Goal: Task Accomplishment & Management: Manage account settings

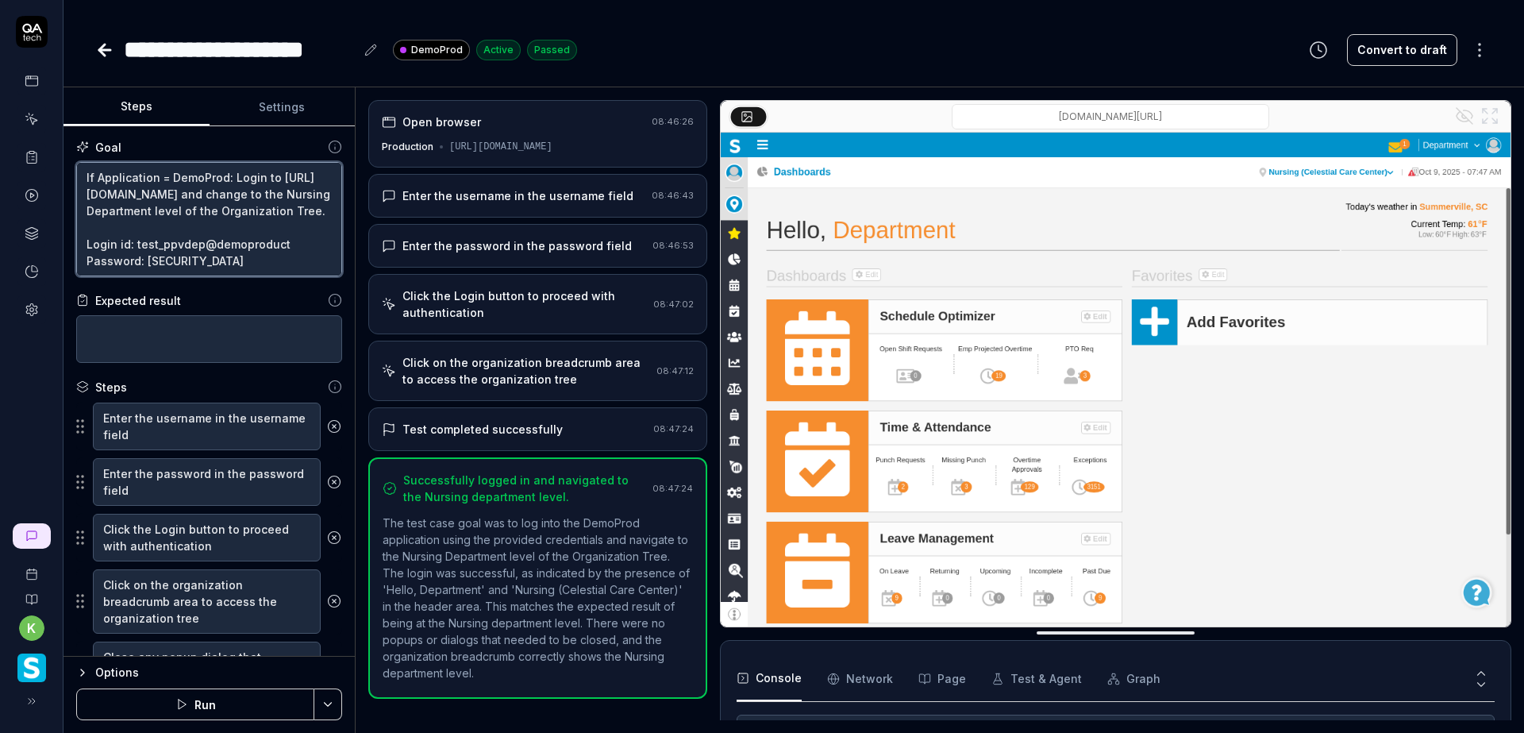
click at [120, 177] on textarea "If Application = DemoProd: Login to [URL][DOMAIN_NAME] and change to the Nursin…" at bounding box center [209, 219] width 266 height 114
click at [120, 177] on textarea "If Application = DemoProd: Login to https://www.smartlinx6.com/#/login and chan…" at bounding box center [209, 219] width 266 height 114
type textarea "If E= DemoProd: Login to https://www.smartlinx6.com/#/login and change to the N…"
type textarea "*"
type textarea "If En= DemoProd: Login to https://www.smartlinx6.com/#/login and change to the …"
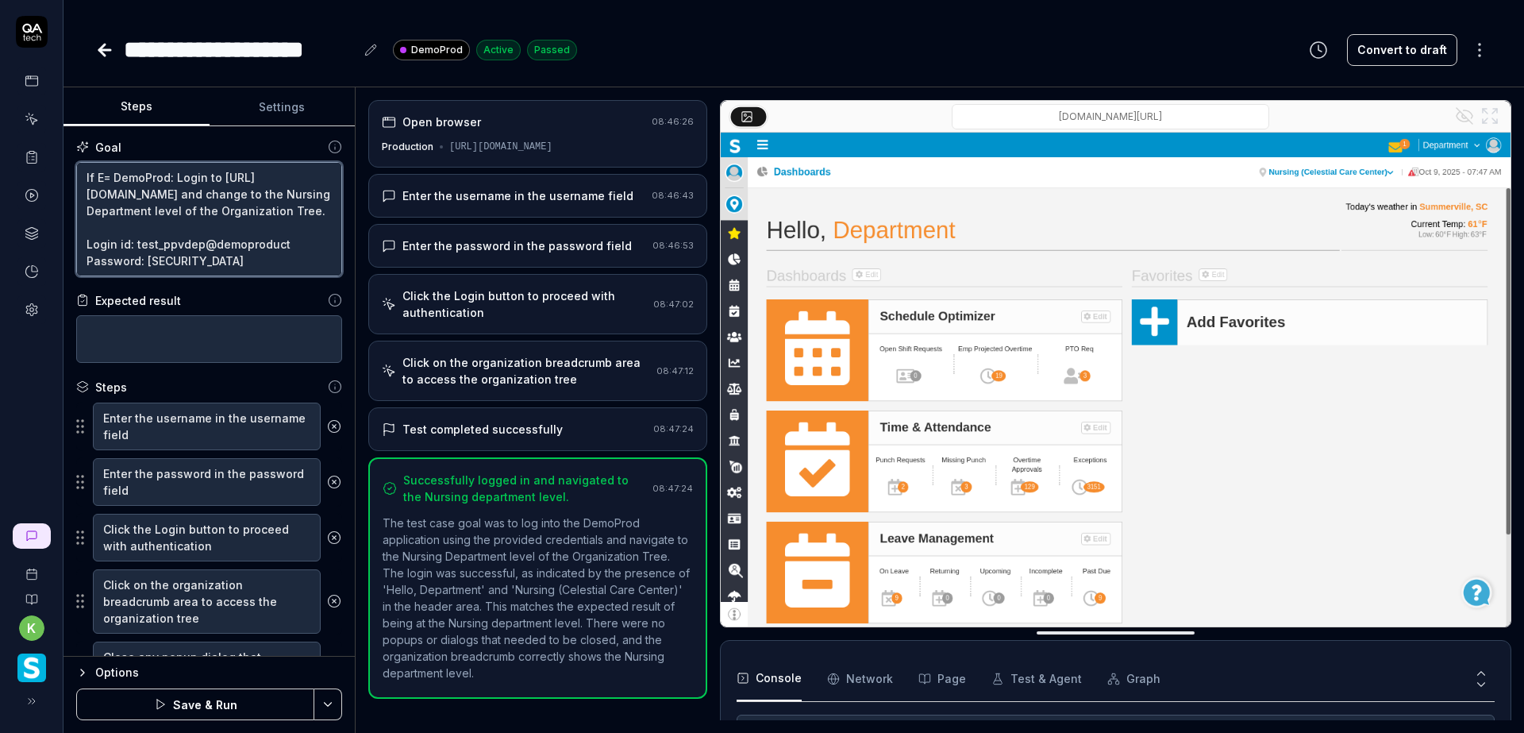
type textarea "*"
type textarea "If Env= DemoProd: Login to https://www.smartlinx6.com/#/login and change to the…"
type textarea "*"
type textarea "If Envi= DemoProd: Login to https://www.smartlinx6.com/#/login and change to th…"
type textarea "*"
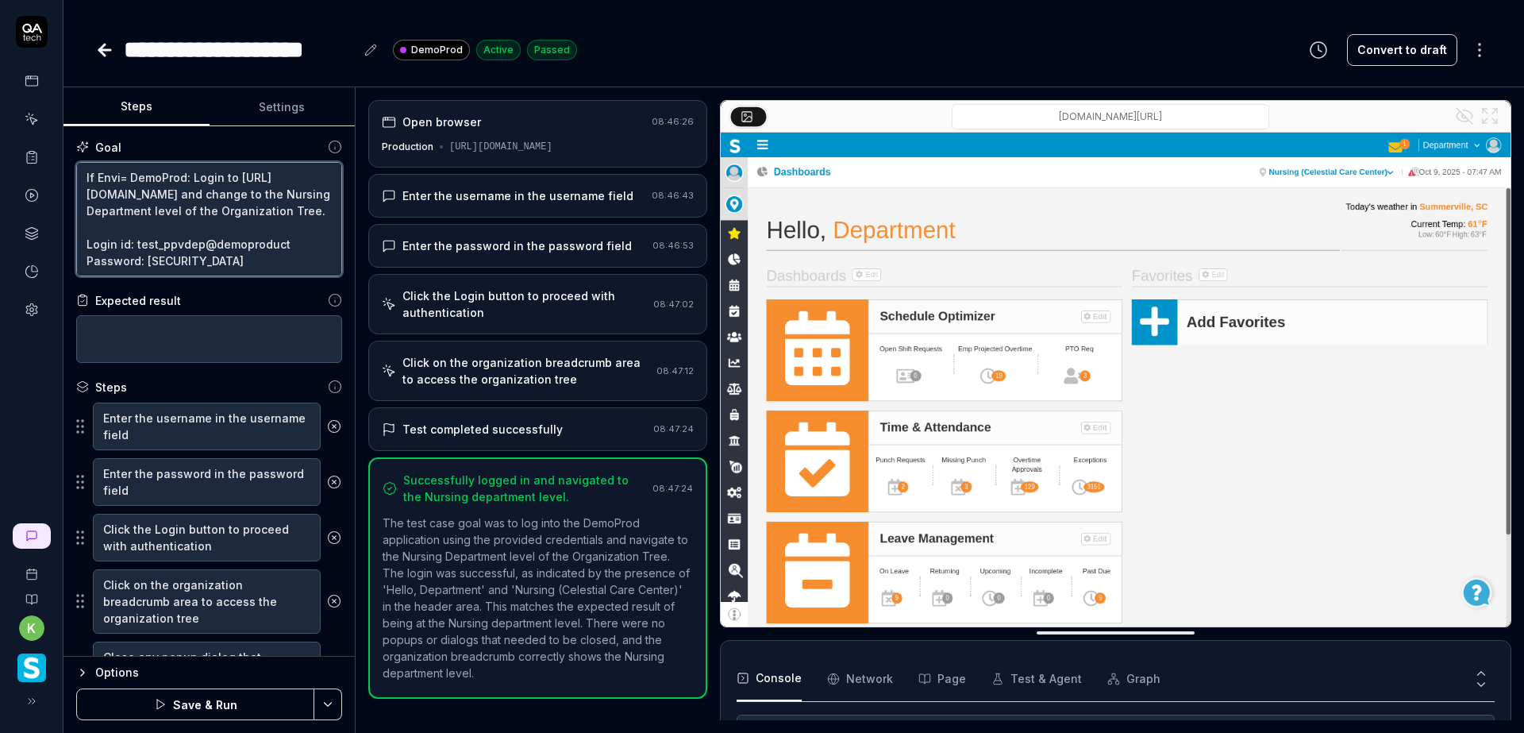
type textarea "If Envir= DemoProd: Login to https://www.smartlinx6.com/#/login and change to t…"
type textarea "*"
type textarea "If Enviro= DemoProd: Login to https://www.smartlinx6.com/#/login and change to …"
type textarea "*"
type textarea "If Environ= DemoProd: Login to https://www.smartlinx6.com/#/login and change to…"
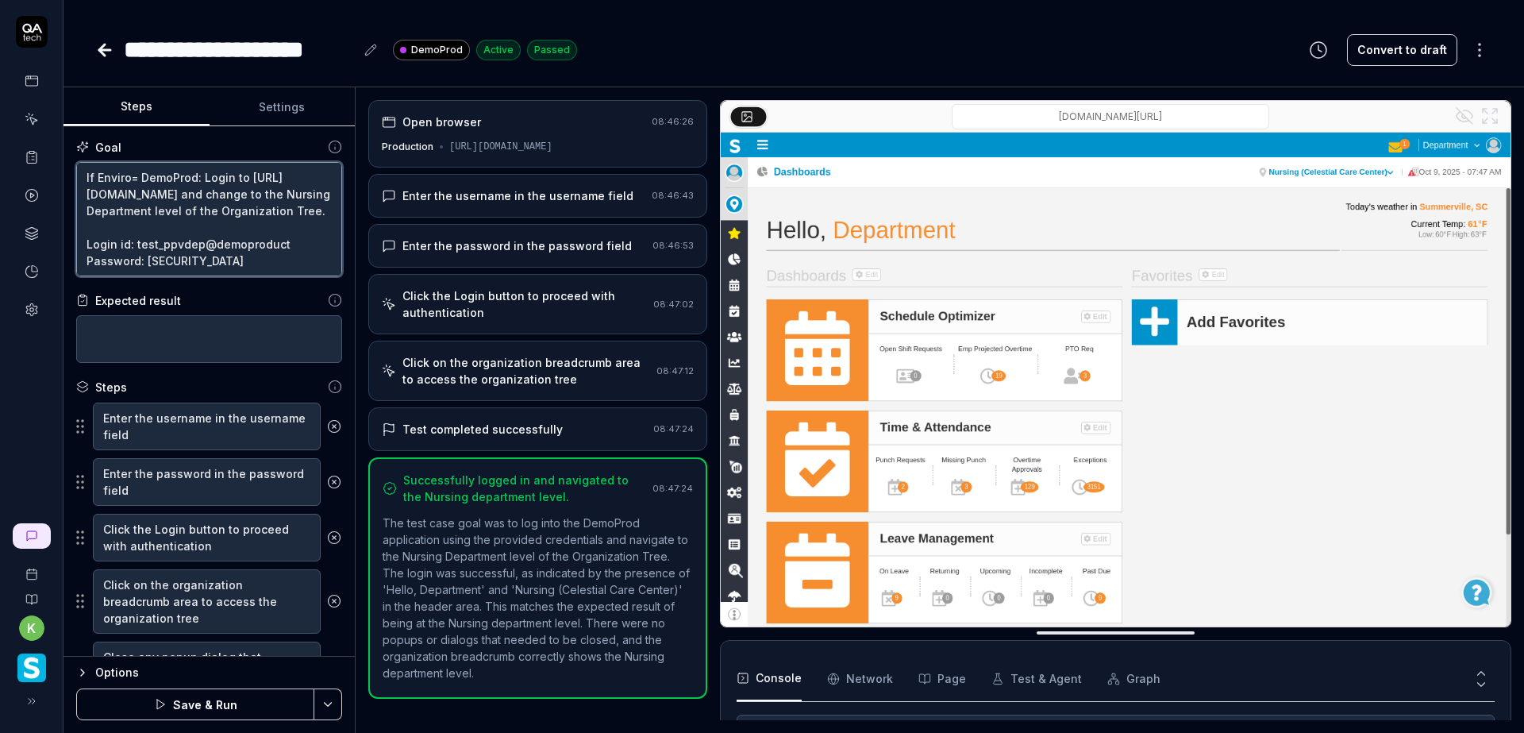
type textarea "*"
type textarea "If Environm= DemoProd: Login to https://www.smartlinx6.com/#/login and change t…"
type textarea "*"
type textarea "If Environme= DemoProd: Login to https://www.smartlinx6.com/#/login and change …"
type textarea "*"
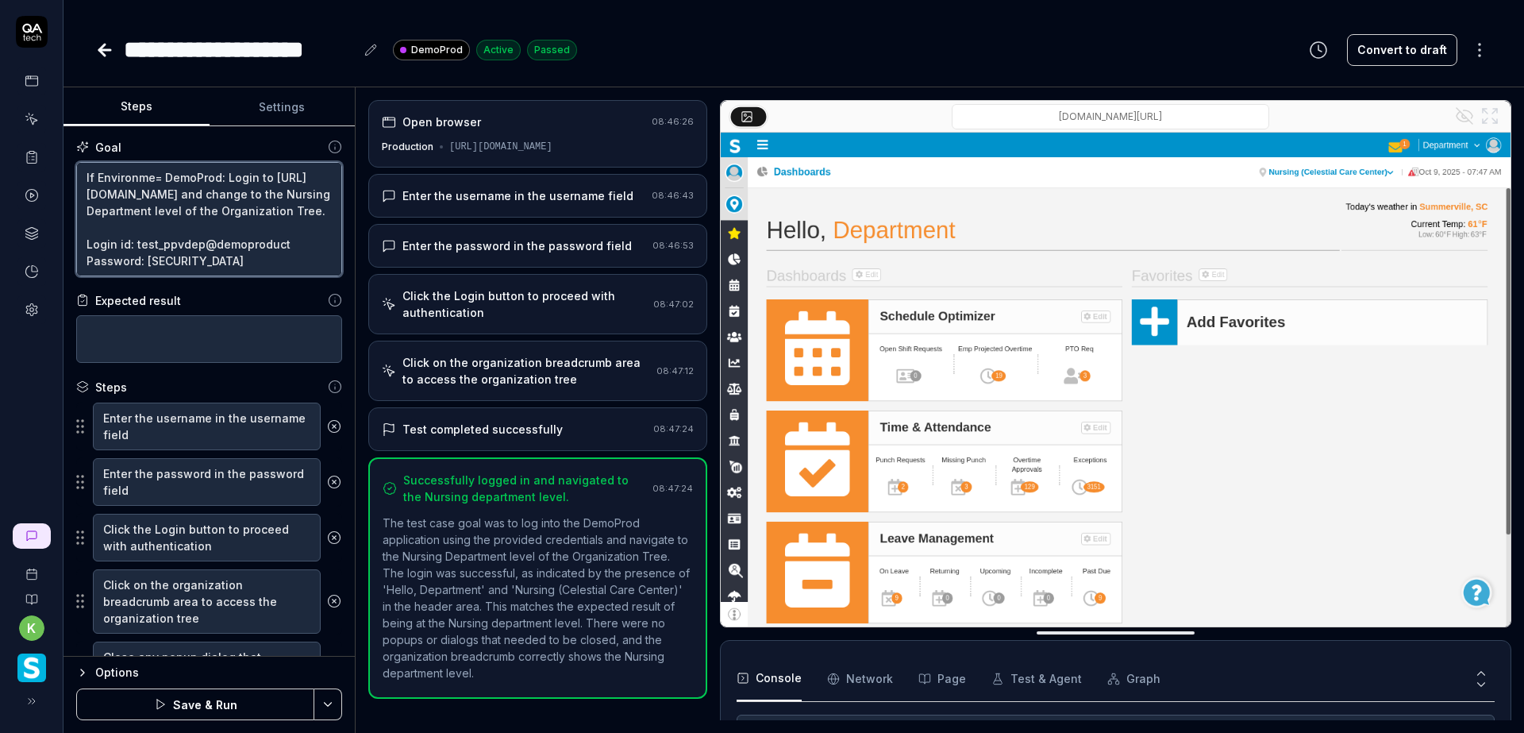
type textarea "If Environmen= DemoProd: Login to https://www.smartlinx6.com/#/login and change…"
type textarea "*"
type textarea "If Environment= DemoProd: Login to https://www.smartlinx6.com/#/login and chang…"
type textarea "*"
type textarea "If Environment = DemoProd: Login to https://www.smartlinx6.com/#/login and chan…"
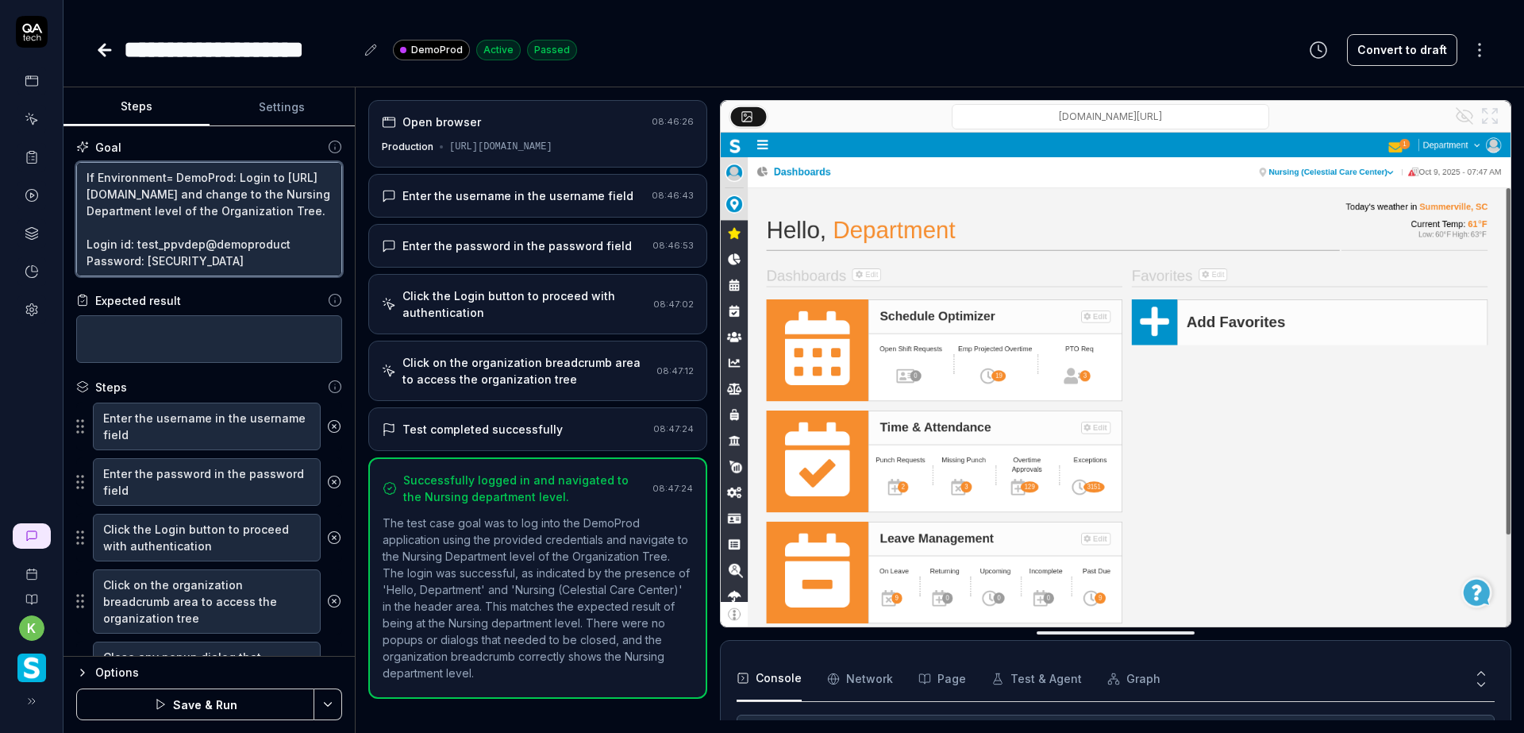
type textarea "*"
click at [124, 179] on textarea "If Environment = DemoProd: Login to https://www.smartlinx6.com/#/login and chan…" at bounding box center [209, 219] width 266 height 114
click at [123, 179] on textarea "If Environment = DemoProd: Login to https://www.smartlinx6.com/#/login and chan…" at bounding box center [209, 219] width 266 height 114
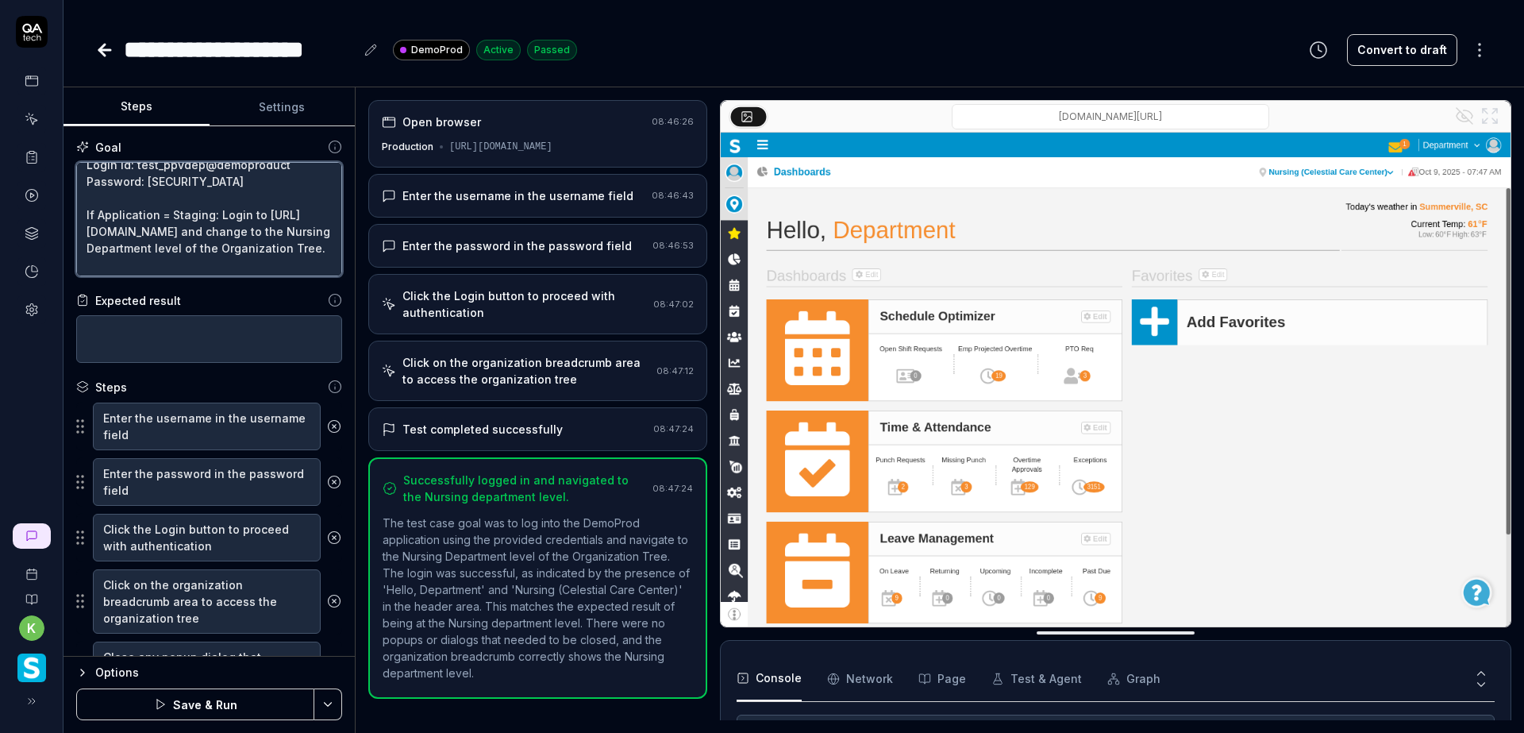
click at [123, 227] on textarea "If Environment = DemoProd: Login to https://www.smartlinx6.com/#/login and chan…" at bounding box center [209, 219] width 266 height 114
paste textarea "Environment"
type textarea "If Environment = DemoProd: Login to https://www.smartlinx6.com/#/login and chan…"
type textarea "*"
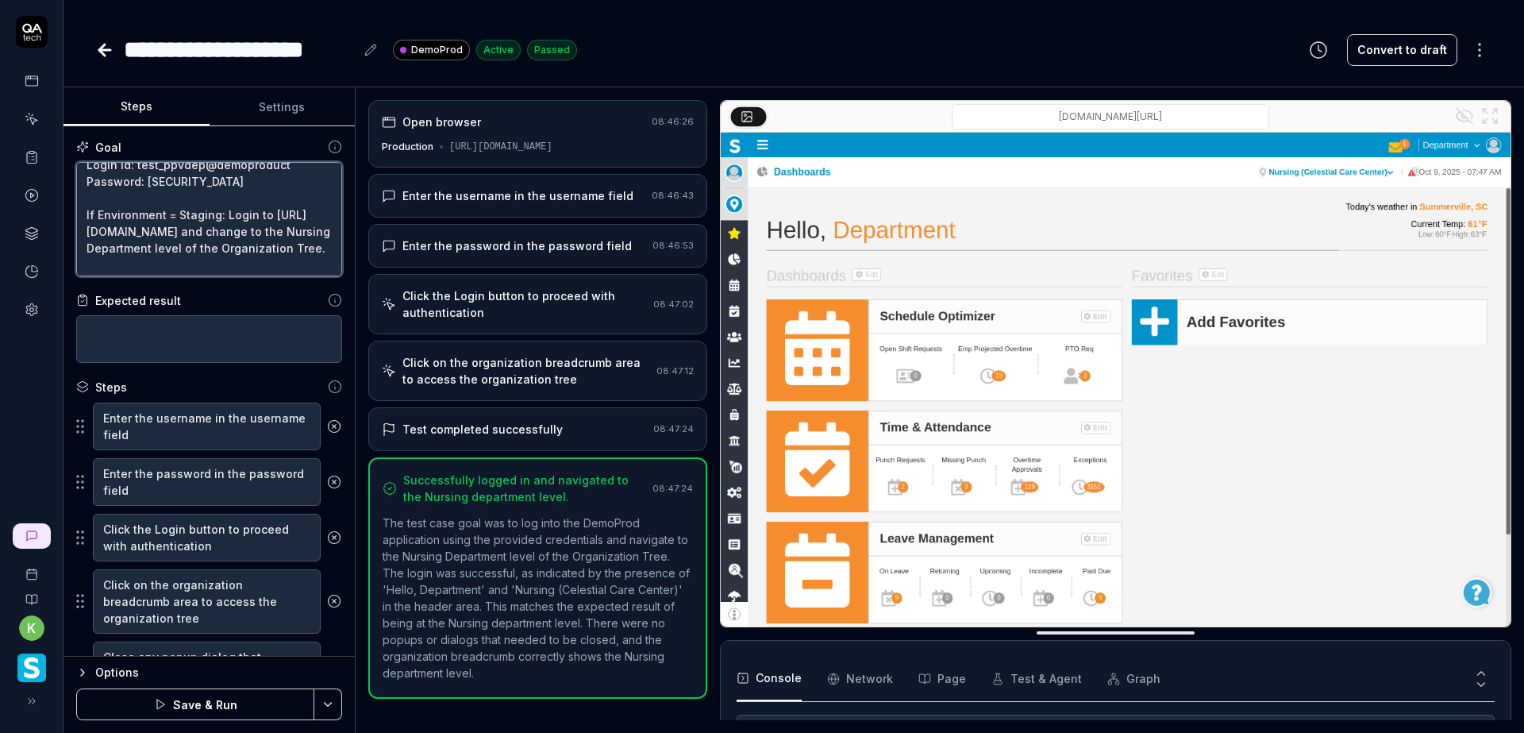
type textarea "If Environment = DemoProd: Login to https://www.smartlinx6.com/#/login and chan…"
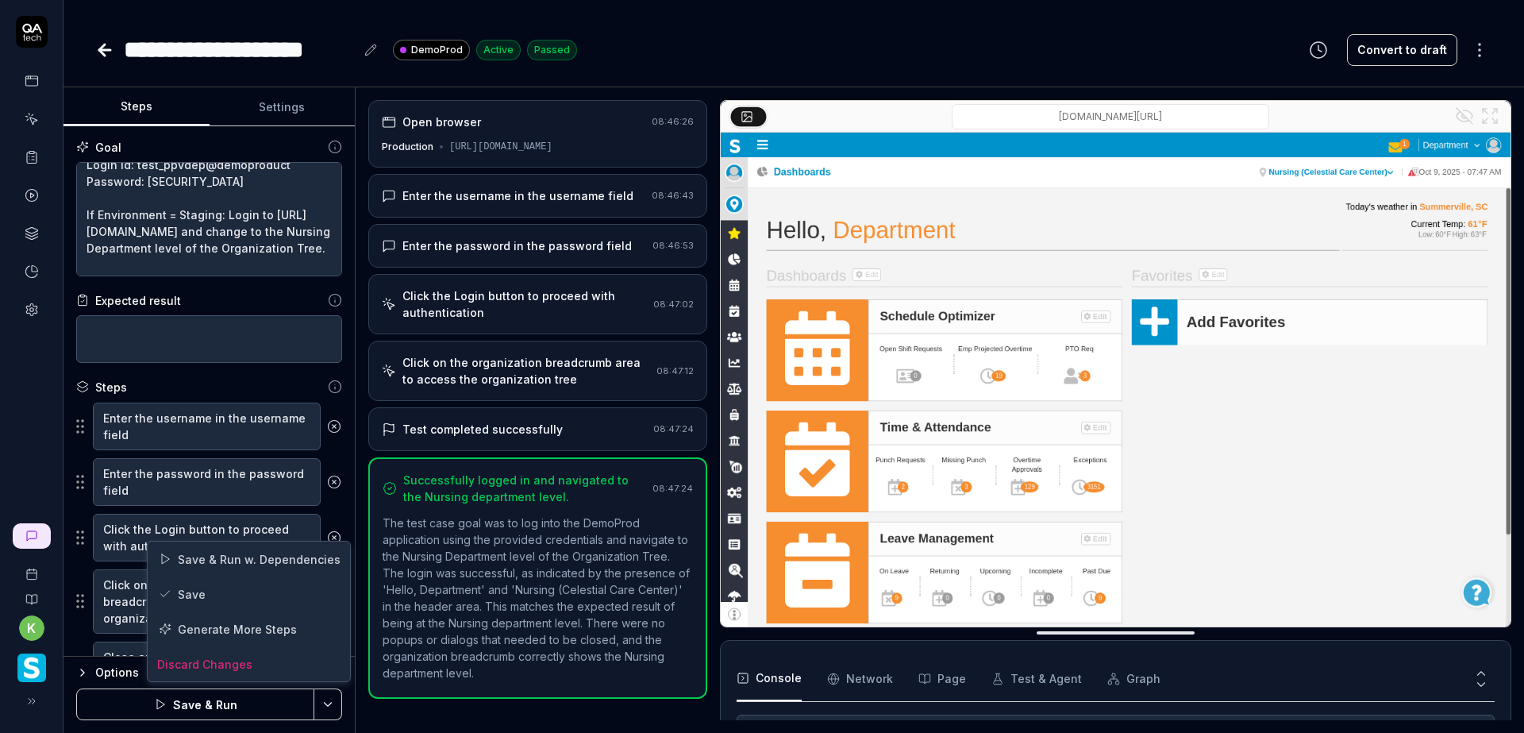
click at [325, 702] on html "**********" at bounding box center [762, 366] width 1524 height 733
click at [220, 587] on div "Save" at bounding box center [249, 593] width 202 height 35
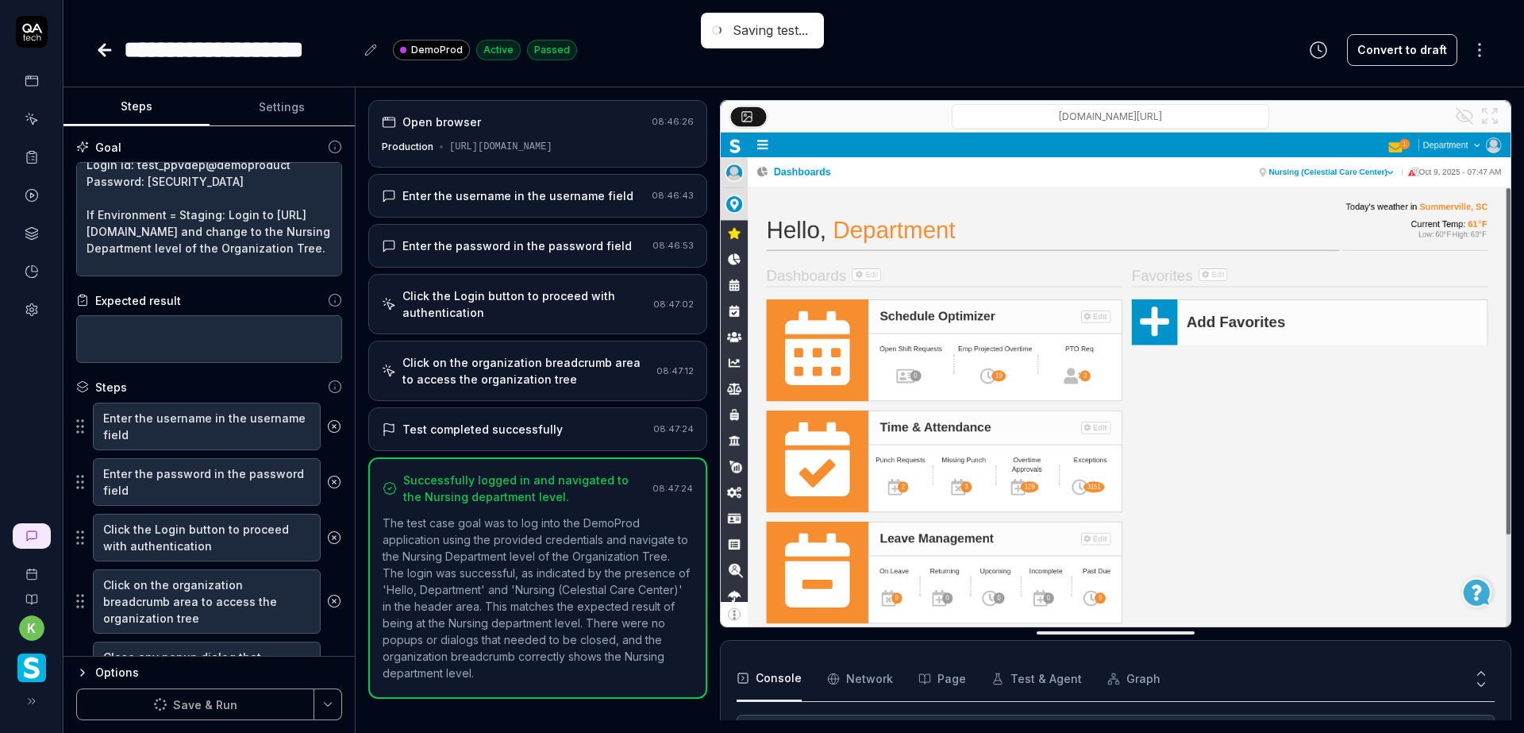
click at [103, 57] on icon at bounding box center [104, 49] width 19 height 19
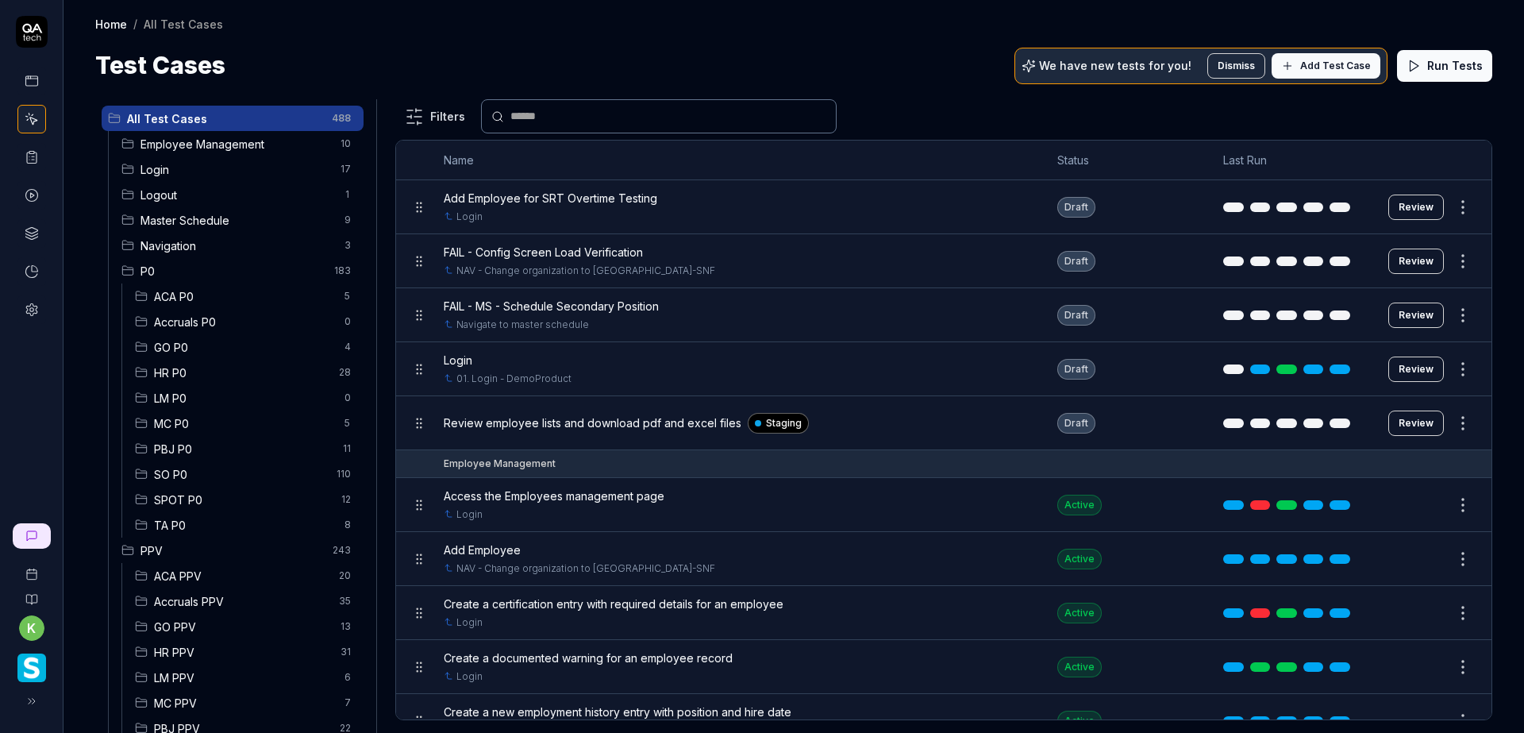
click at [159, 175] on span "Login" at bounding box center [235, 169] width 190 height 17
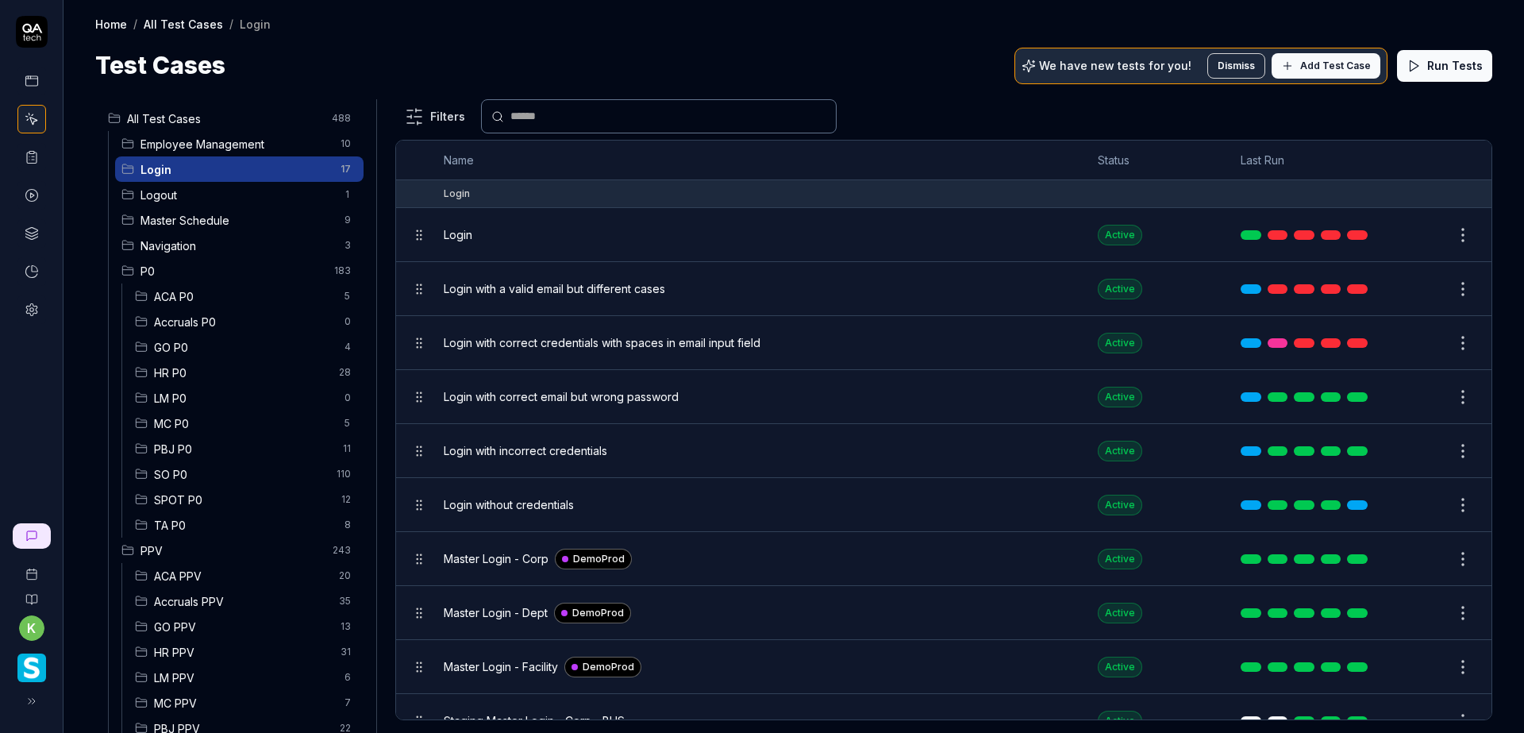
scroll to position [79, 0]
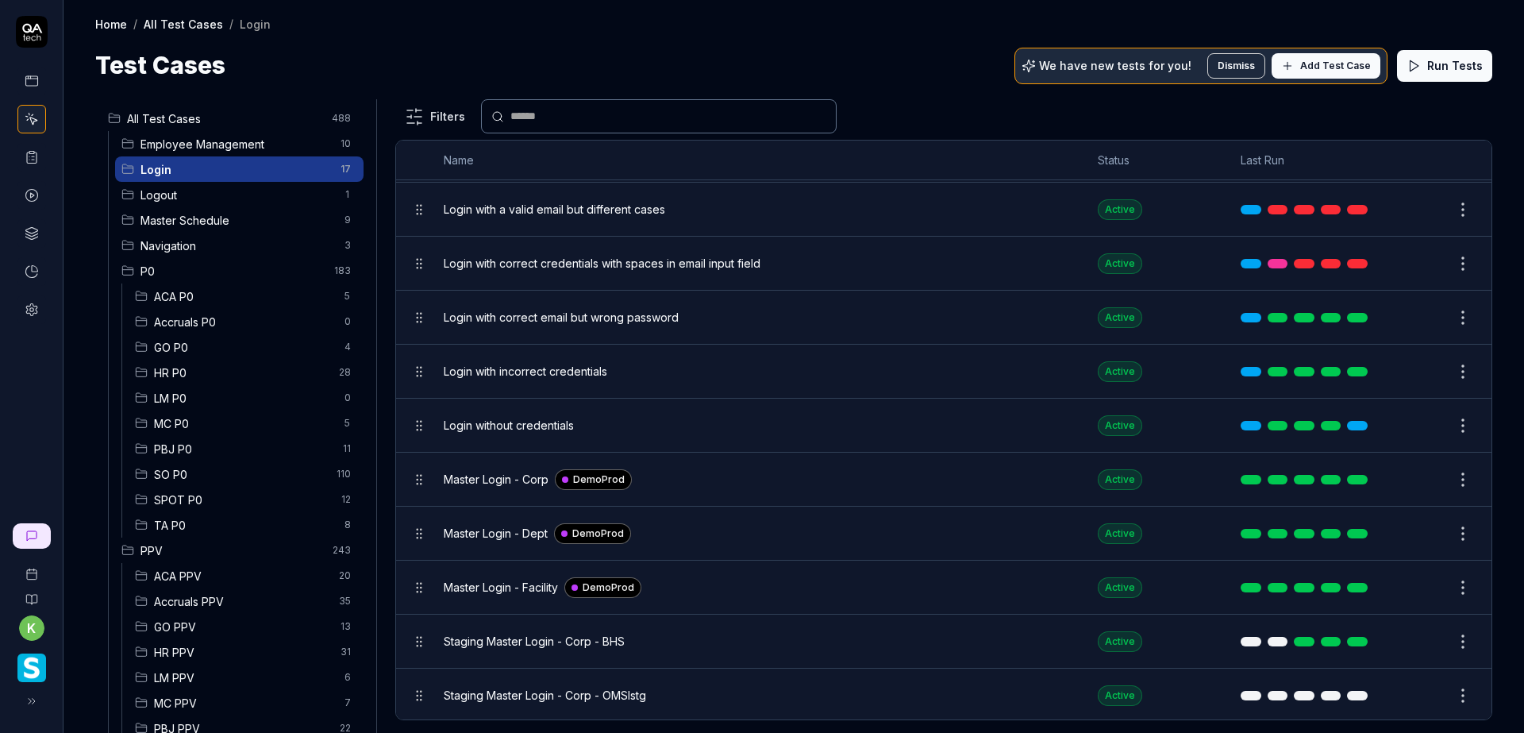
click at [1406, 480] on button "Edit" at bounding box center [1425, 479] width 38 height 25
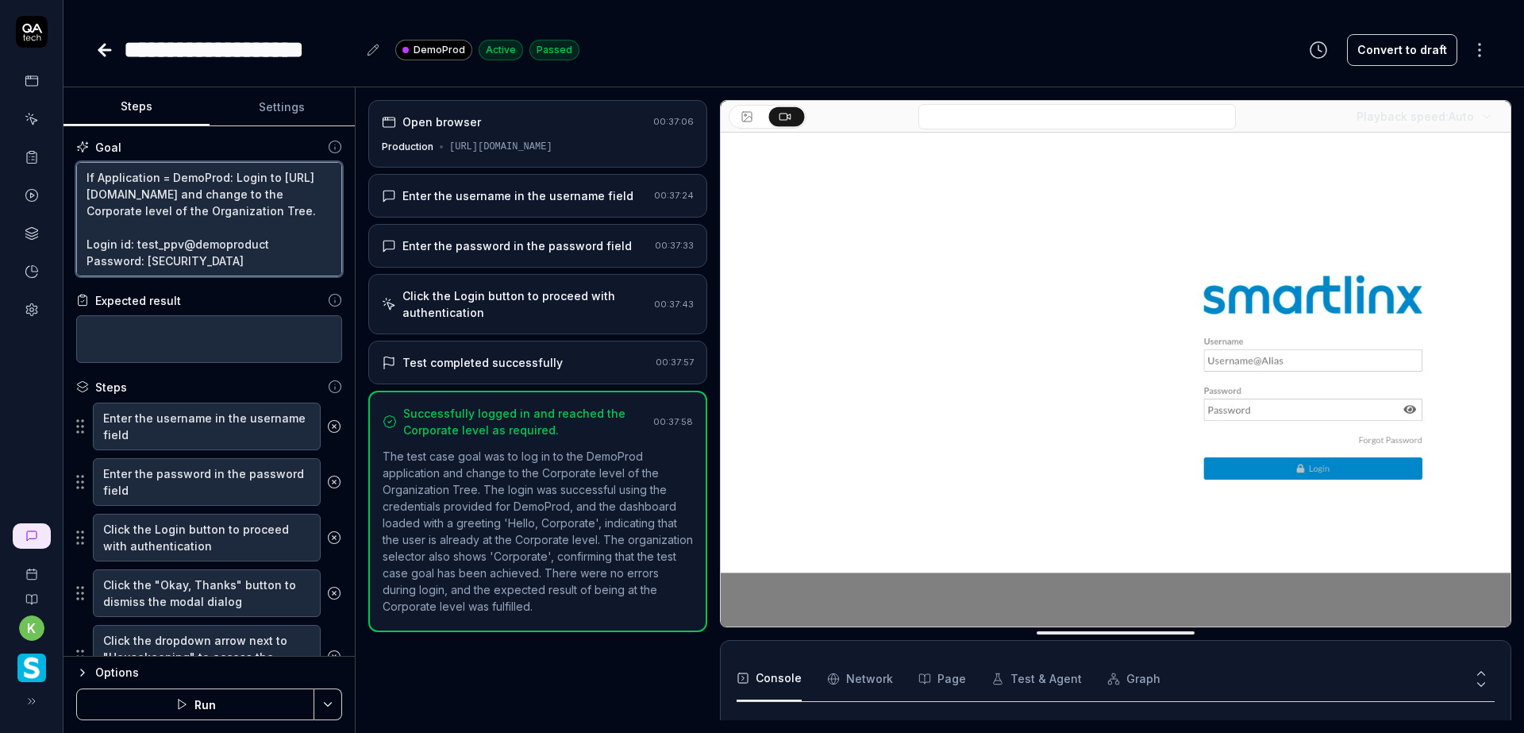
click at [116, 174] on textarea "If Application = DemoProd: Login to https://www.smartlinx6.com/#/login and chan…" at bounding box center [209, 219] width 266 height 114
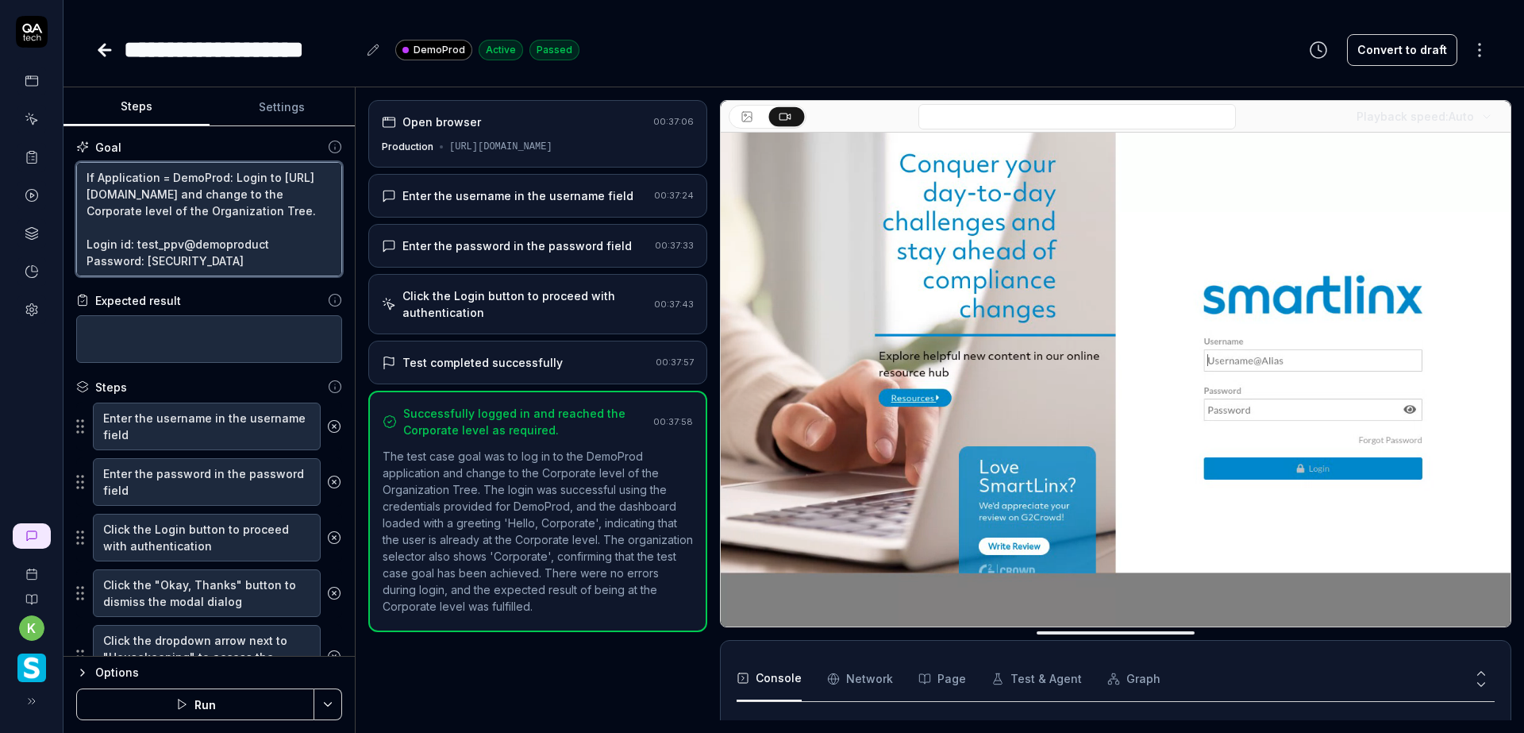
click at [116, 174] on textarea "If Application = DemoProd: Login to https://www.smartlinx6.com/#/login and chan…" at bounding box center [209, 219] width 266 height 114
paste textarea "Environment"
type textarea "*"
type textarea "If Environment = DemoProd: Login to https://www.smartlinx6.com/#/login and chan…"
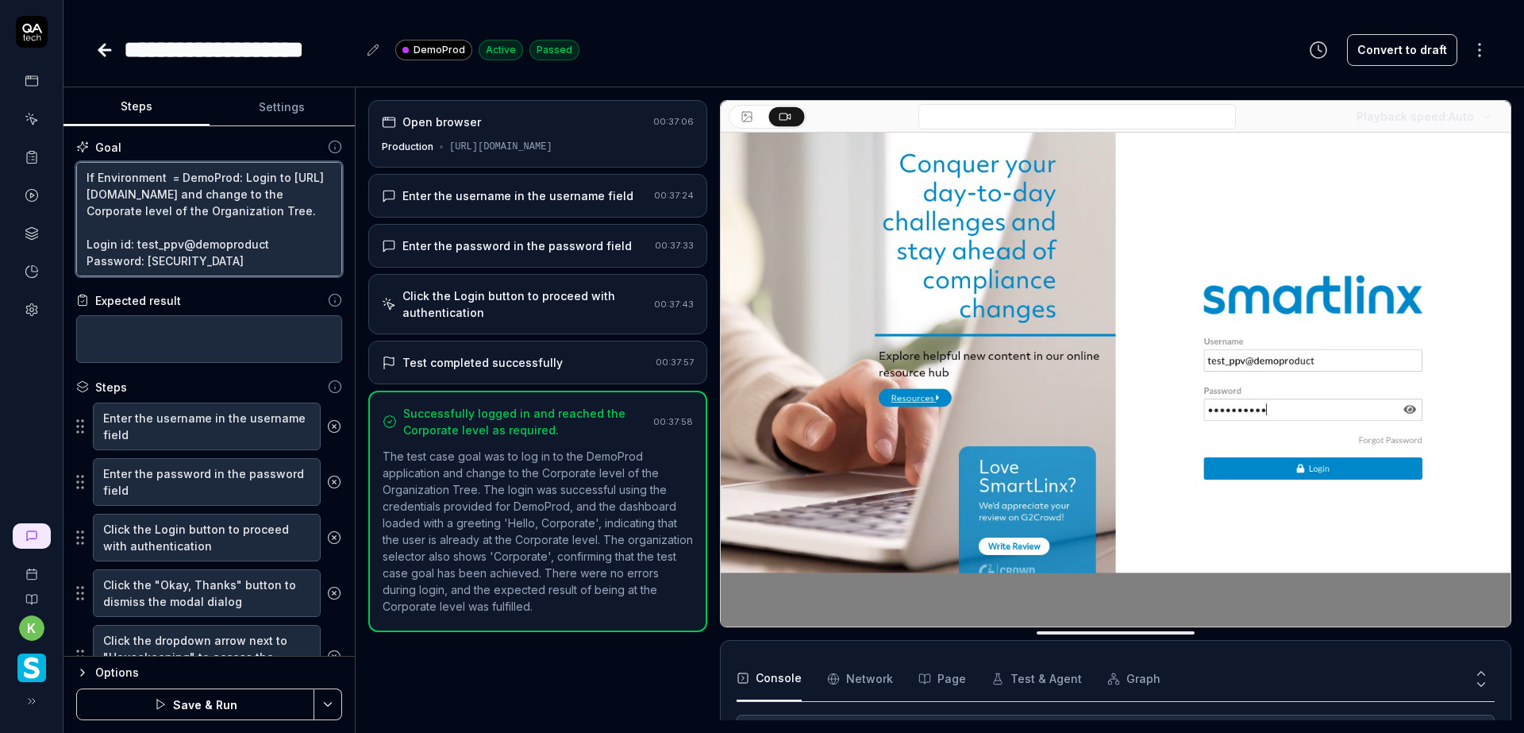
type textarea "*"
type textarea "If Environment = DemoProd: Login to https://www.smartlinx6.com/#/login and chan…"
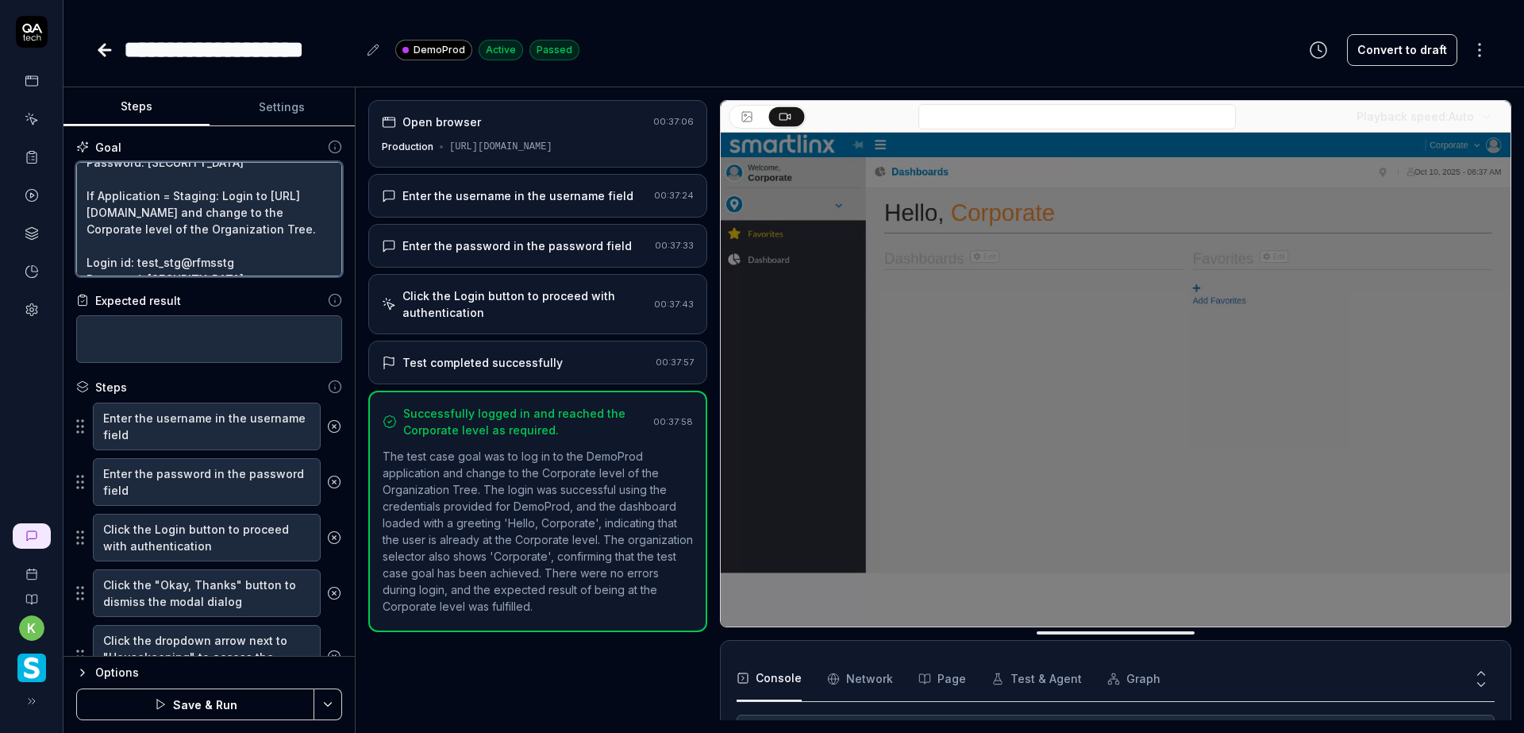
scroll to position [71, 0]
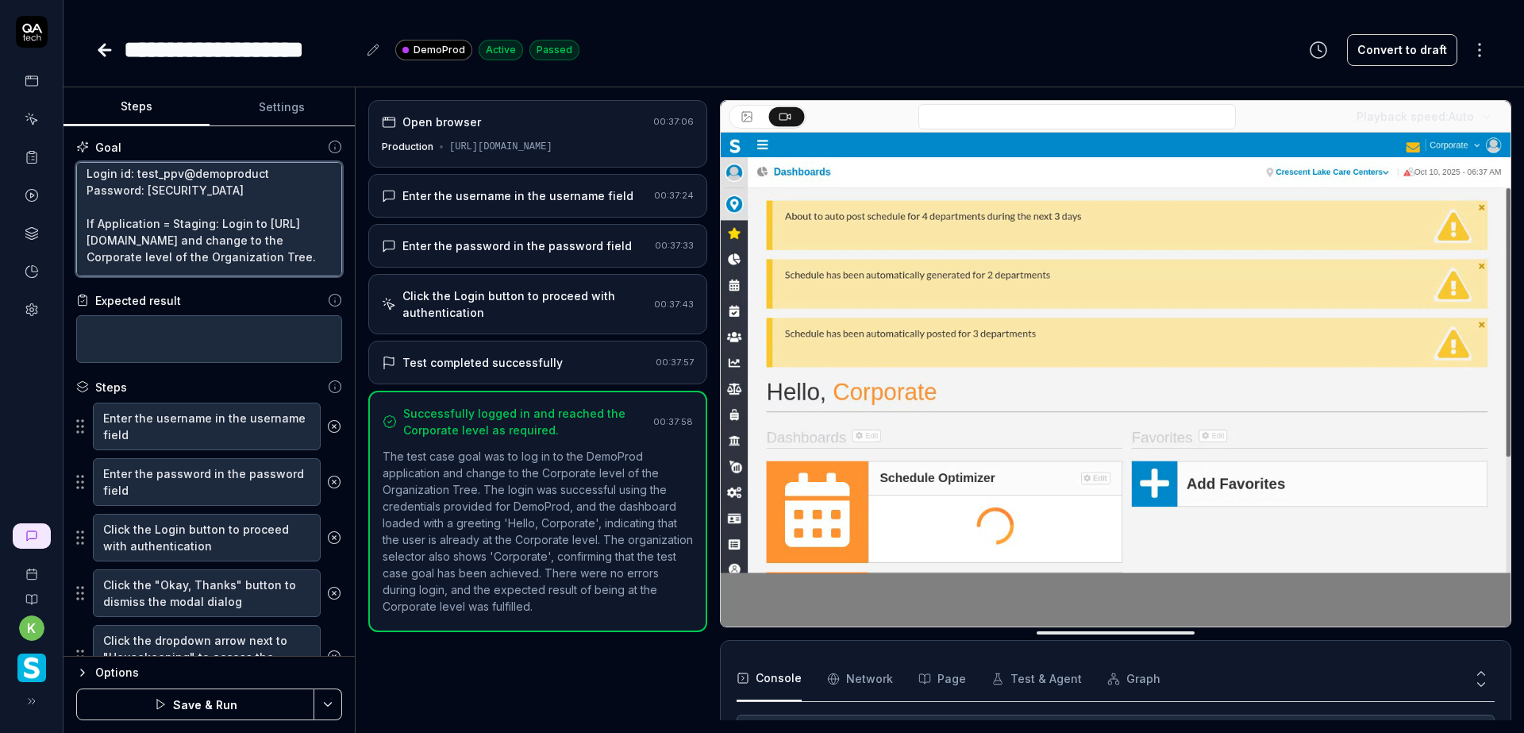
click at [130, 237] on textarea "If Environment = DemoProd: Login to https://www.smartlinx6.com/#/login and chan…" at bounding box center [209, 219] width 266 height 114
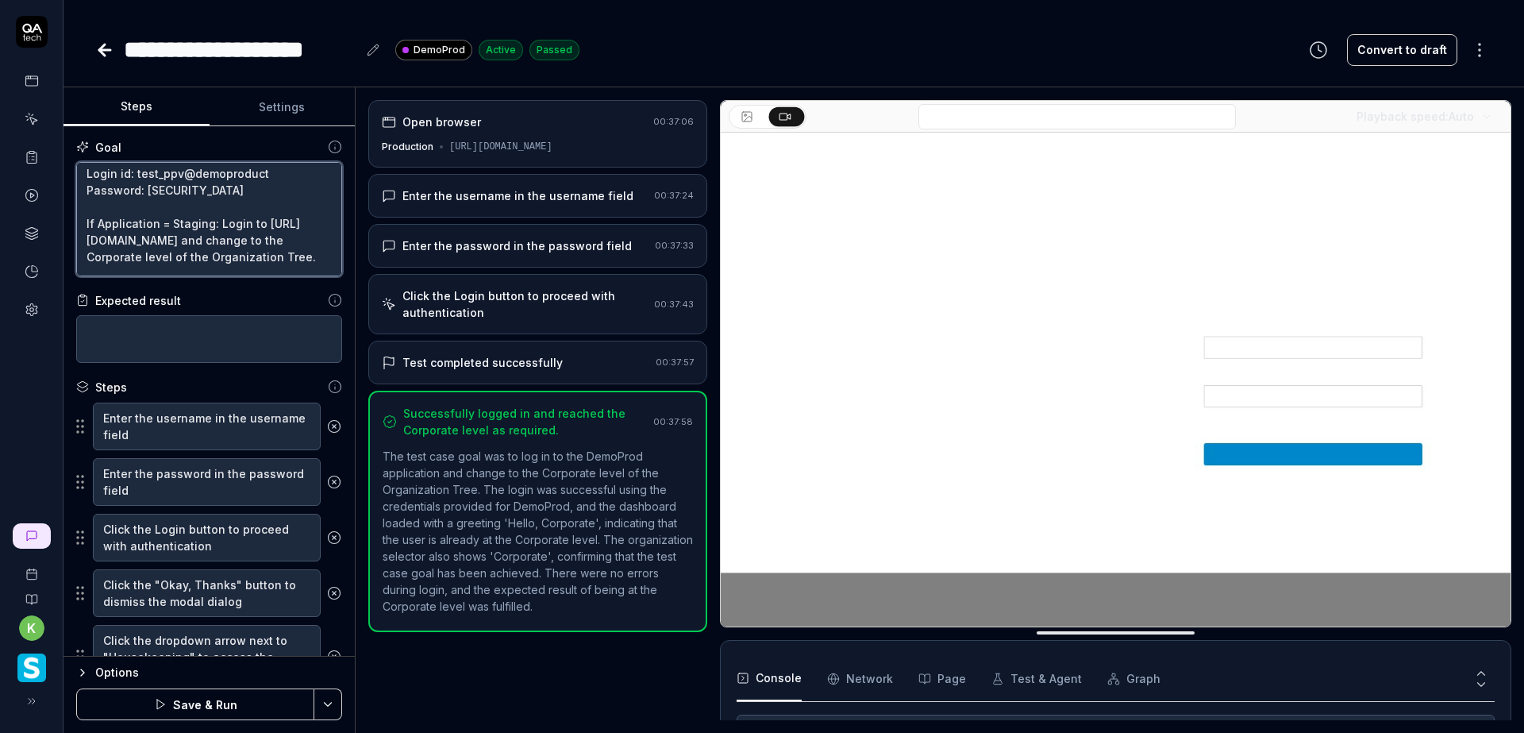
click at [130, 238] on textarea "If Environment = DemoProd: Login to https://www.smartlinx6.com/#/login and chan…" at bounding box center [209, 219] width 266 height 114
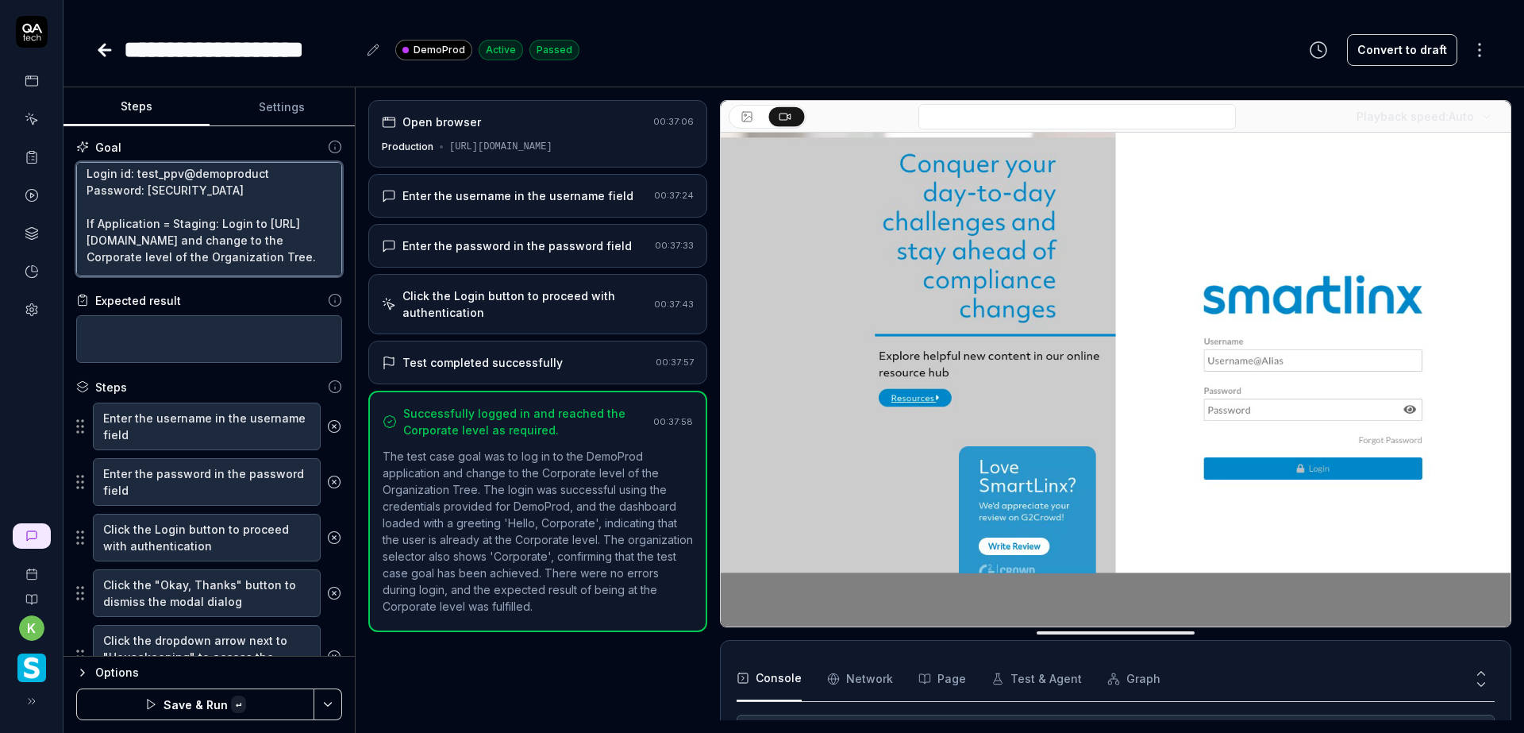
paste textarea "Environment"
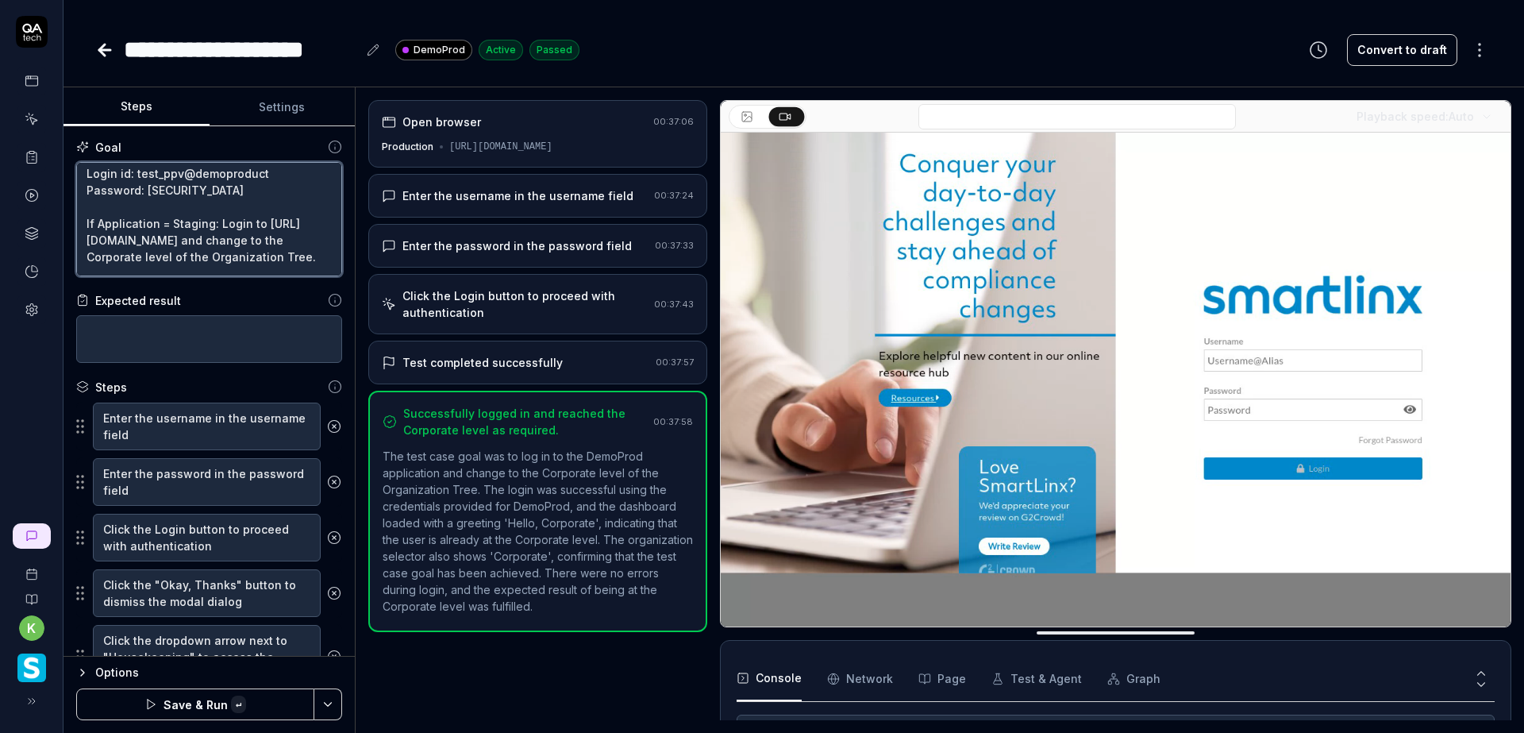
type textarea "*"
type textarea "If Environment = DemoProd: Login to https://www.smartlinx6.com/#/login and chan…"
type textarea "*"
type textarea "If Environment = DemoProd: Login to https://www.smartlinx6.com/#/login and chan…"
click at [333, 699] on html "**********" at bounding box center [762, 366] width 1524 height 733
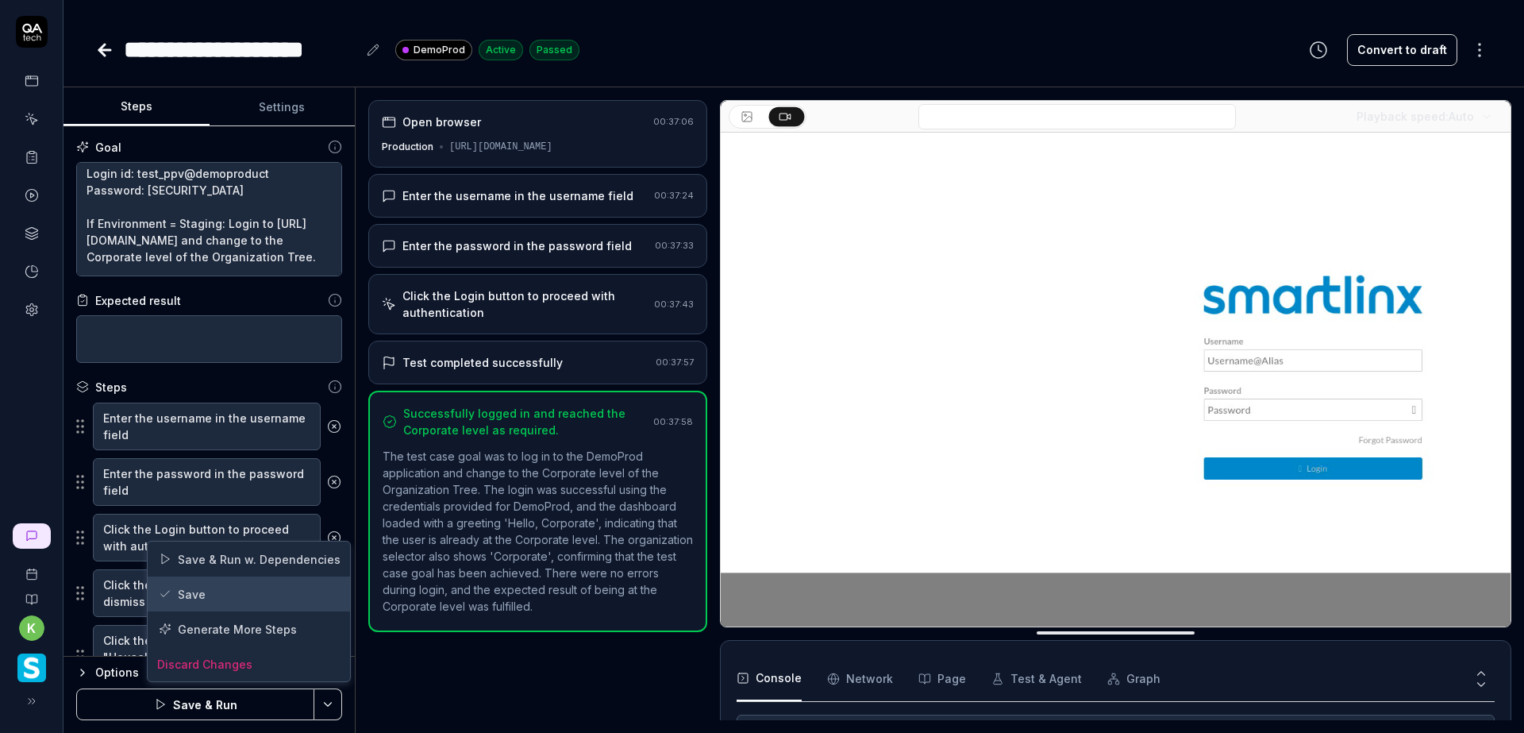
click at [218, 602] on div "Save" at bounding box center [249, 593] width 202 height 35
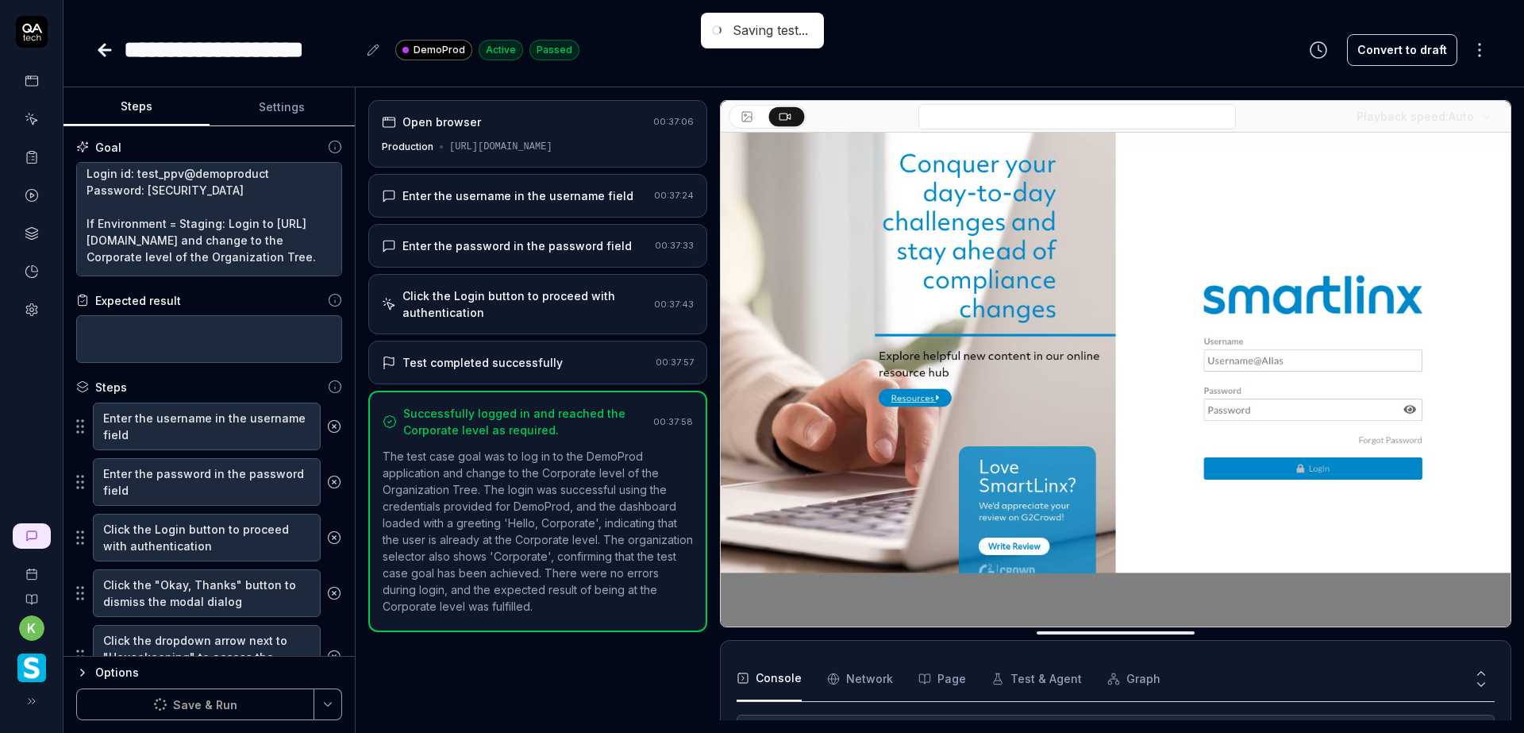
click at [102, 56] on icon at bounding box center [104, 49] width 19 height 19
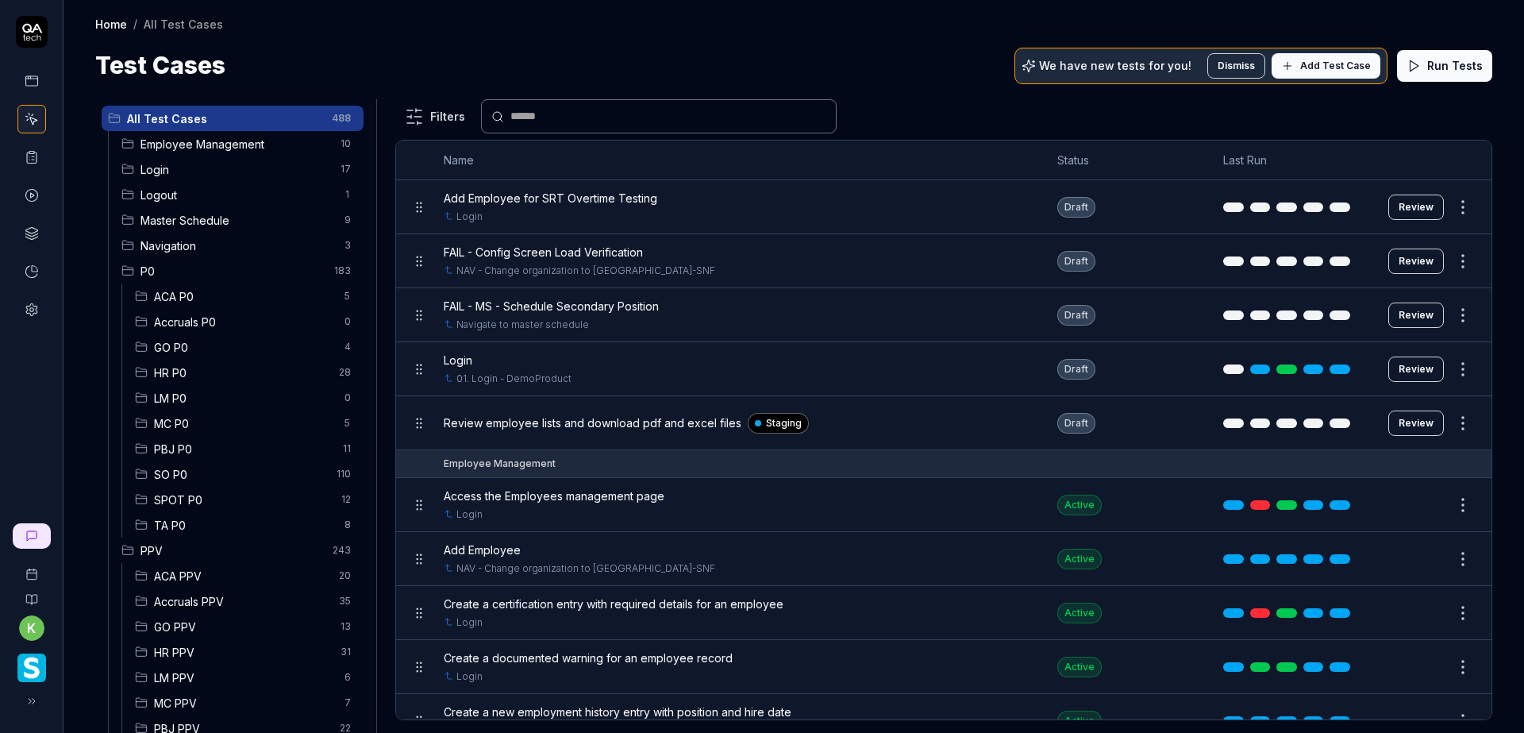
click at [172, 171] on span "Login" at bounding box center [235, 169] width 190 height 17
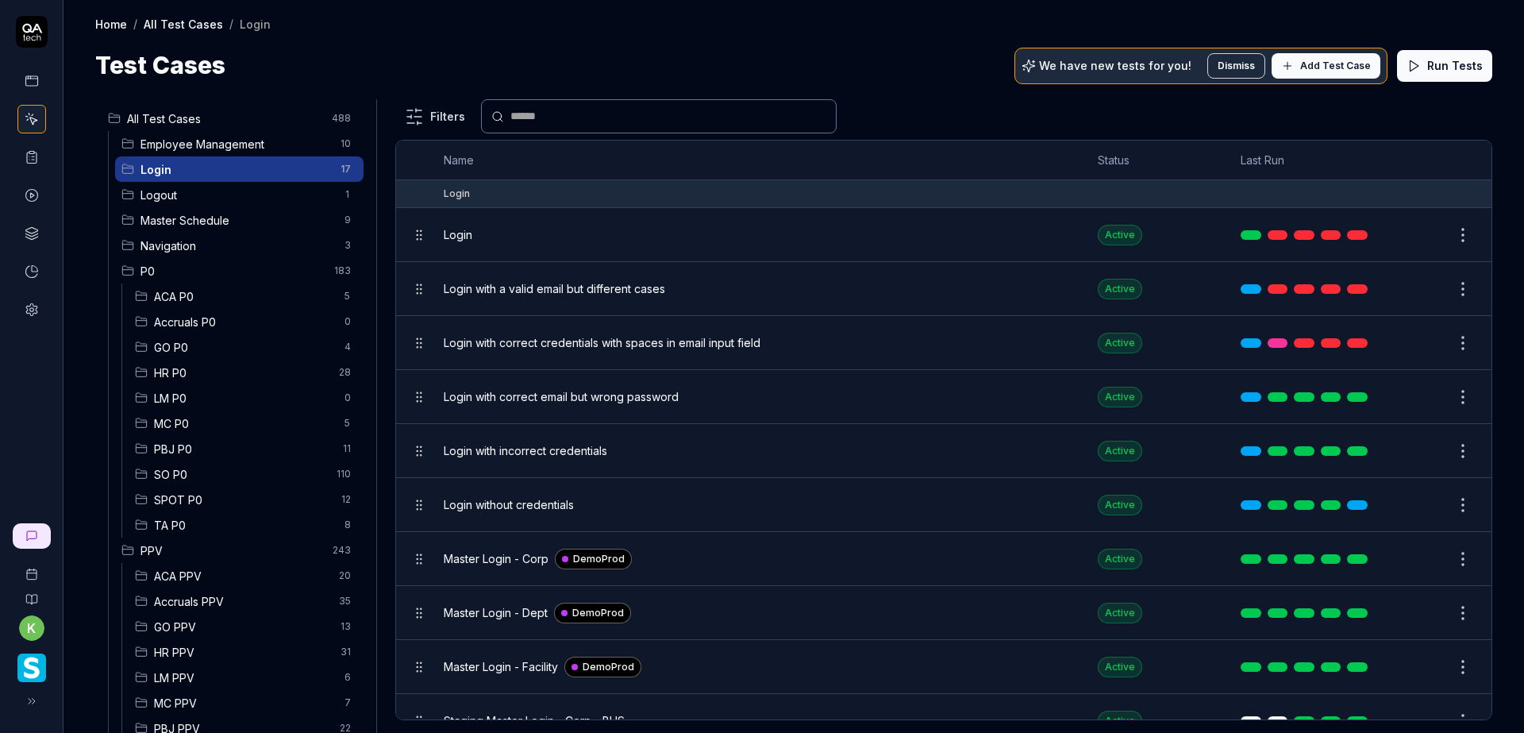
click at [679, 664] on div "Master Login - Facility DemoProd" at bounding box center [755, 666] width 622 height 21
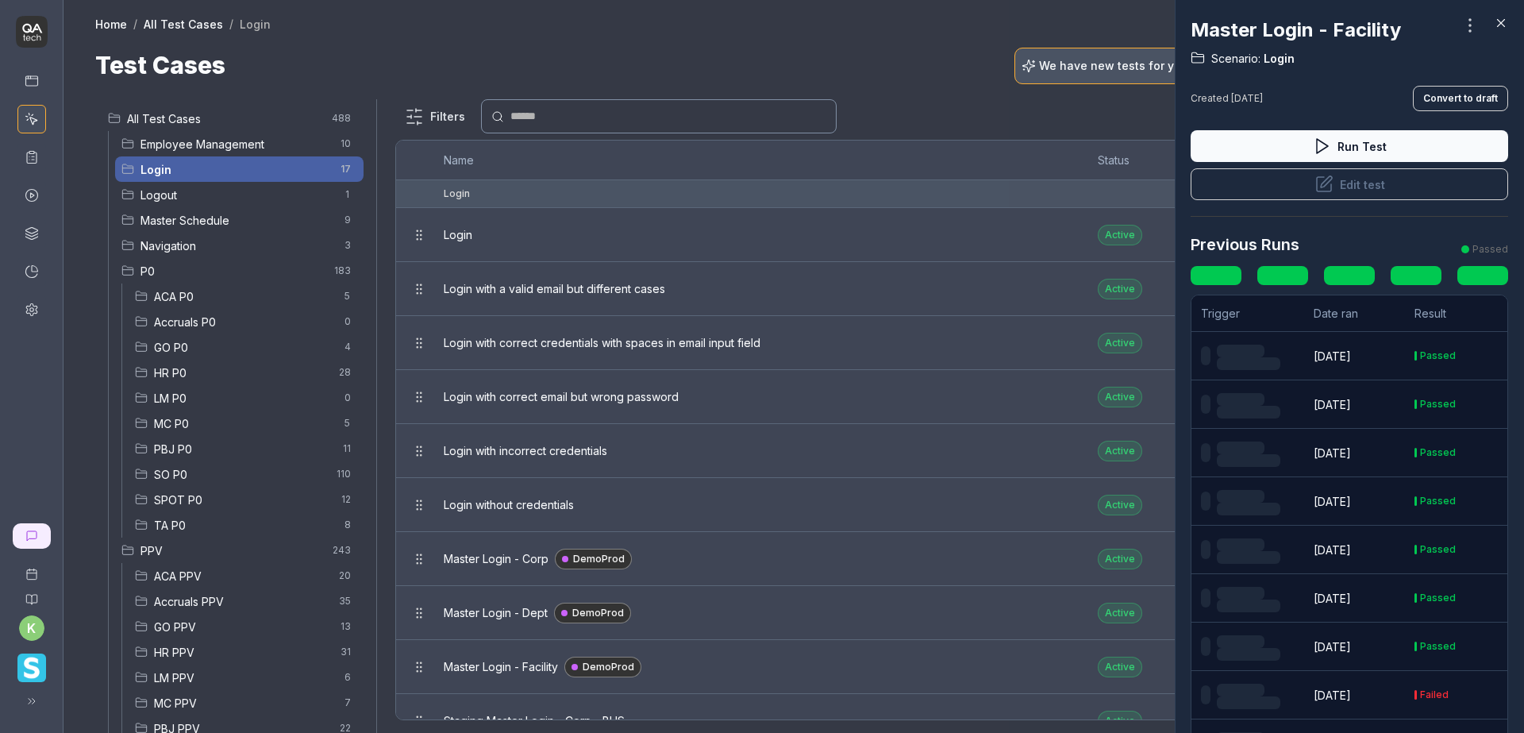
click at [1147, 108] on div at bounding box center [762, 366] width 1524 height 733
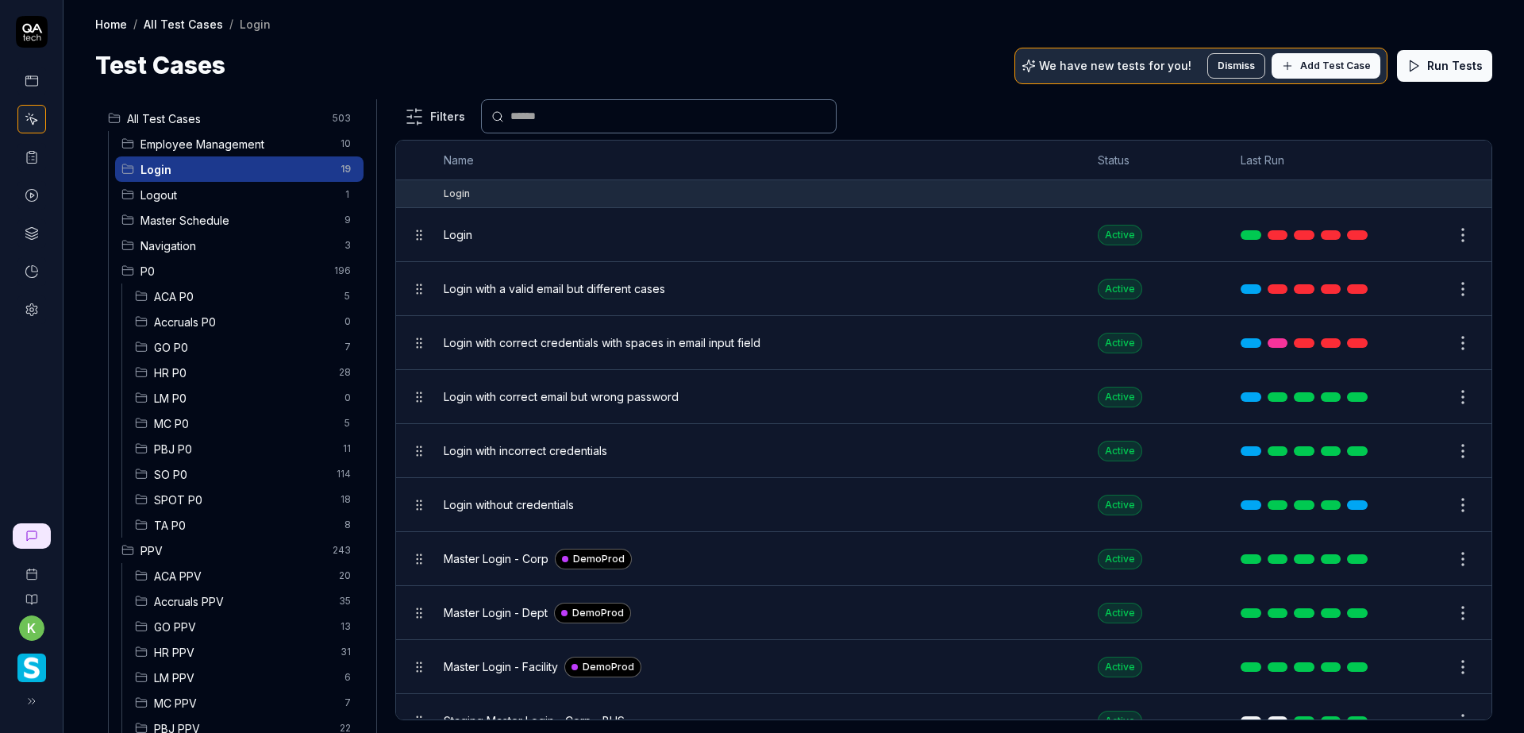
click at [1411, 673] on button "Edit" at bounding box center [1425, 666] width 38 height 25
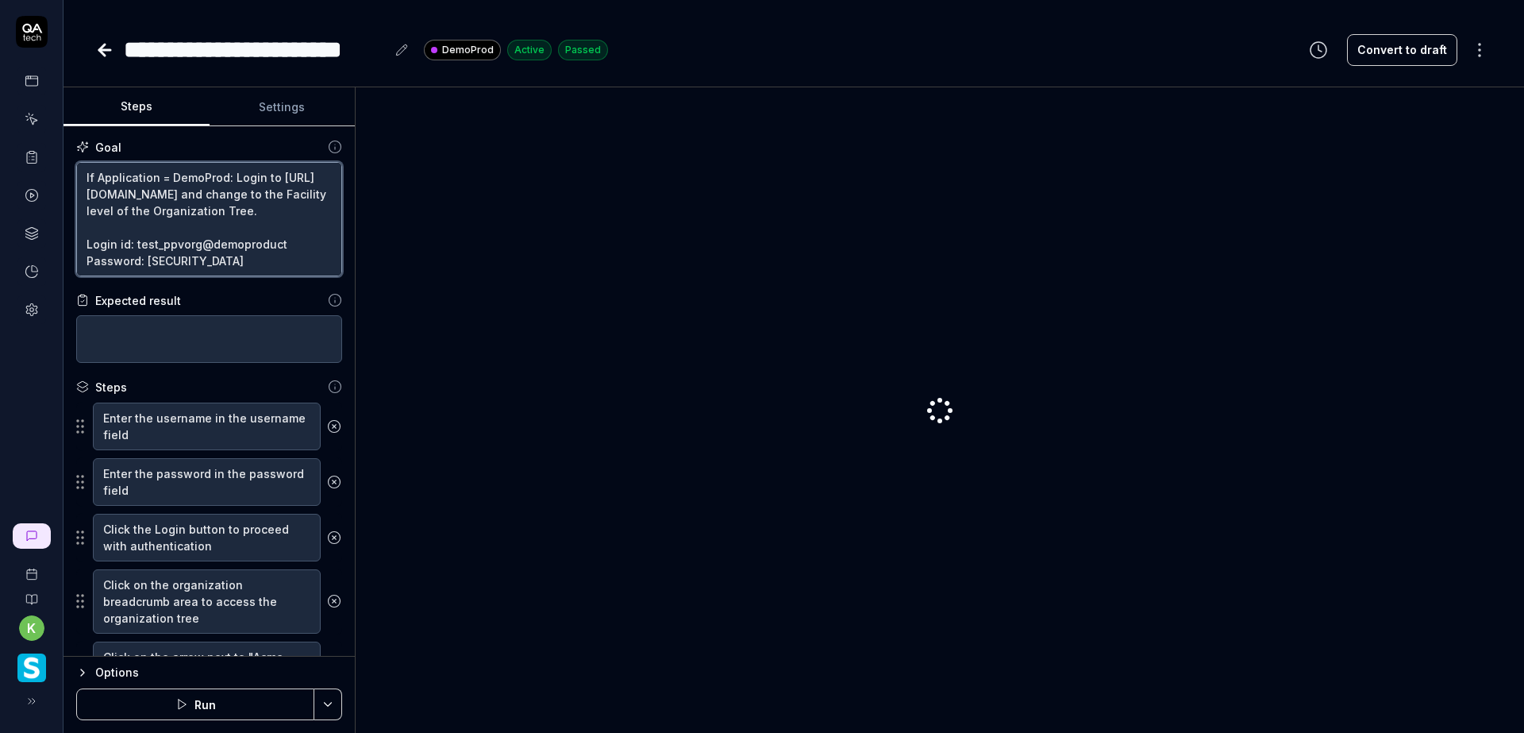
click at [111, 181] on textarea "If Application = DemoProd: Login to https://www.smartlinx6.com/#/login and chan…" at bounding box center [209, 219] width 266 height 114
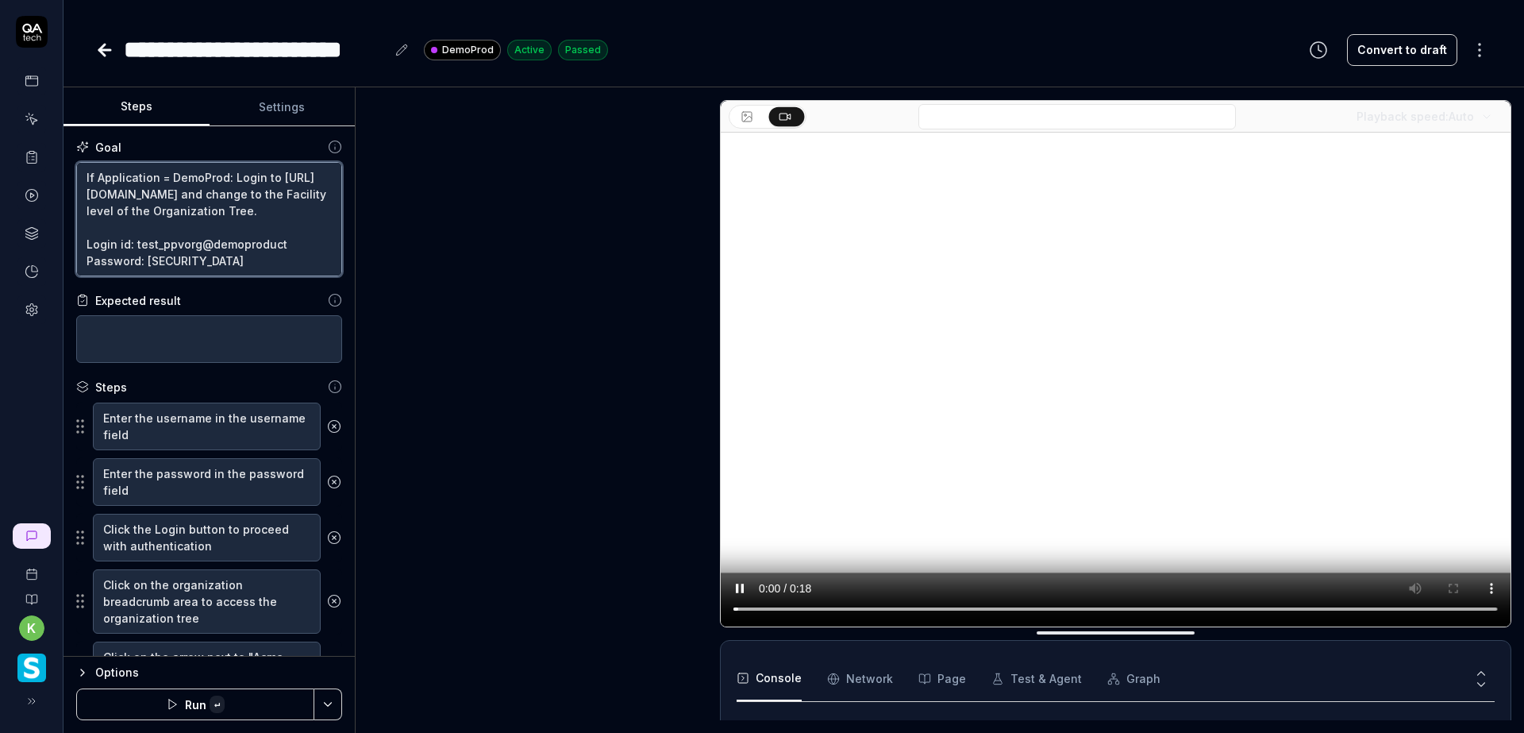
type textarea "*"
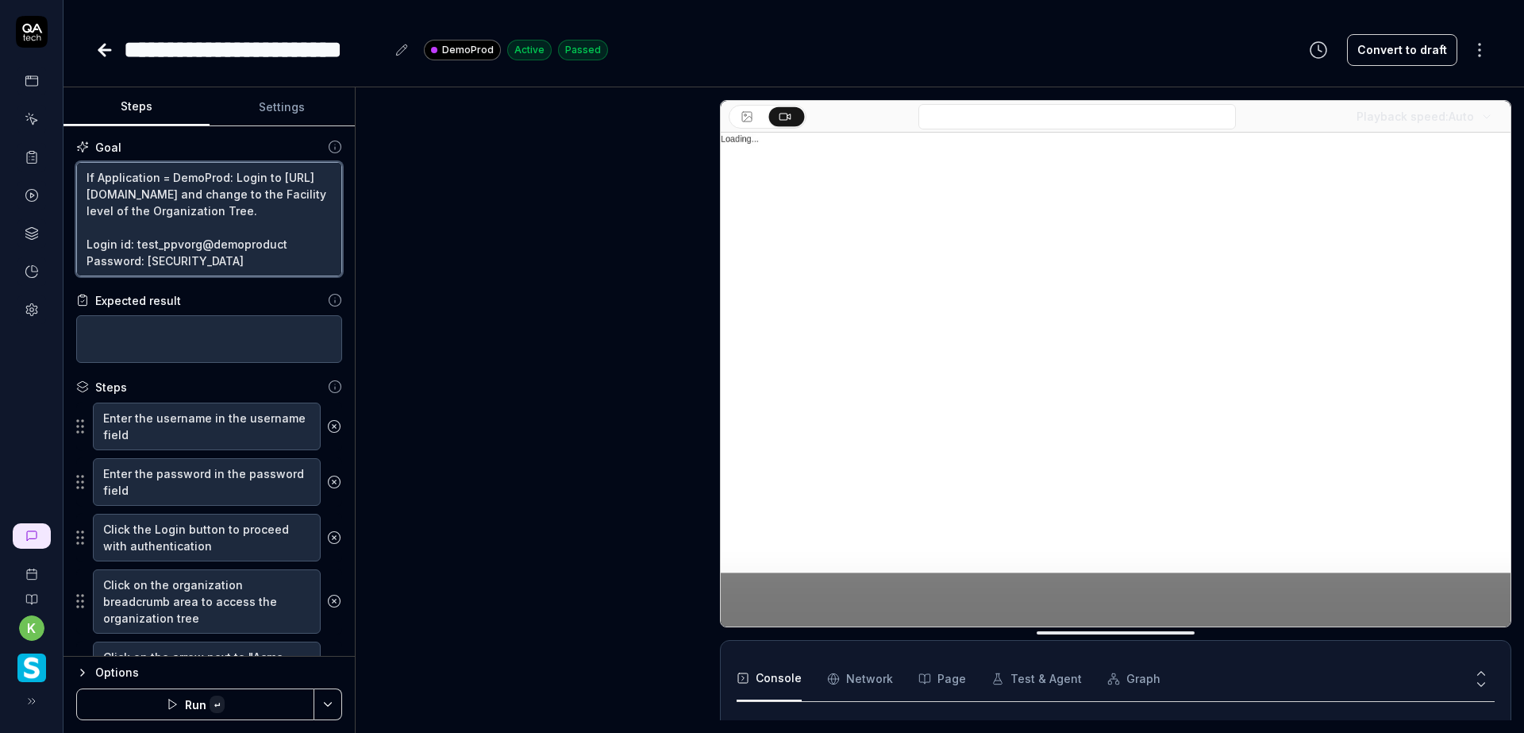
type textarea "If Environment = DemoProd: Login to https://www.smartlinx6.com/#/login and chan…"
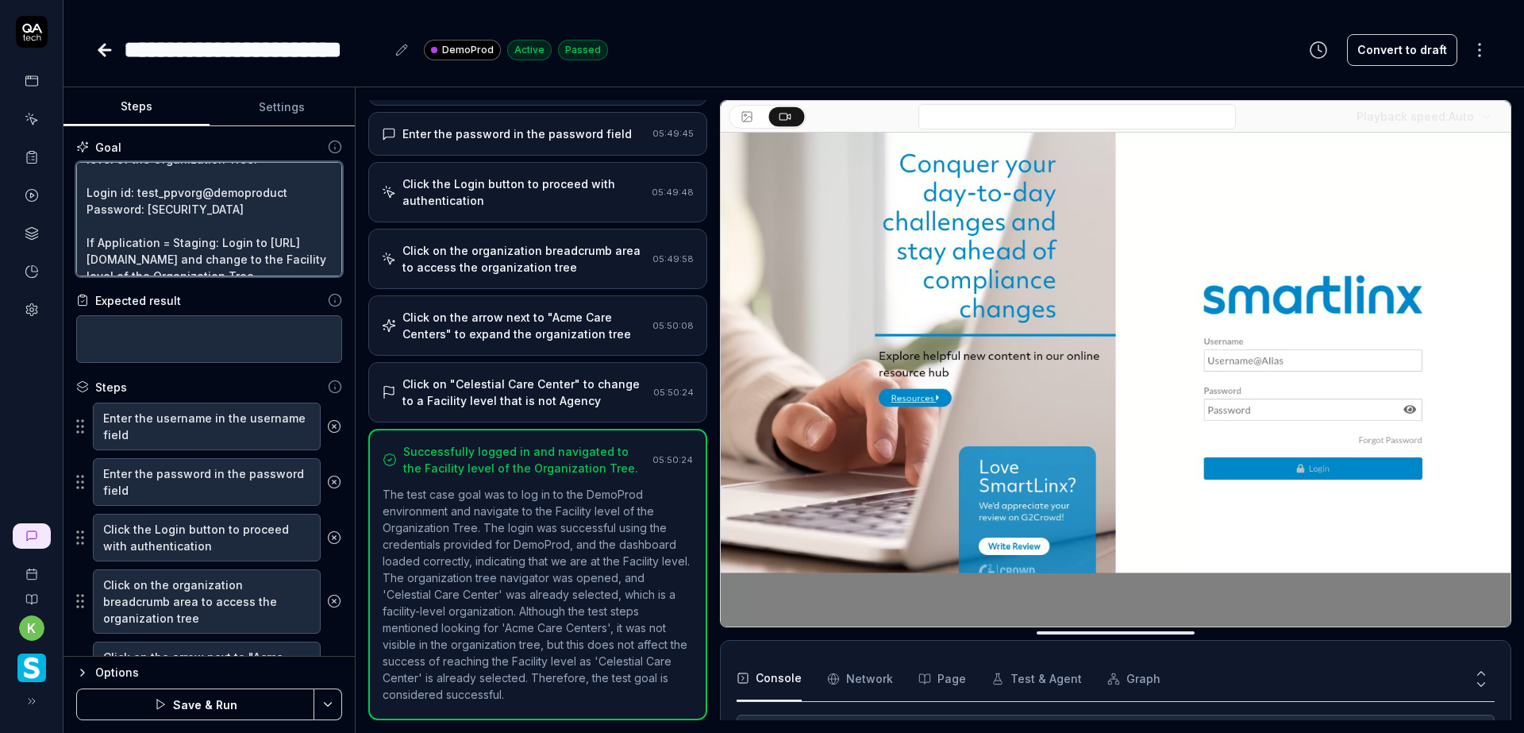
scroll to position [79, 0]
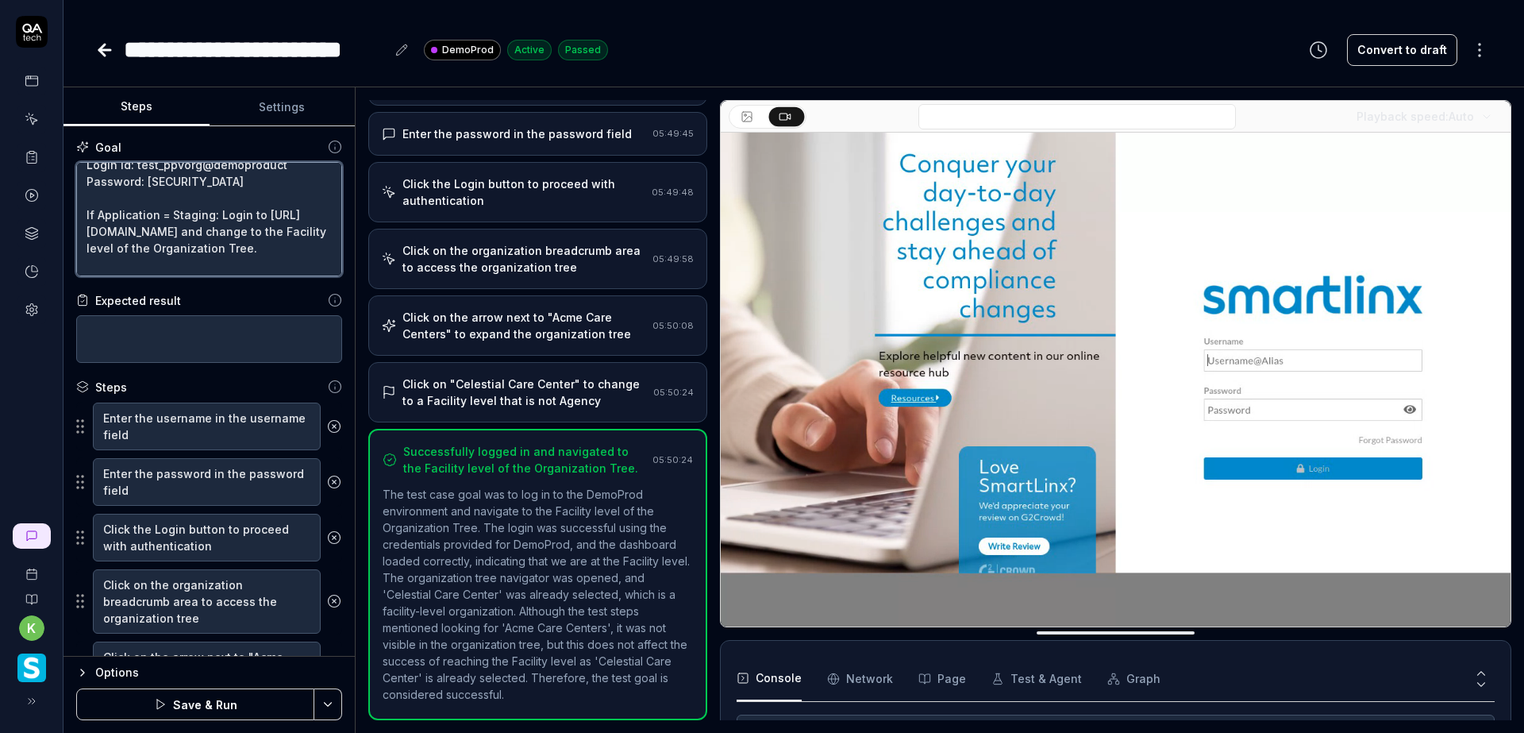
click at [132, 233] on textarea "If Environment = DemoProd: Login to https://www.smartlinx6.com/#/login and chan…" at bounding box center [209, 219] width 266 height 114
type textarea "*"
type textarea "If Environment = DemoProd: Login to https://www.smartlinx6.com/#/login and chan…"
type textarea "*"
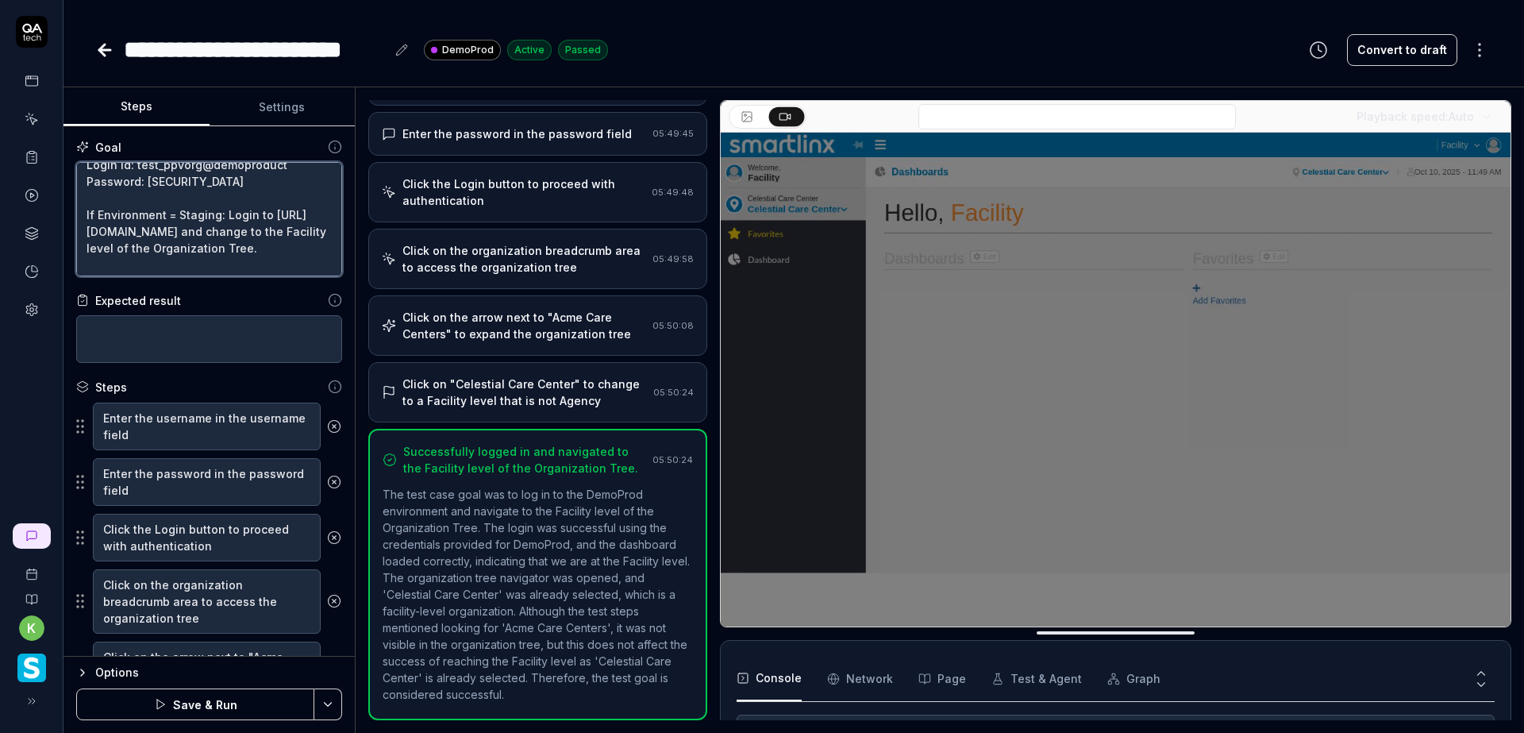
type textarea "If Environment = DemoProd: Login to https://www.smartlinx6.com/#/login and chan…"
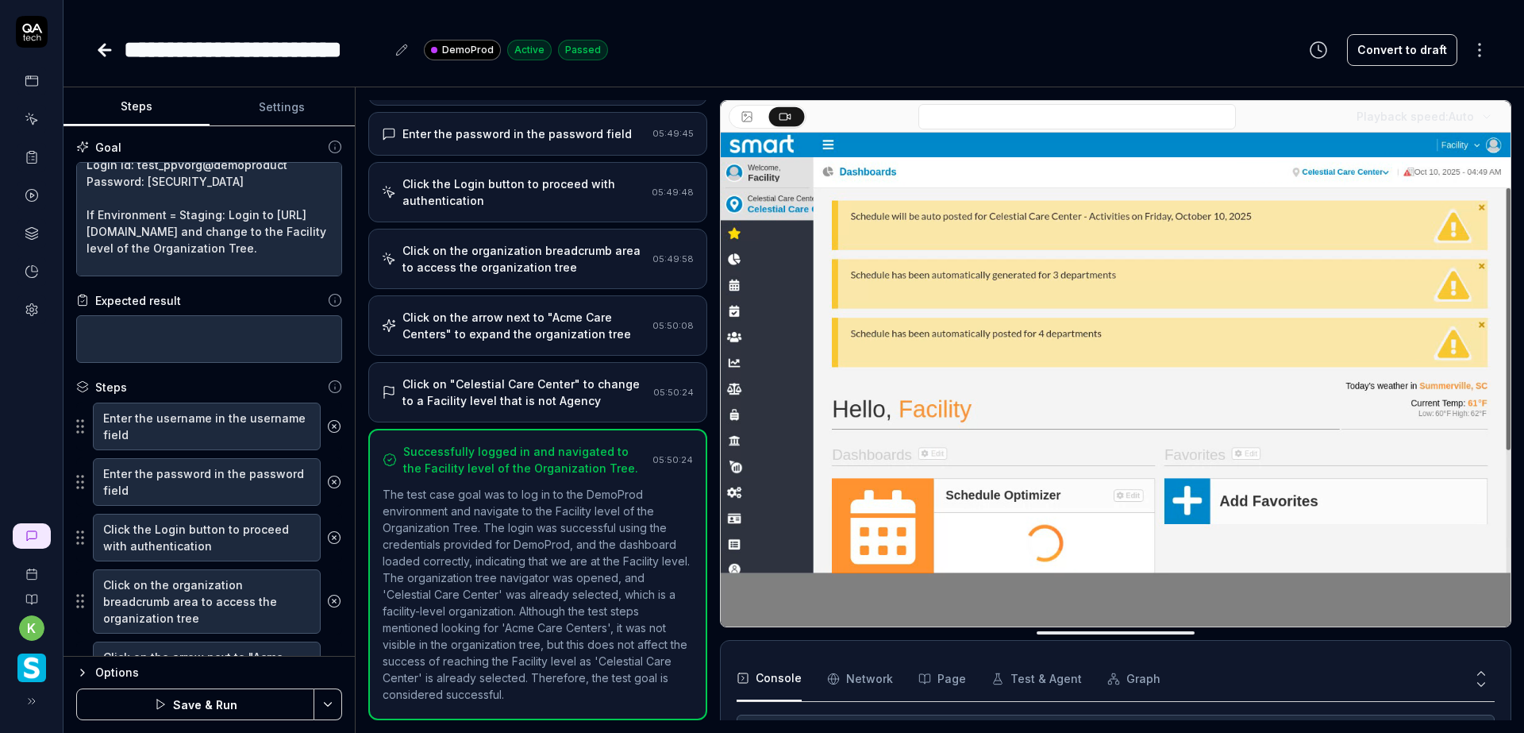
click at [331, 698] on html "**********" at bounding box center [762, 366] width 1524 height 733
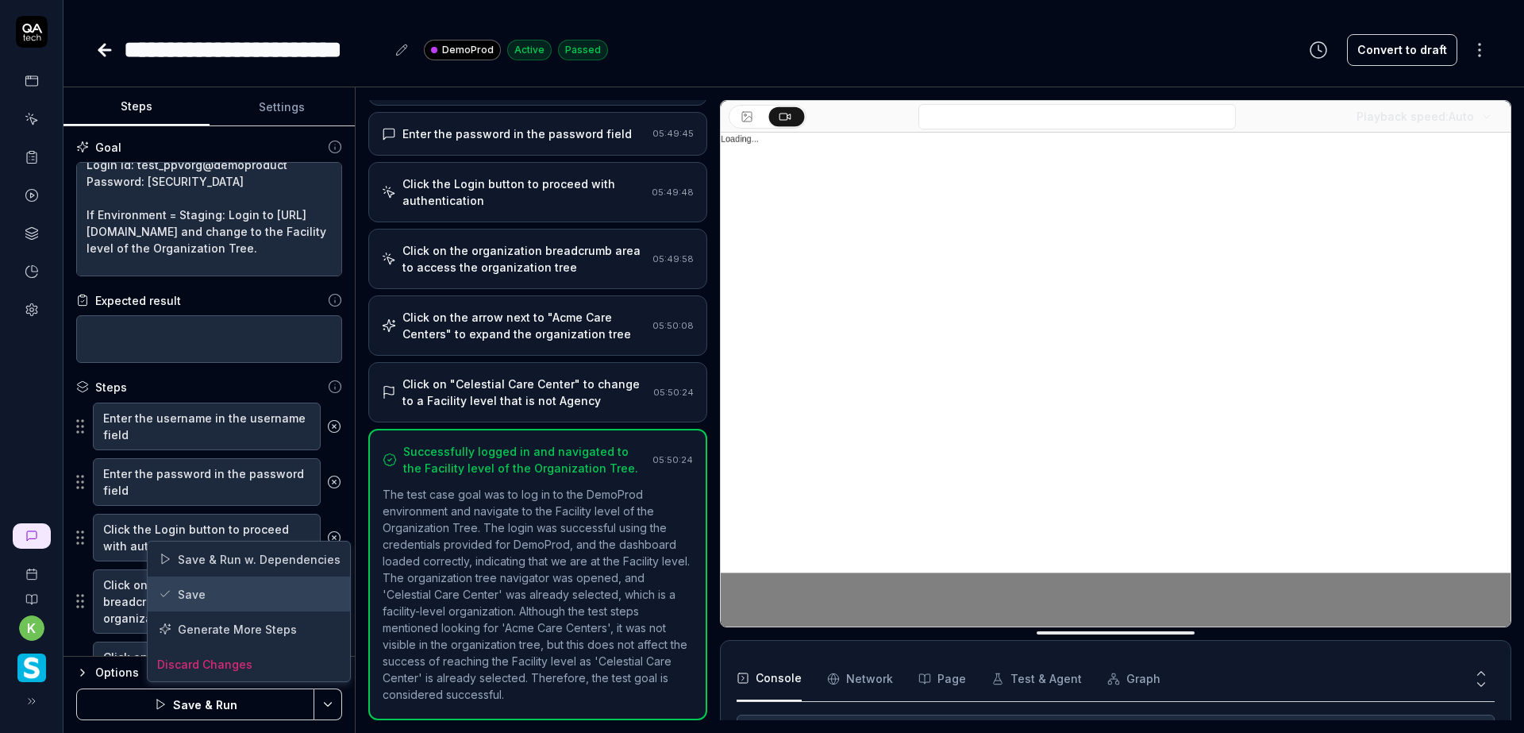
click at [252, 598] on div "Save" at bounding box center [249, 593] width 202 height 35
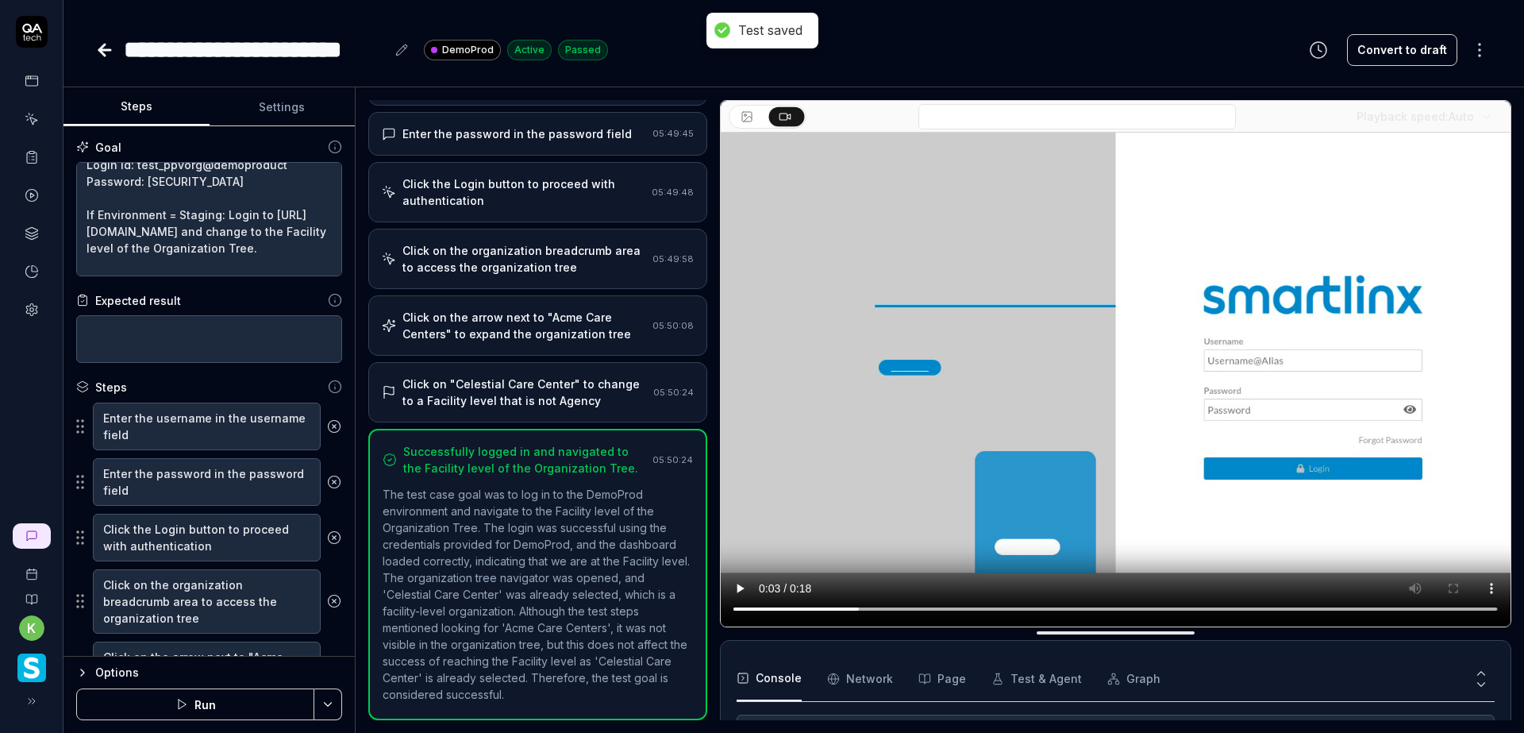
type textarea "*"
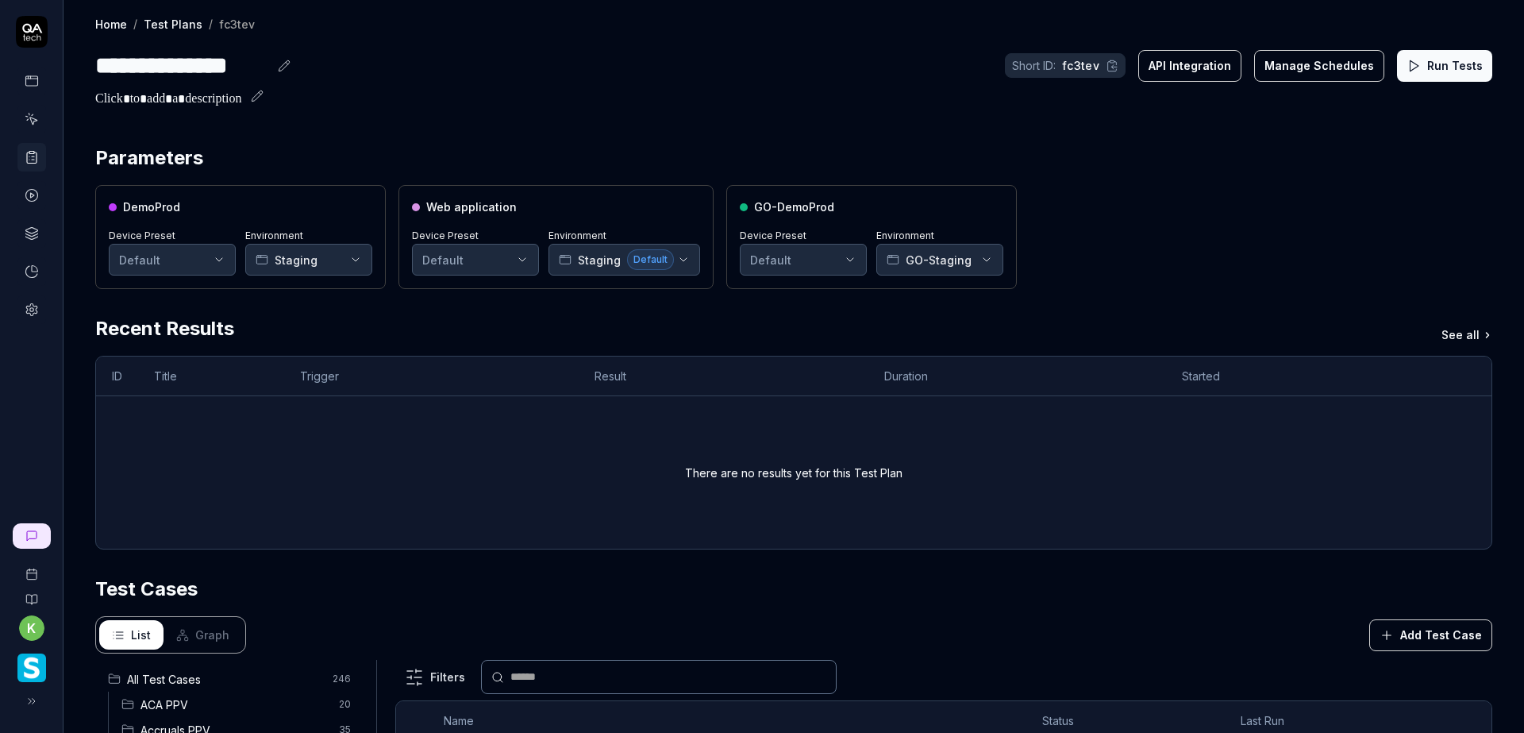
click at [1414, 70] on button "Run Tests" at bounding box center [1444, 66] width 95 height 32
click at [1238, 178] on section "Parameters DemoProd Device Preset Default Environment Staging Web application D…" at bounding box center [793, 216] width 1397 height 145
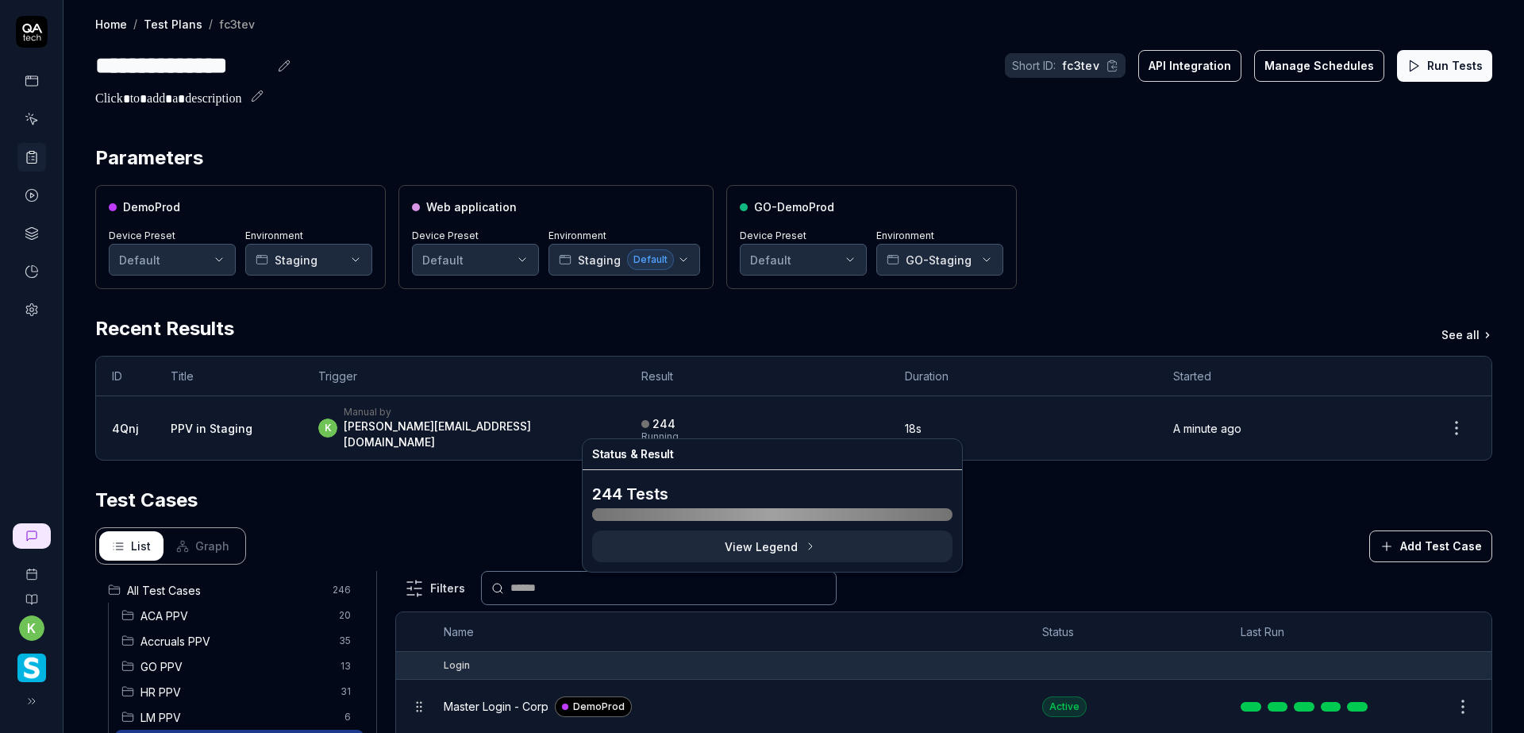
click at [799, 421] on div "244 Running" at bounding box center [757, 428] width 232 height 26
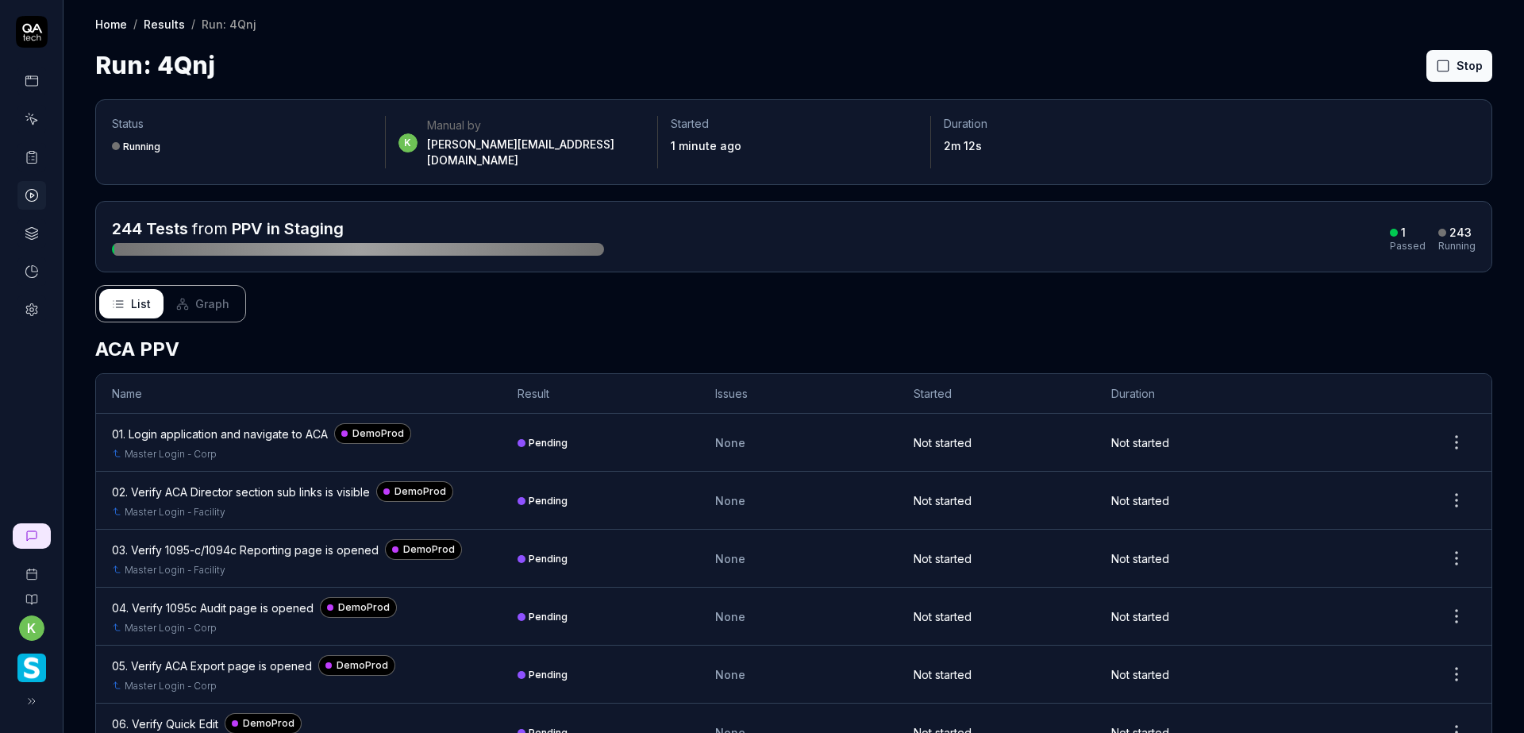
click at [1248, 52] on div "Run: 4Qnj Stop" at bounding box center [793, 66] width 1397 height 36
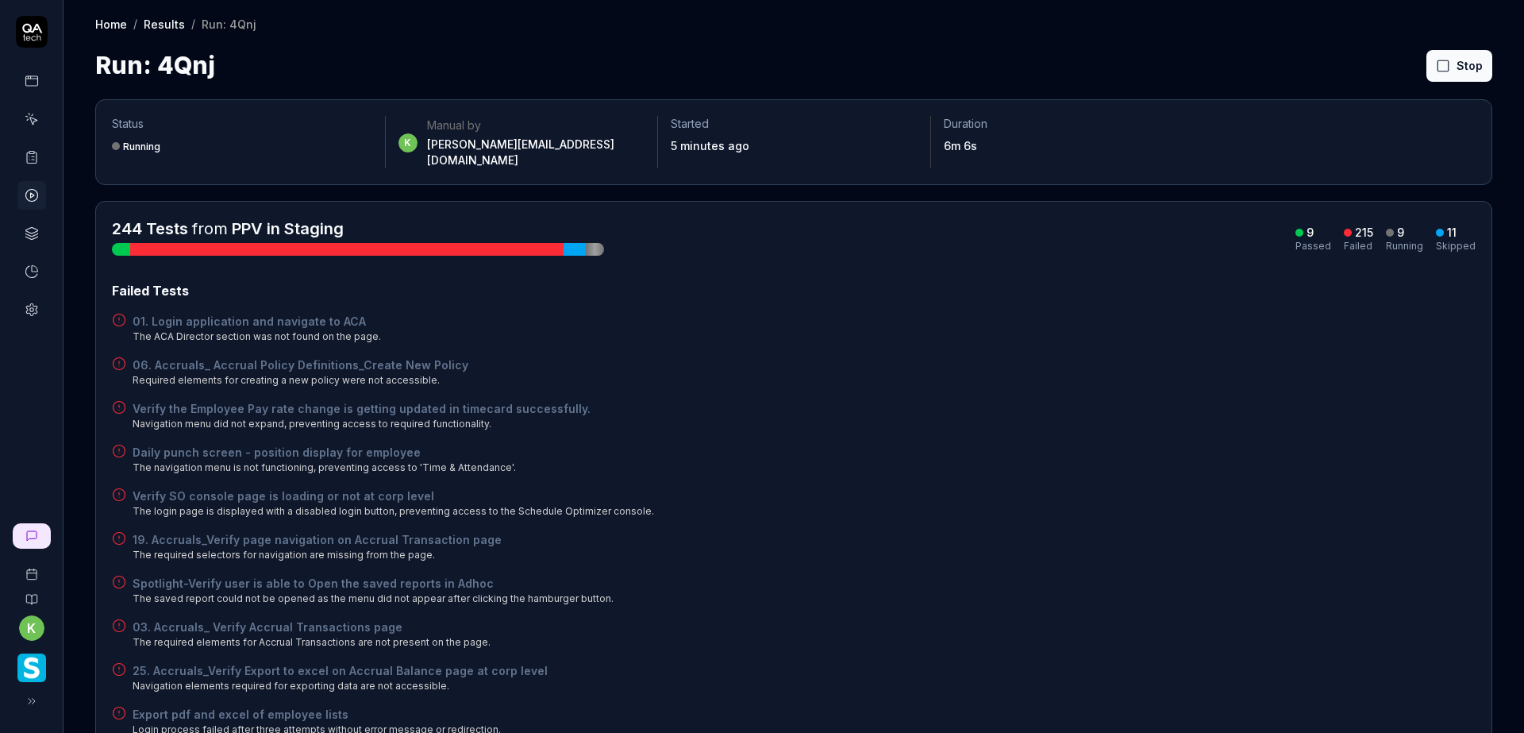
click at [271, 313] on h4 "01. Login application and navigate to ACA" at bounding box center [257, 321] width 248 height 17
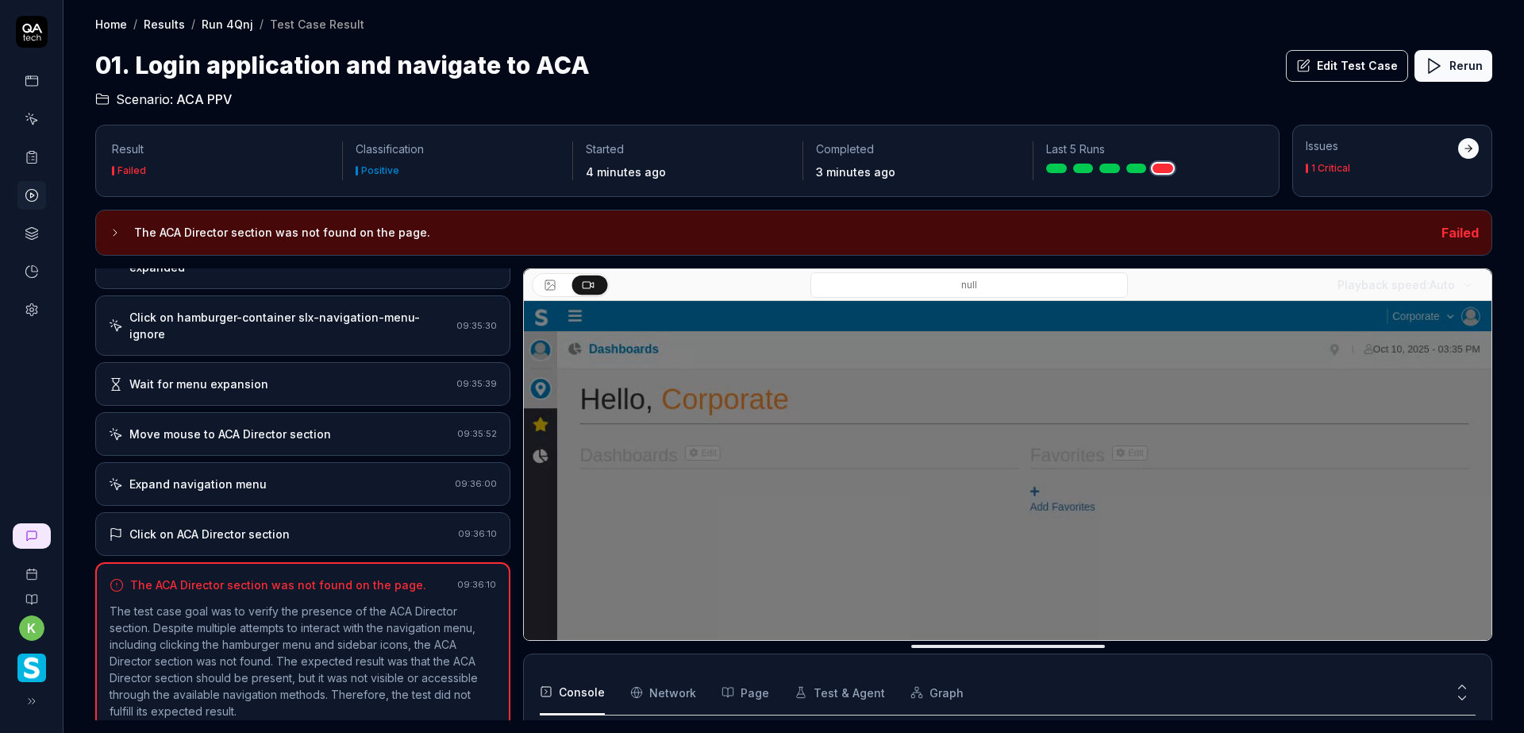
click at [1037, 281] on input at bounding box center [968, 284] width 317 height 25
click at [324, 476] on div "Expand navigation menu 09:36:00" at bounding box center [302, 484] width 415 height 44
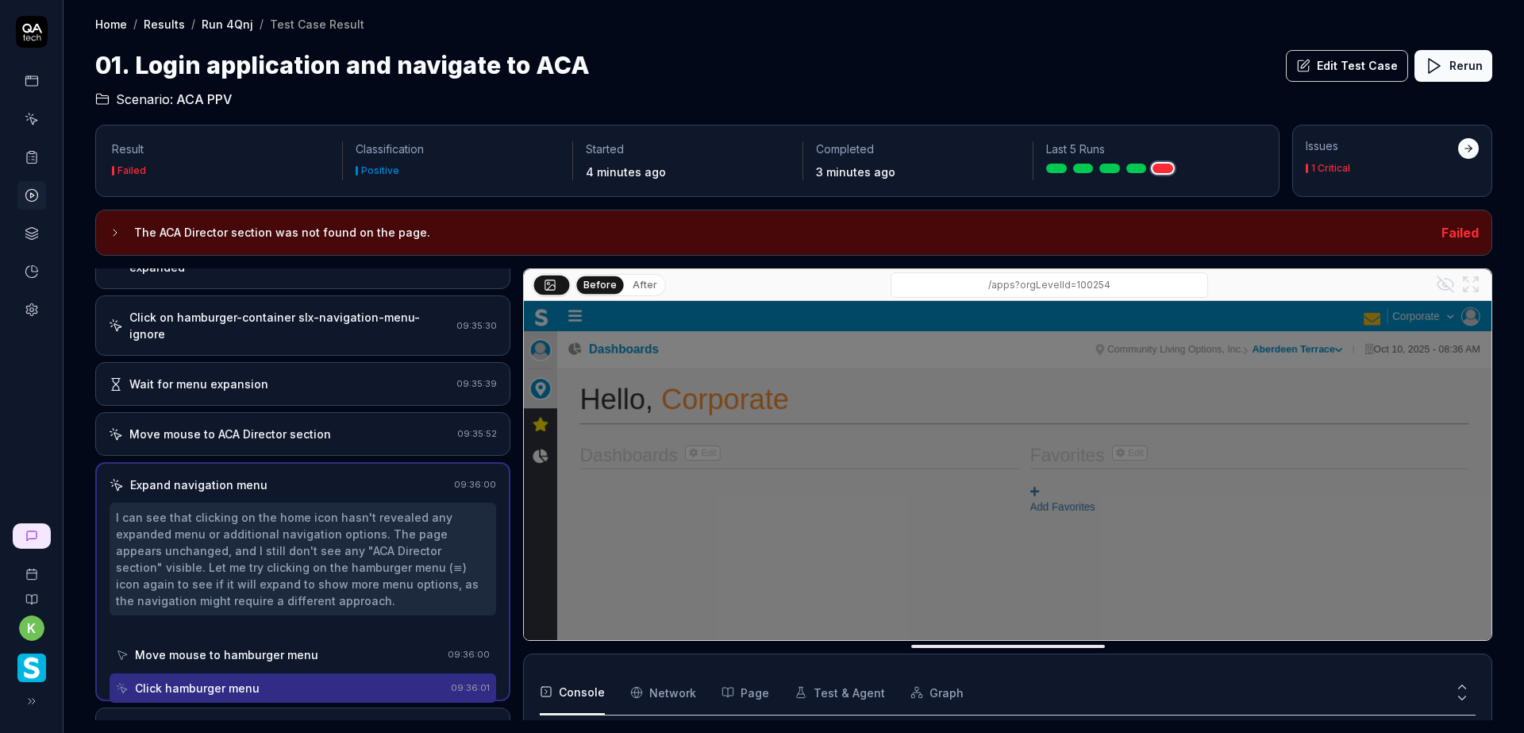
scroll to position [144, 0]
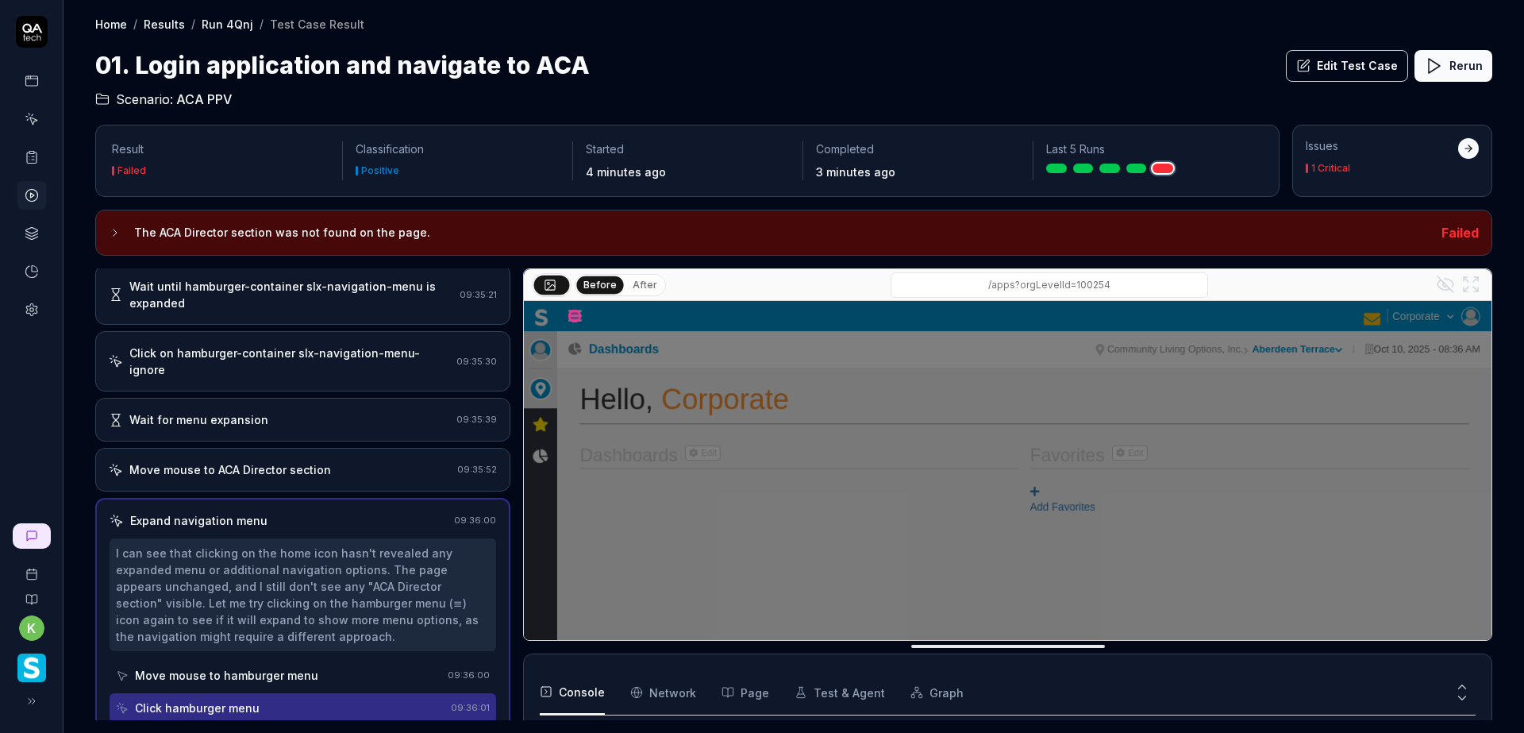
click at [317, 429] on div "Open browser 09:34:53 Staging https://v6-stg01.smartlinxsolutions.com/#/apps?or…" at bounding box center [302, 494] width 415 height 452
click at [315, 398] on div "Wait for menu expansion 09:35:39" at bounding box center [302, 420] width 415 height 44
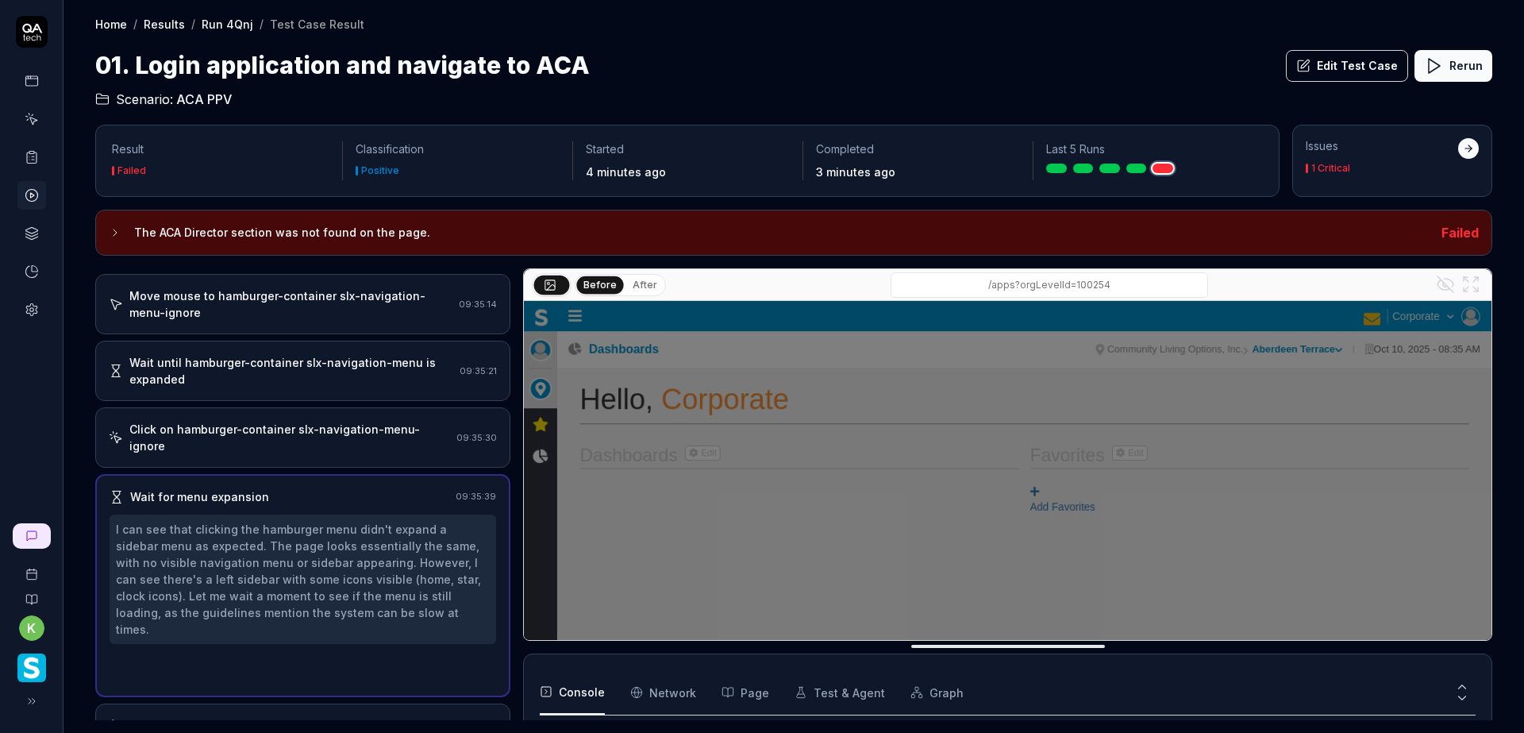
scroll to position [12, 0]
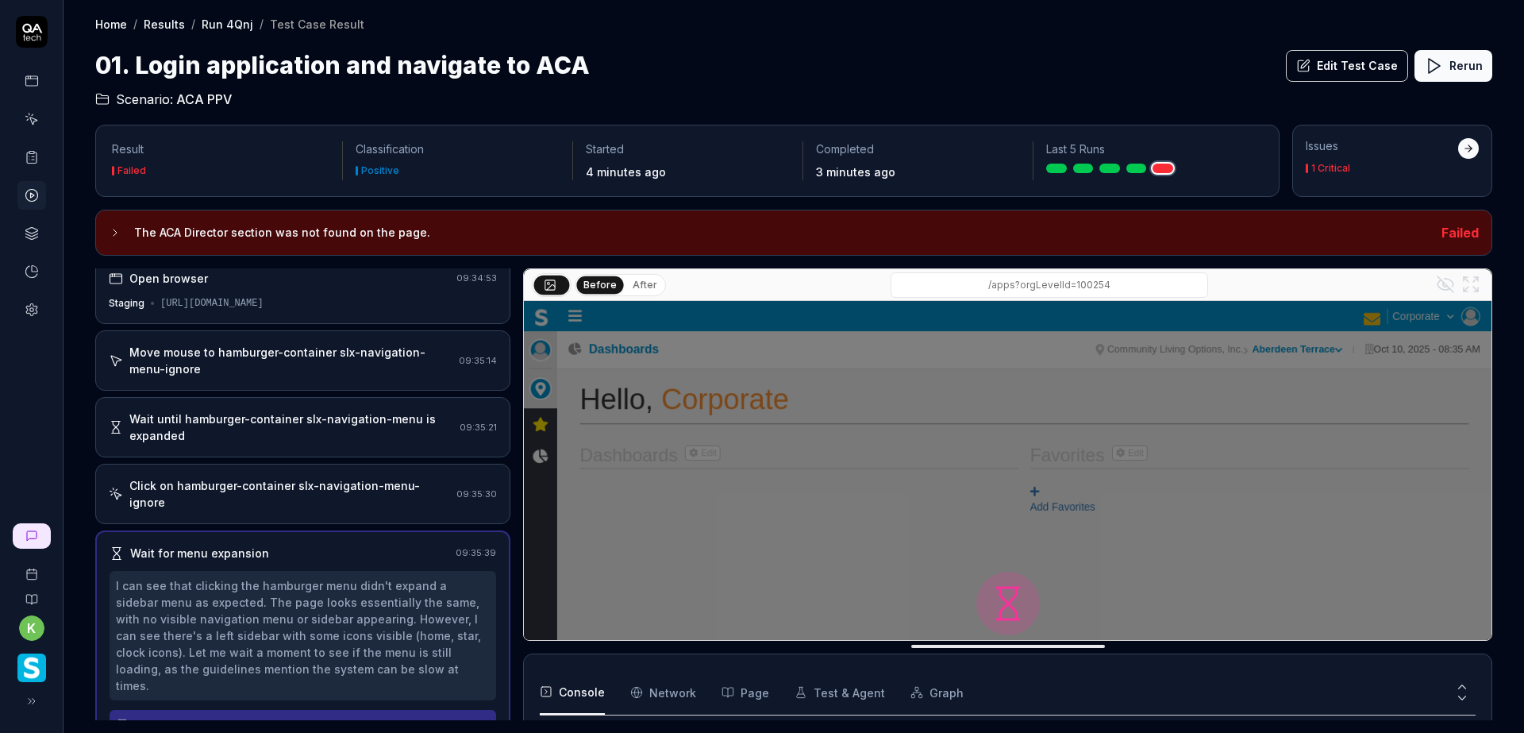
click at [317, 351] on div "Move mouse to hamburger-container slx-navigation-menu-ignore" at bounding box center [290, 360] width 323 height 33
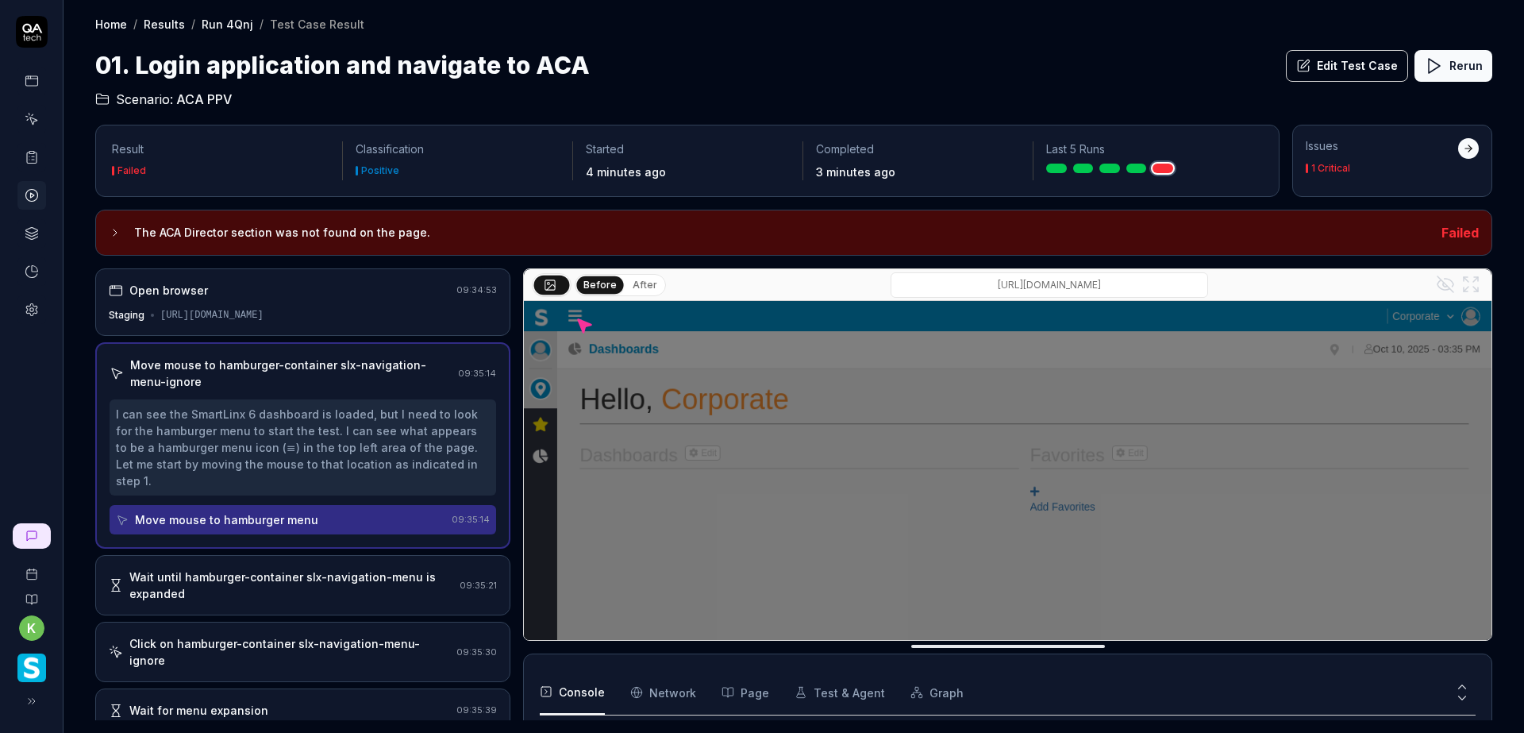
click at [1021, 279] on input "/apps?orgLevelId=100254" at bounding box center [1049, 284] width 317 height 25
drag, startPoint x: 1063, startPoint y: 284, endPoint x: 1260, endPoint y: 284, distance: 196.8
click at [1260, 284] on div "/apps?orgLevelId=100254" at bounding box center [1049, 284] width 767 height 25
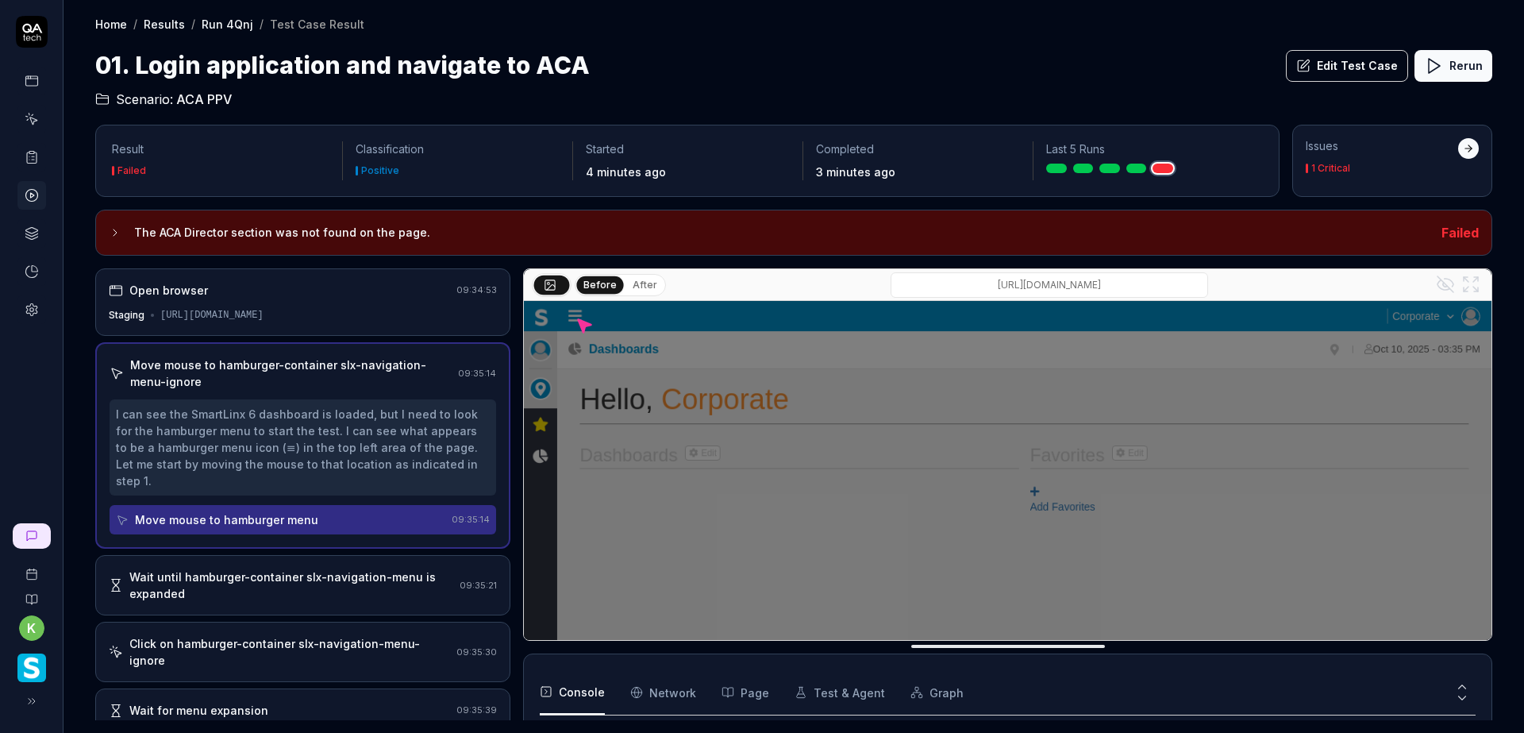
click at [775, 71] on div "01. Login application and navigate to ACA Edit Test Case Rerun" at bounding box center [793, 66] width 1397 height 36
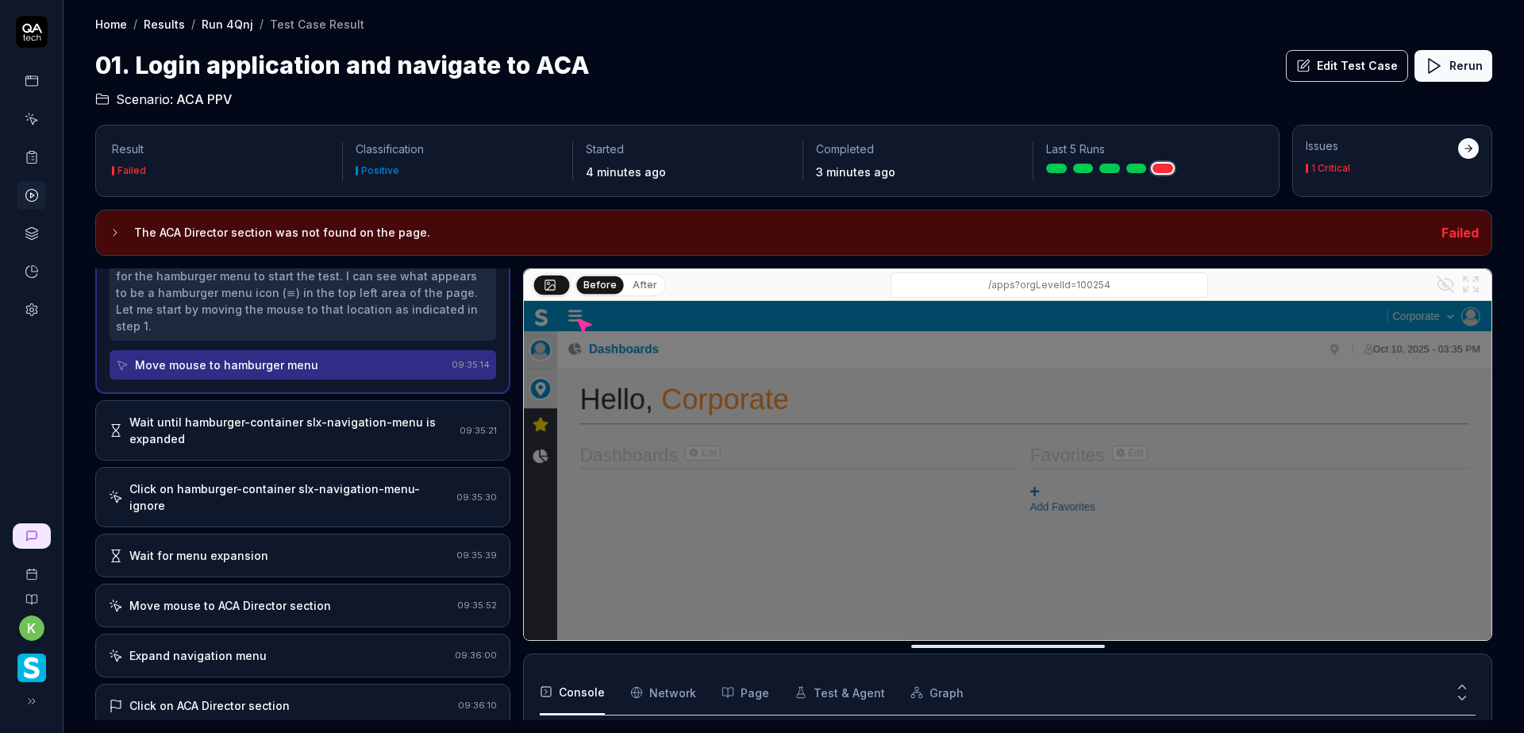
scroll to position [159, 0]
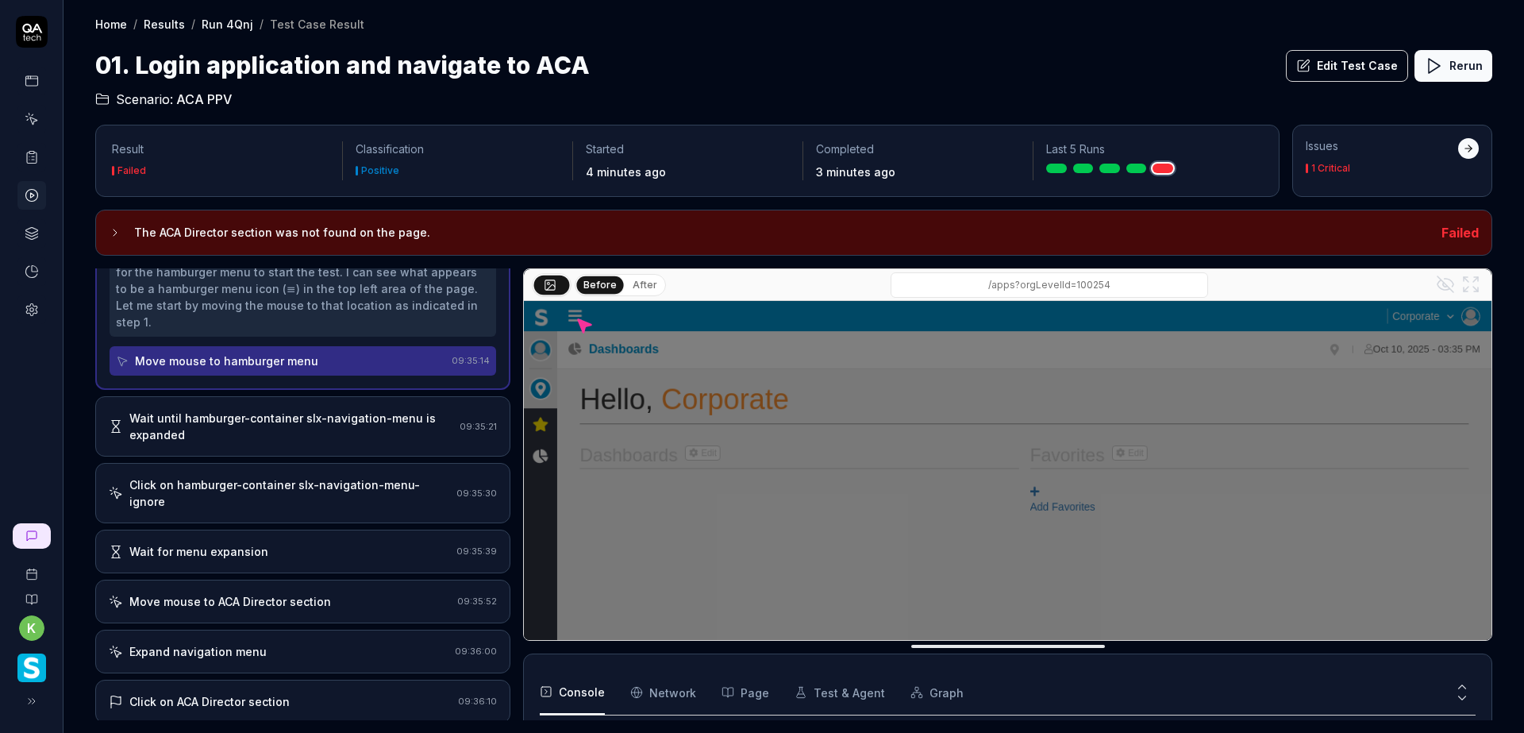
click at [353, 476] on div "Click on hamburger-container slx-navigation-menu-ignore" at bounding box center [289, 492] width 321 height 33
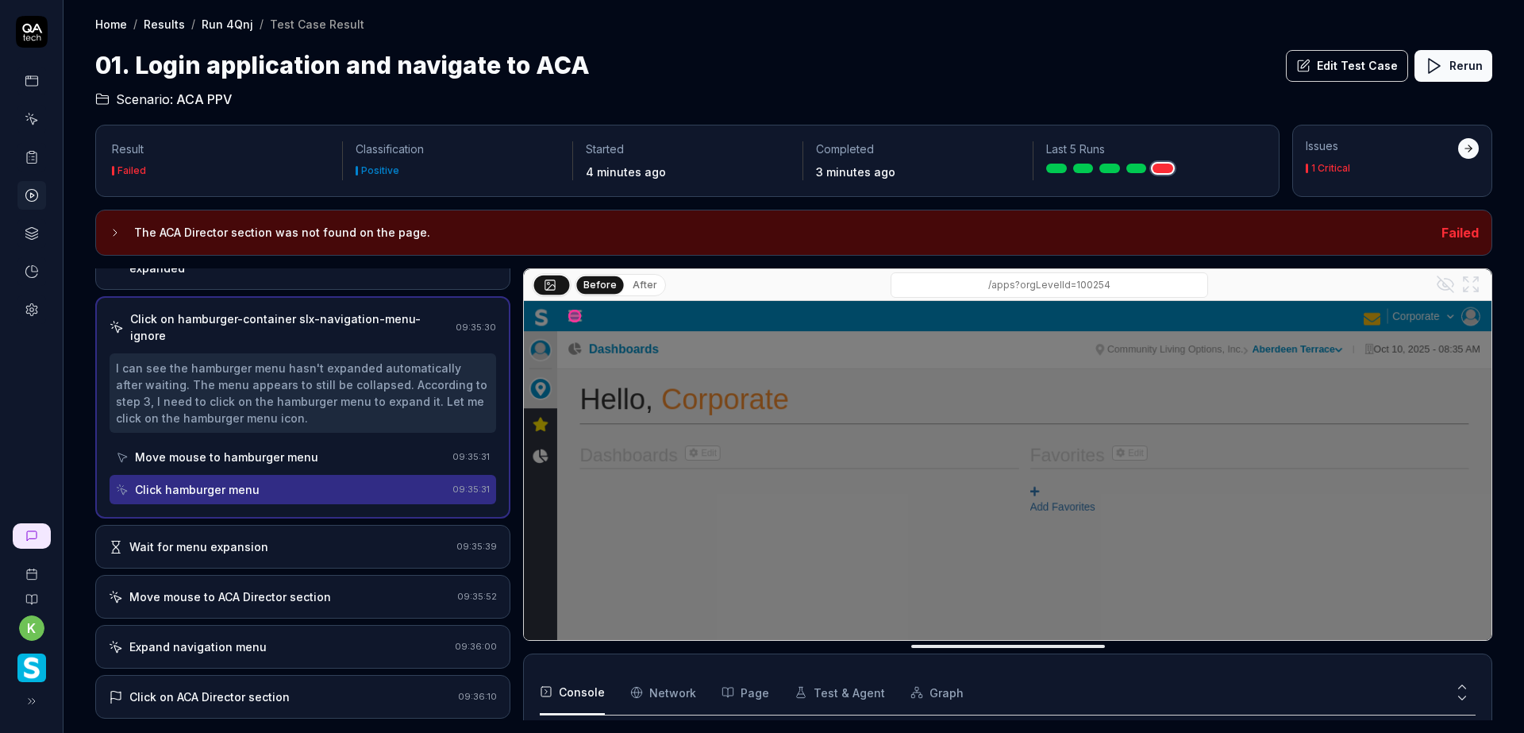
scroll to position [228, 0]
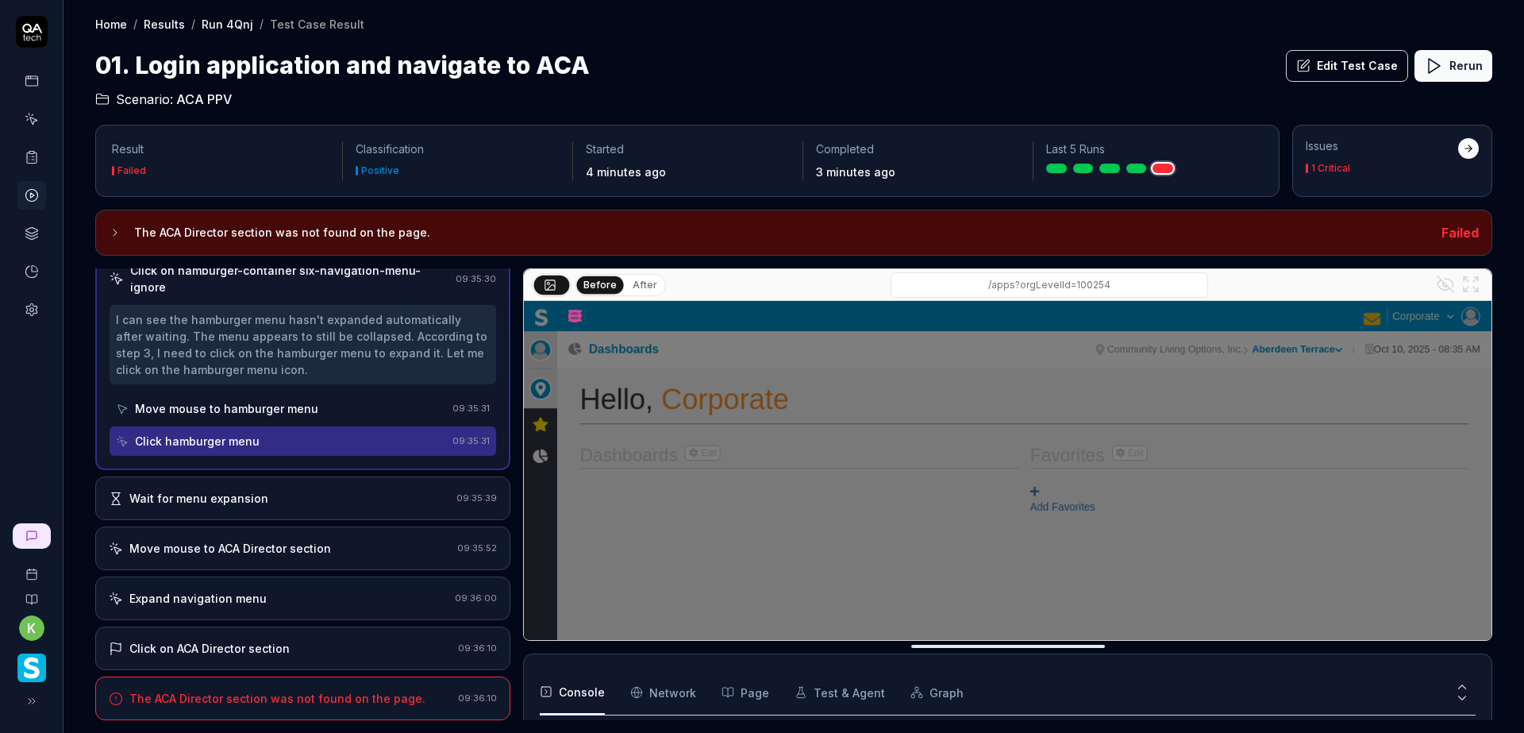
click at [339, 506] on div "Wait for menu expansion" at bounding box center [279, 498] width 341 height 17
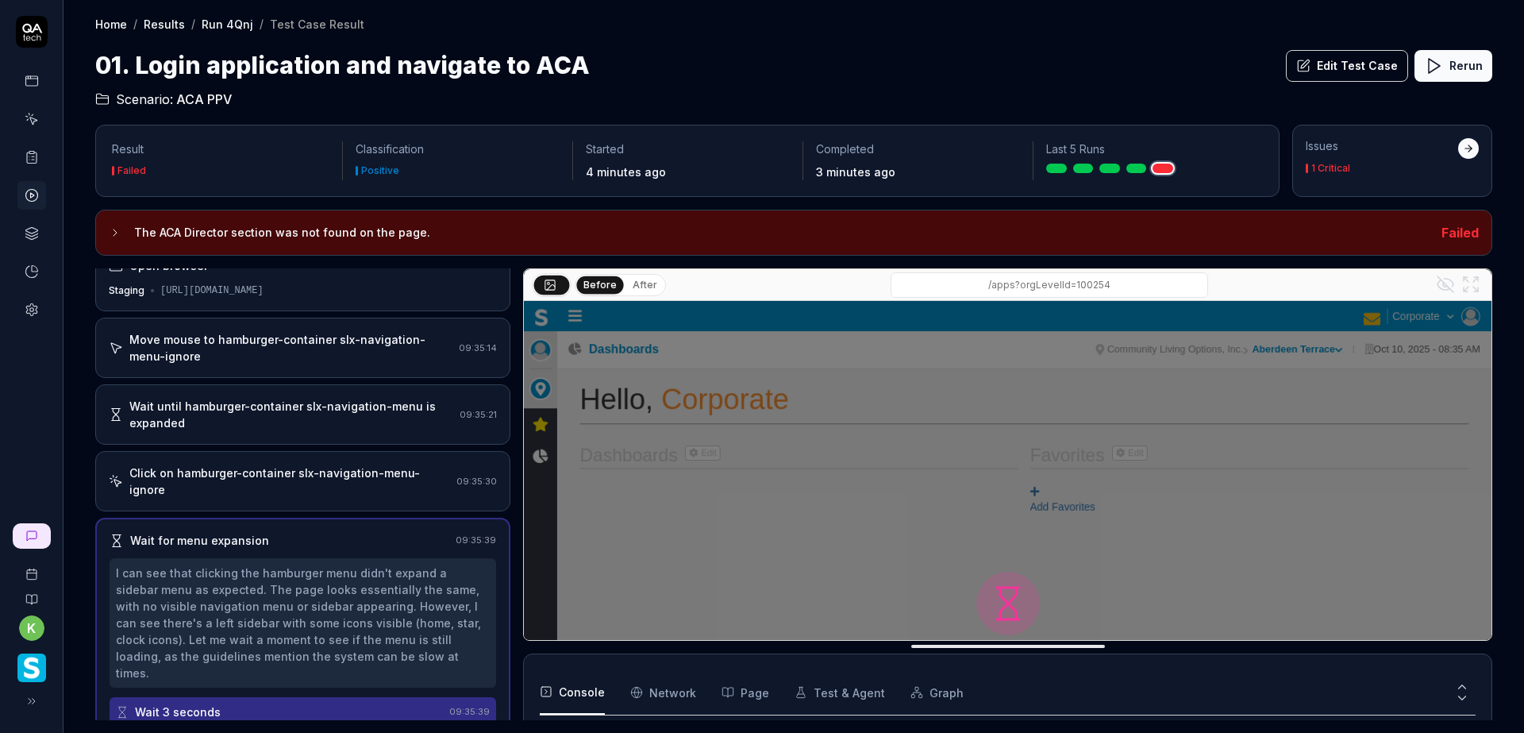
scroll to position [12, 0]
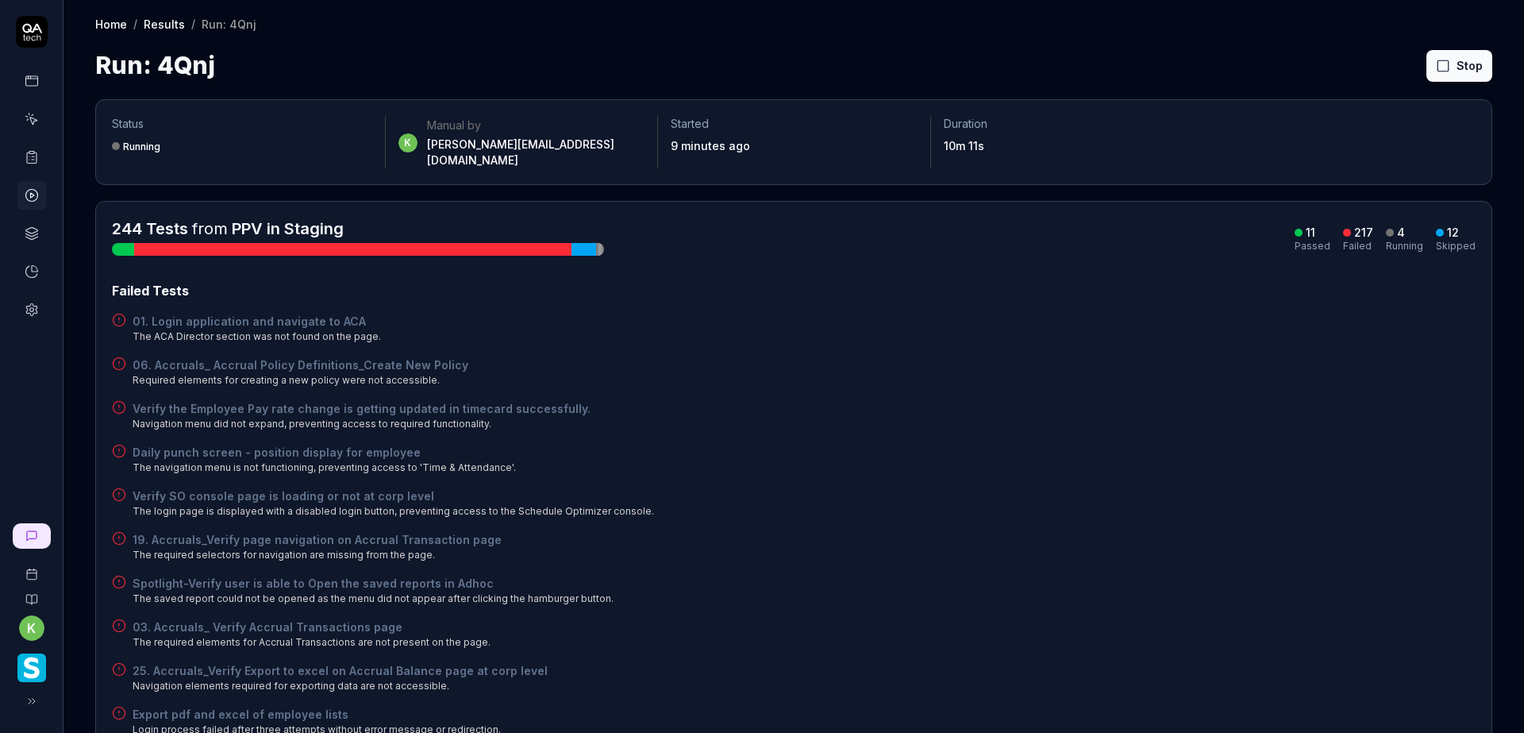
click at [1005, 400] on div "Verify the Employee Pay rate change is getting updated in timecard successfully…" at bounding box center [794, 415] width 1364 height 31
click at [1134, 531] on div "19. Accruals_Verify page navigation on Accrual Transaction page The required se…" at bounding box center [794, 546] width 1364 height 31
click at [1035, 313] on div "01. Login application and navigate to ACA The ACA Director section was not foun…" at bounding box center [794, 328] width 1364 height 31
click at [1250, 444] on div "Daily punch screen - position display for employee The navigation menu is not f…" at bounding box center [794, 459] width 1364 height 31
click at [1408, 60] on button "Rerun failed" at bounding box center [1421, 66] width 88 height 32
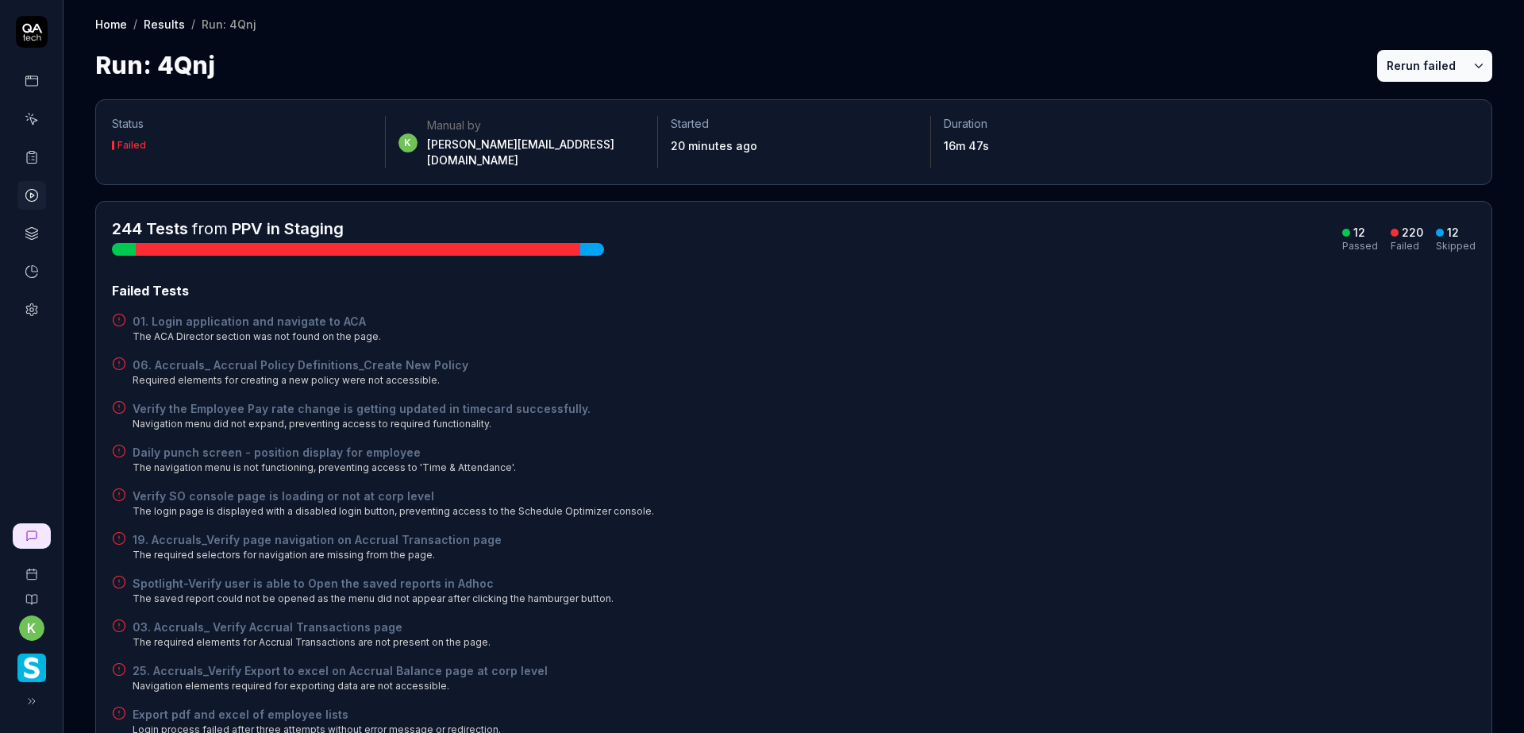
drag, startPoint x: 1101, startPoint y: 430, endPoint x: 1104, endPoint y: 422, distance: 8.5
click at [1101, 444] on div "Daily punch screen - position display for employee The navigation menu is not f…" at bounding box center [794, 459] width 1364 height 31
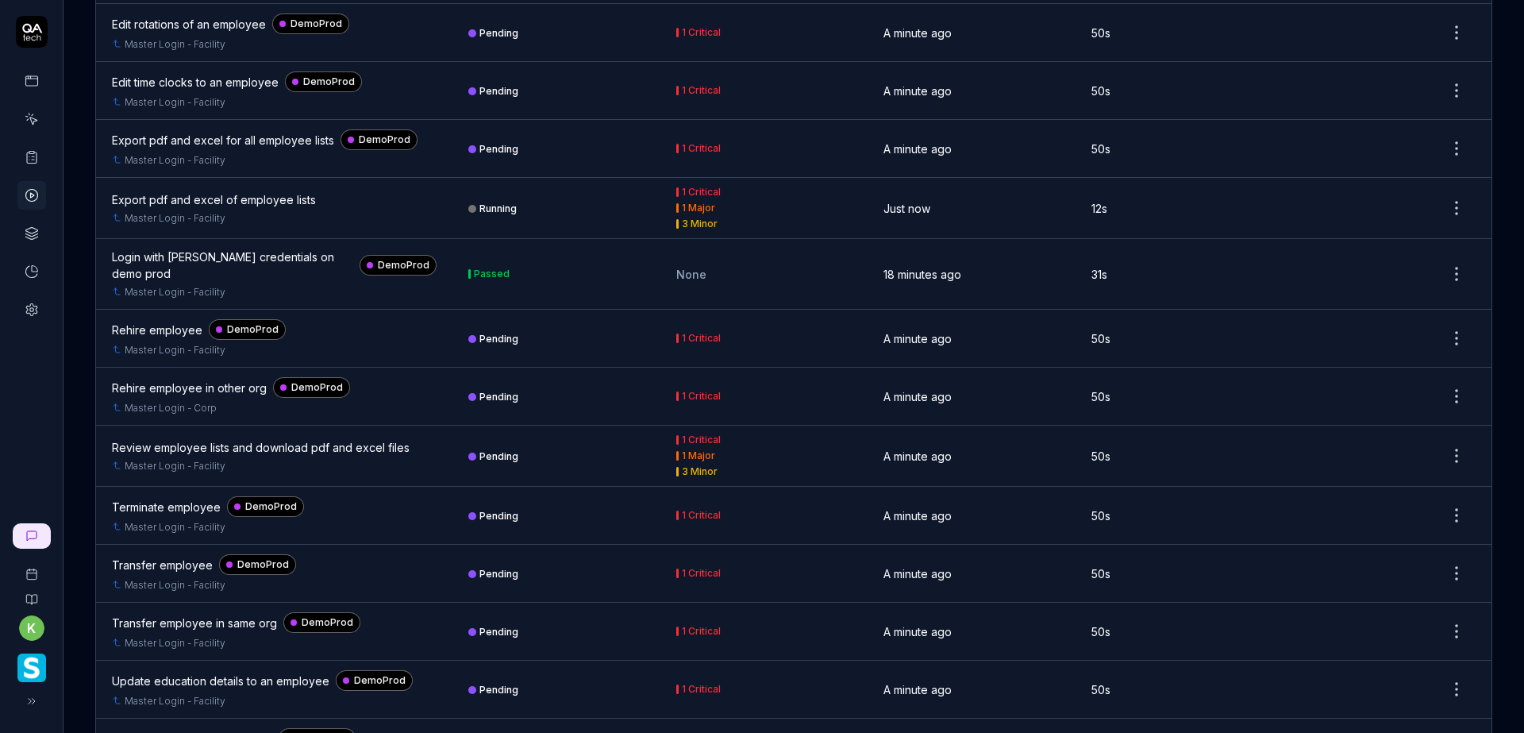
scroll to position [2790, 0]
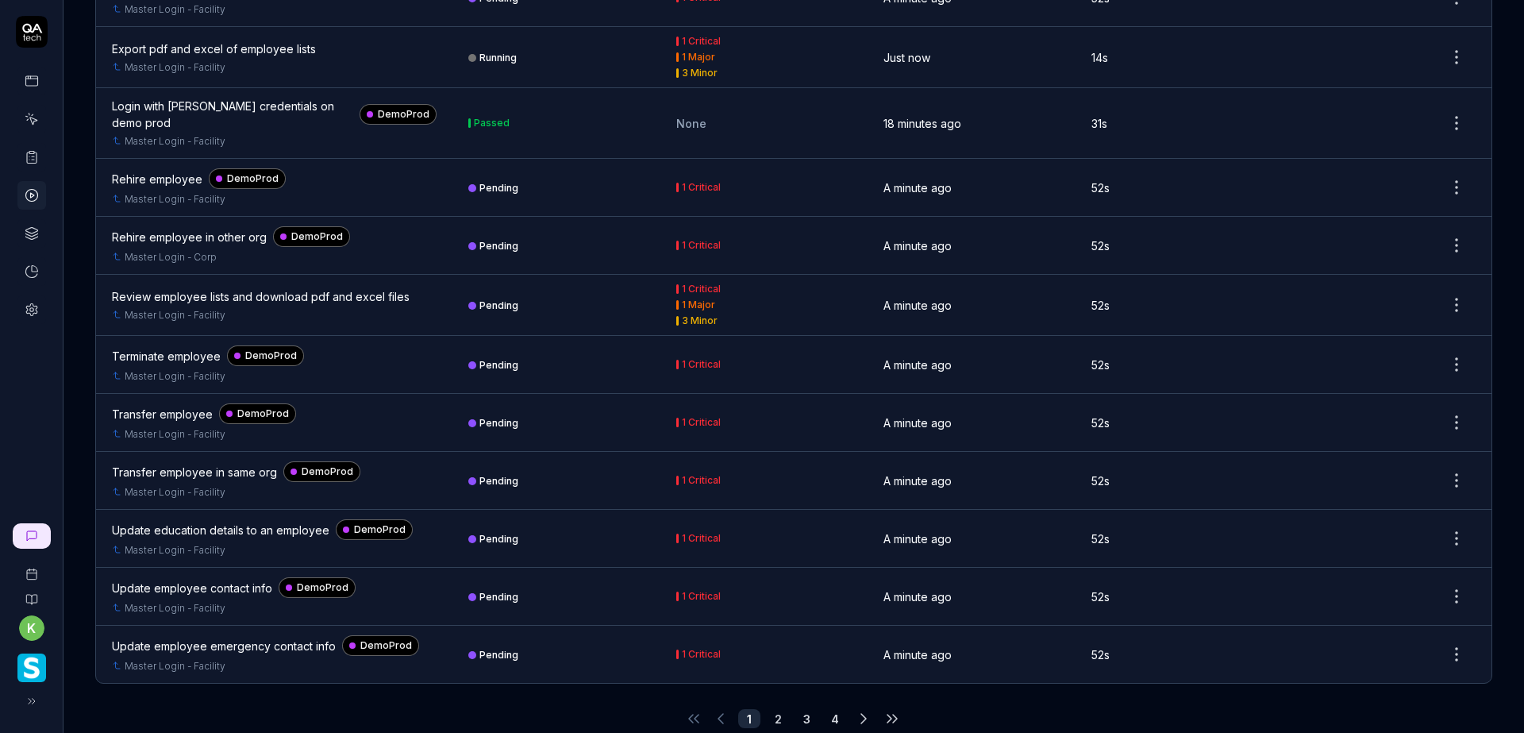
click at [887, 709] on icon at bounding box center [892, 718] width 19 height 19
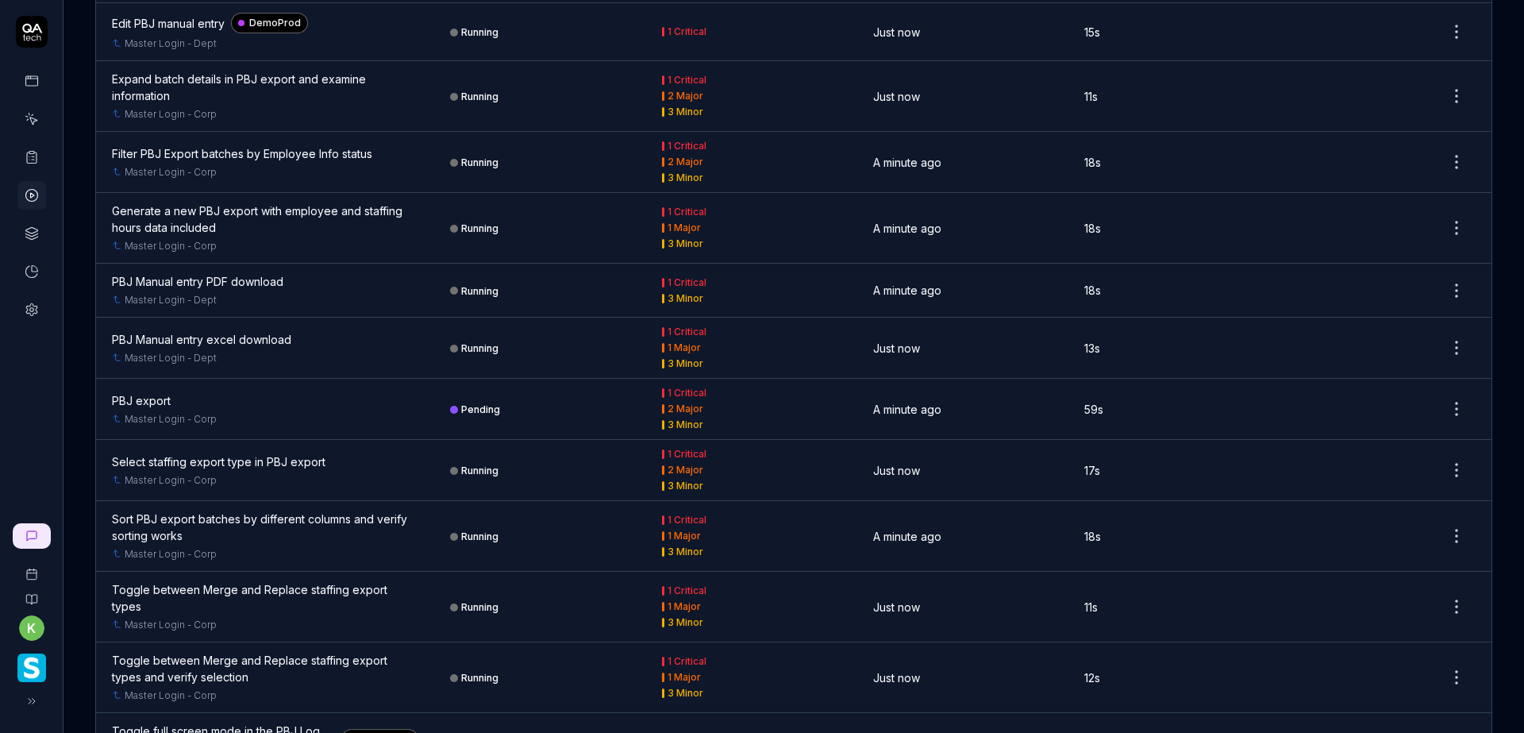
scroll to position [2935, 0]
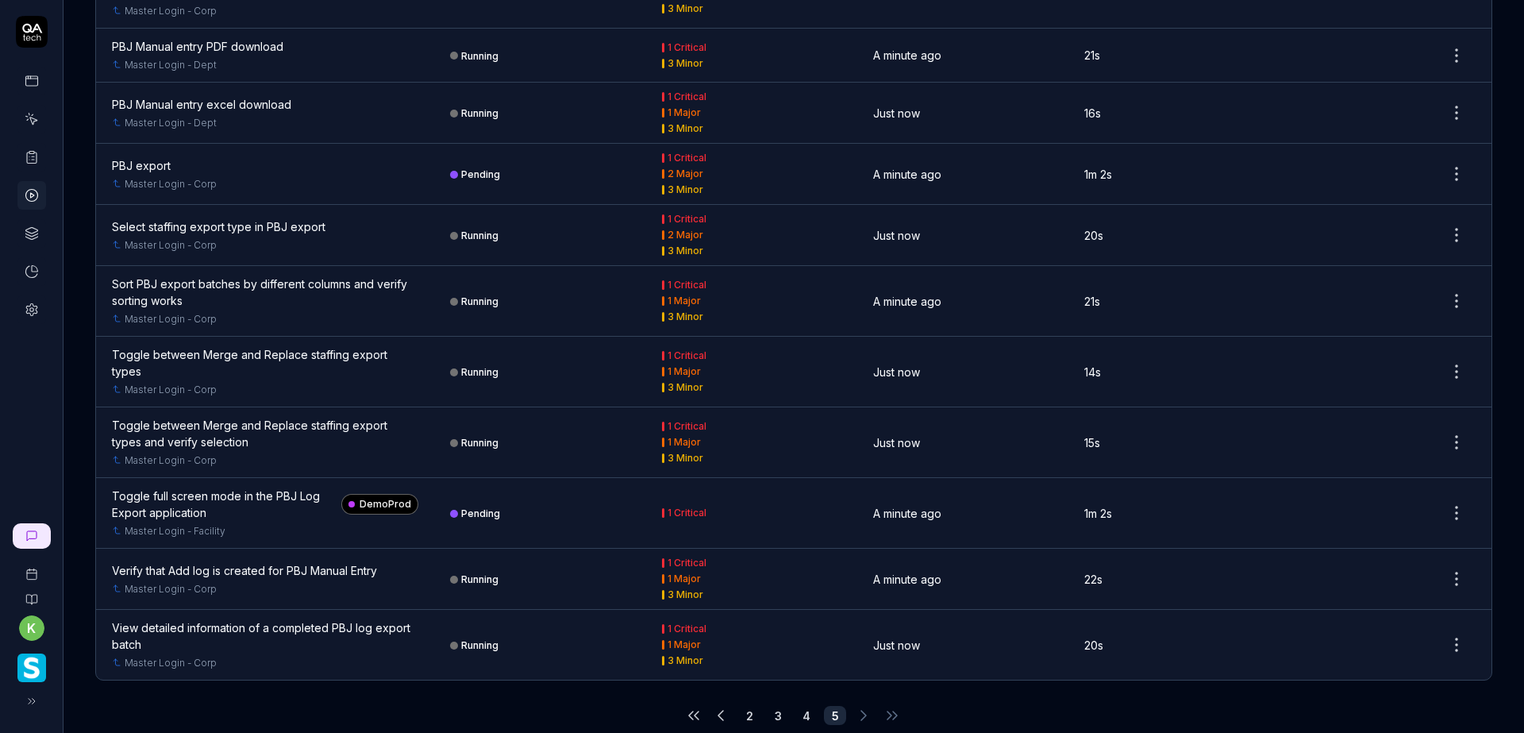
click at [693, 706] on icon at bounding box center [693, 715] width 19 height 19
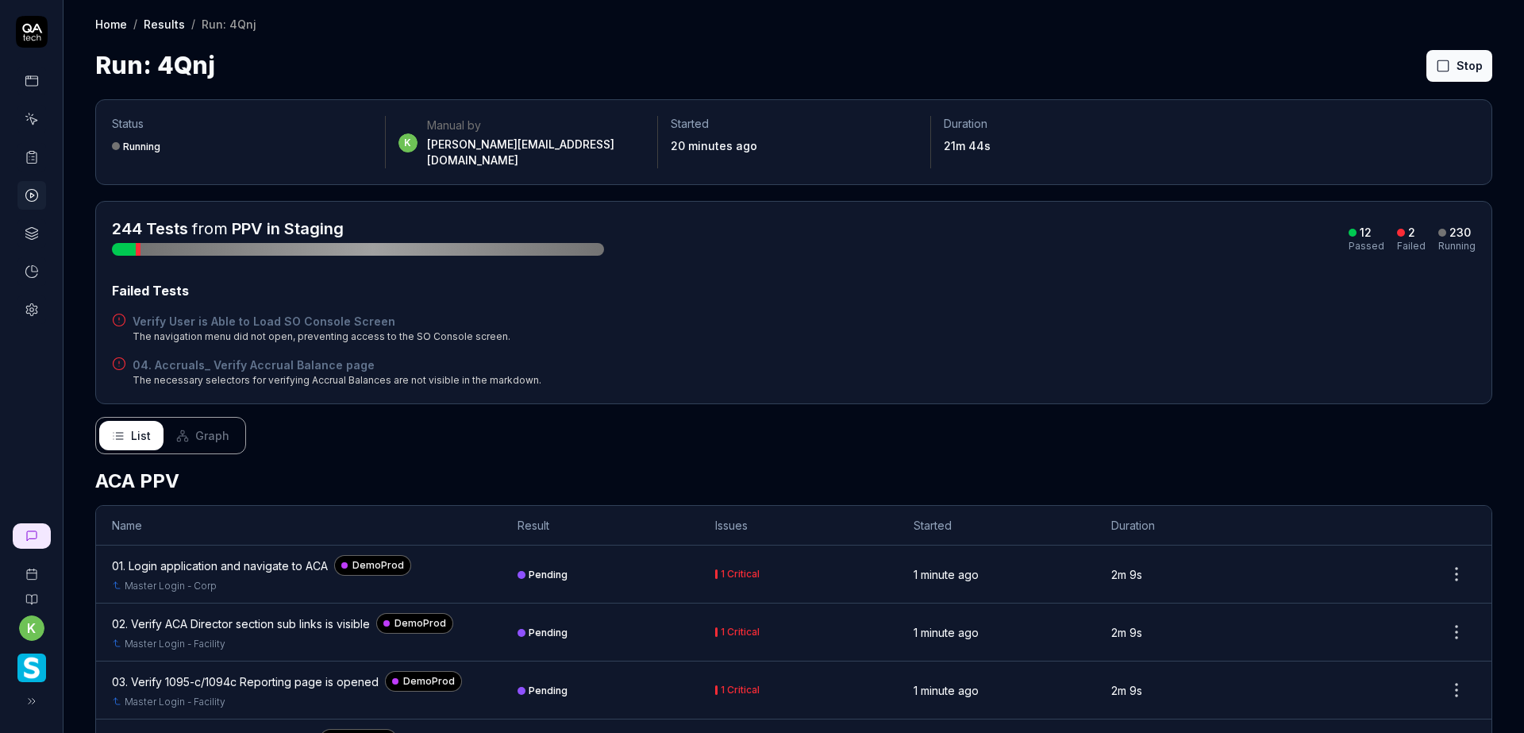
click at [260, 313] on h4 "Verify User is Able to Load SO Console Screen" at bounding box center [322, 321] width 378 height 17
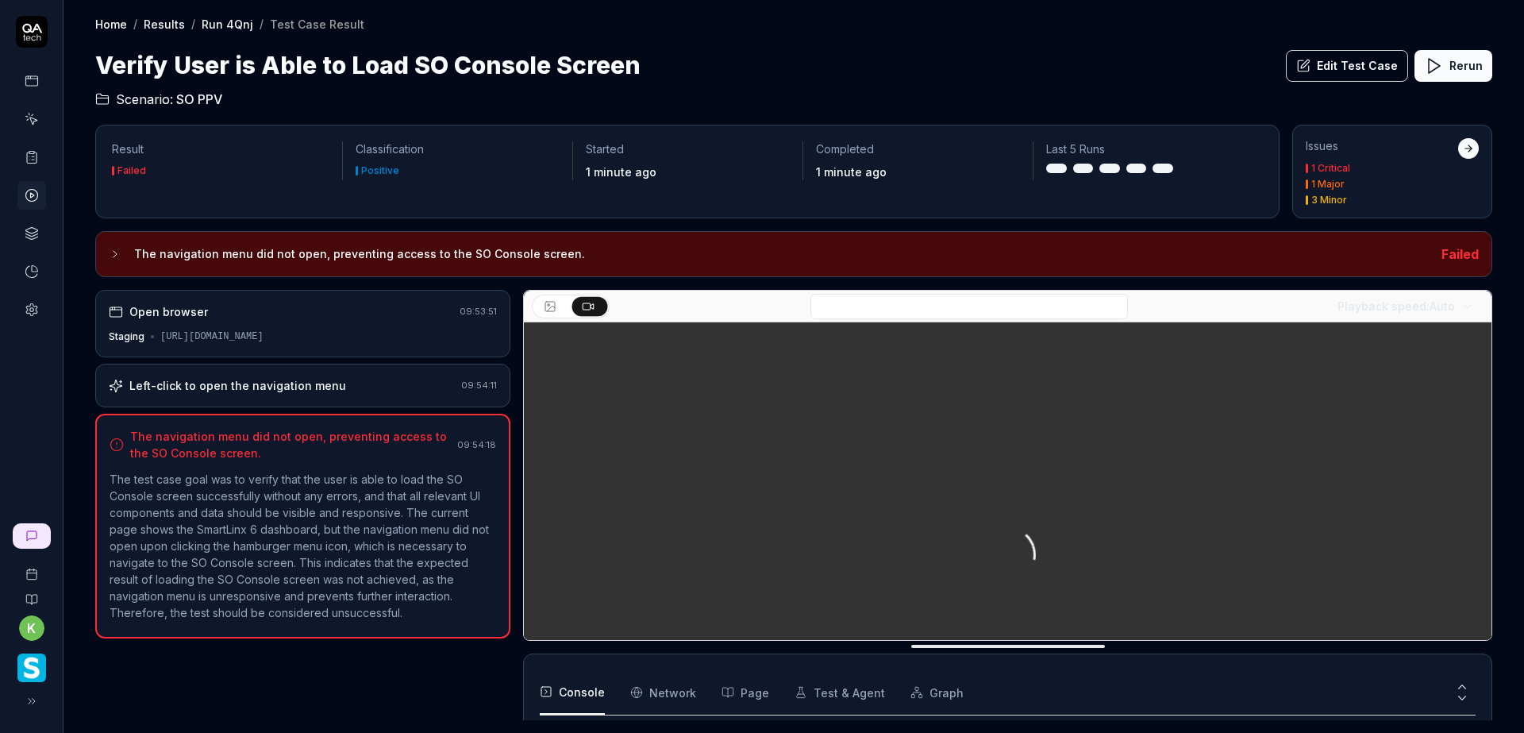
scroll to position [114, 0]
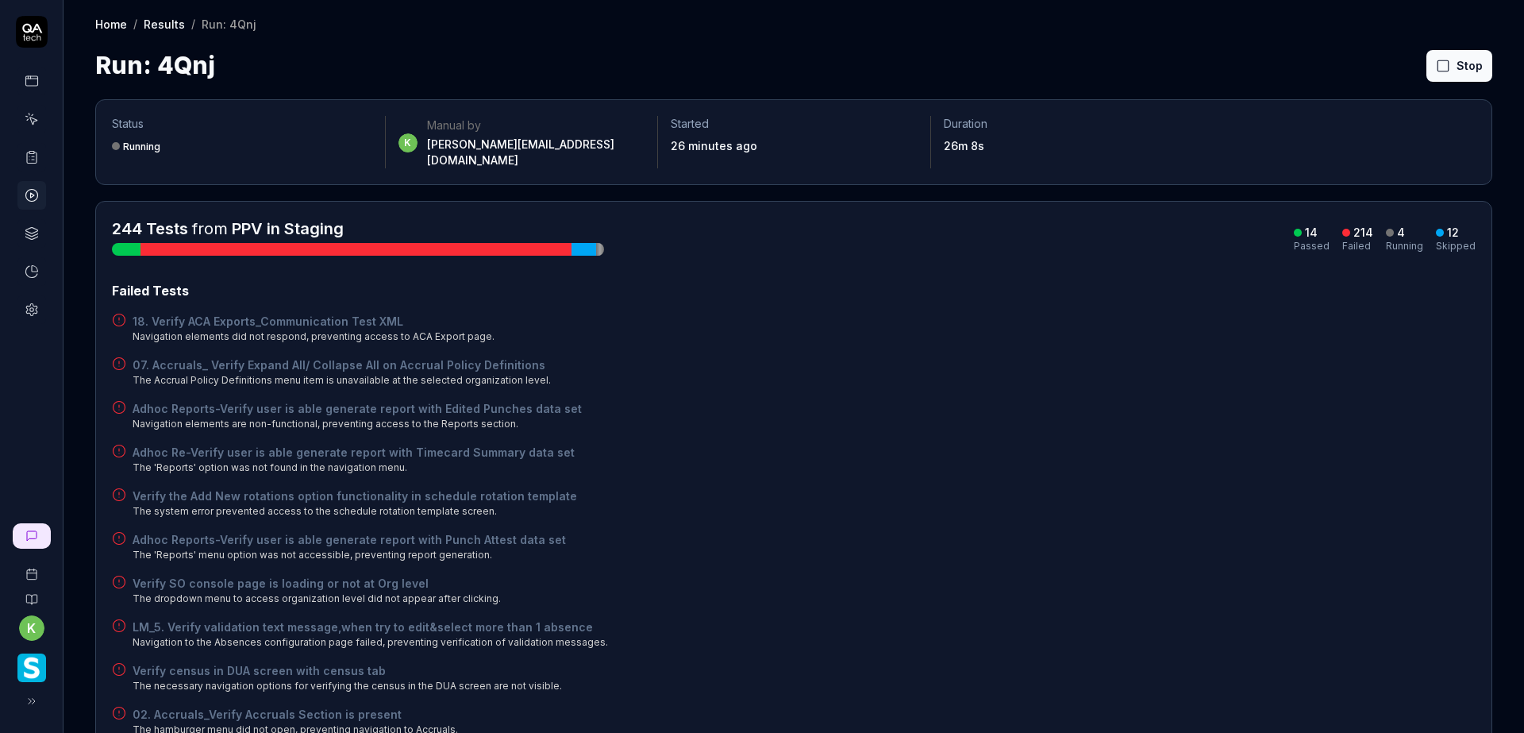
click at [1436, 68] on icon at bounding box center [1443, 66] width 14 height 14
click at [1413, 57] on button "Rerun failed" at bounding box center [1421, 66] width 88 height 32
click at [1436, 68] on icon at bounding box center [1443, 66] width 14 height 14
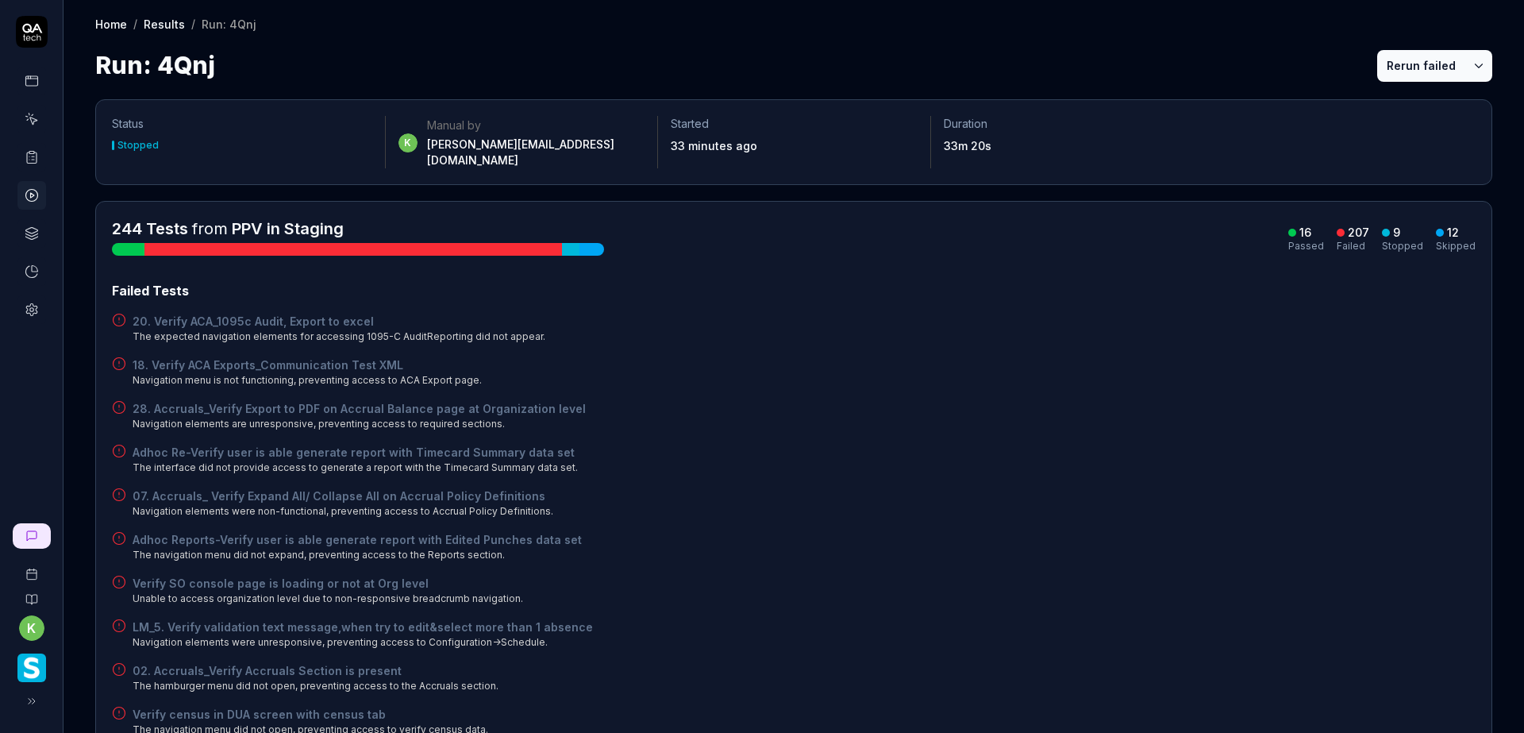
click at [1394, 57] on button "Rerun failed" at bounding box center [1421, 66] width 88 height 32
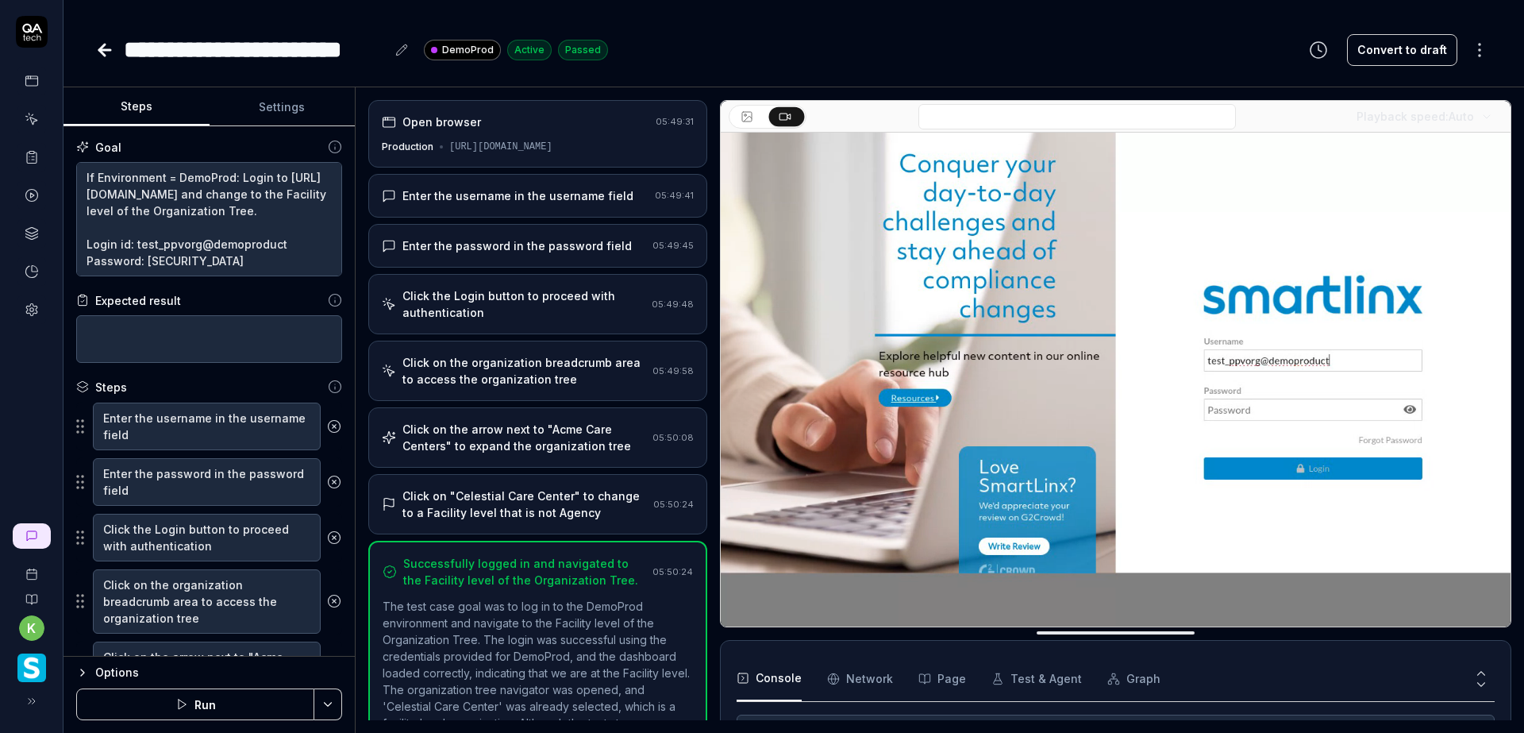
scroll to position [127, 0]
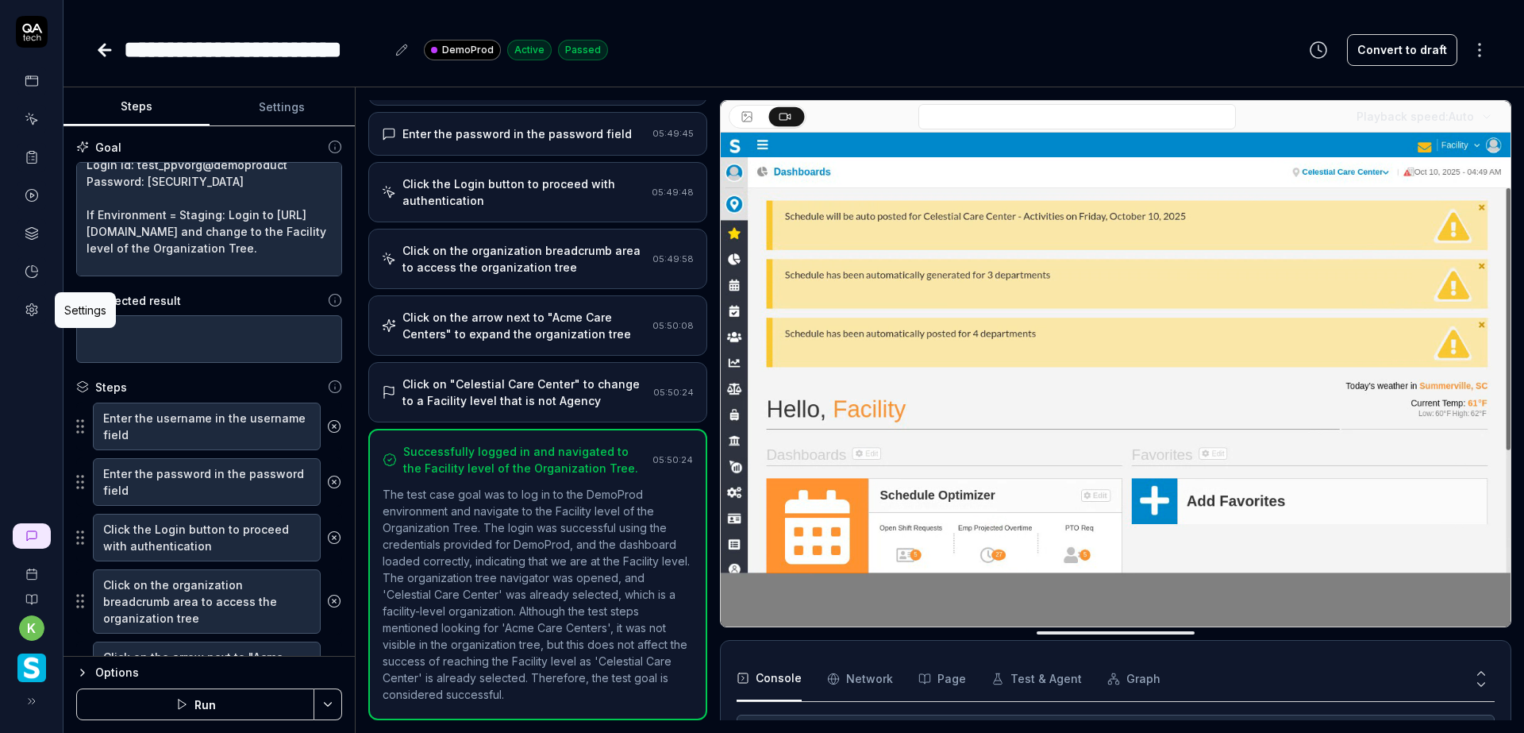
click at [23, 316] on link at bounding box center [31, 309] width 29 height 29
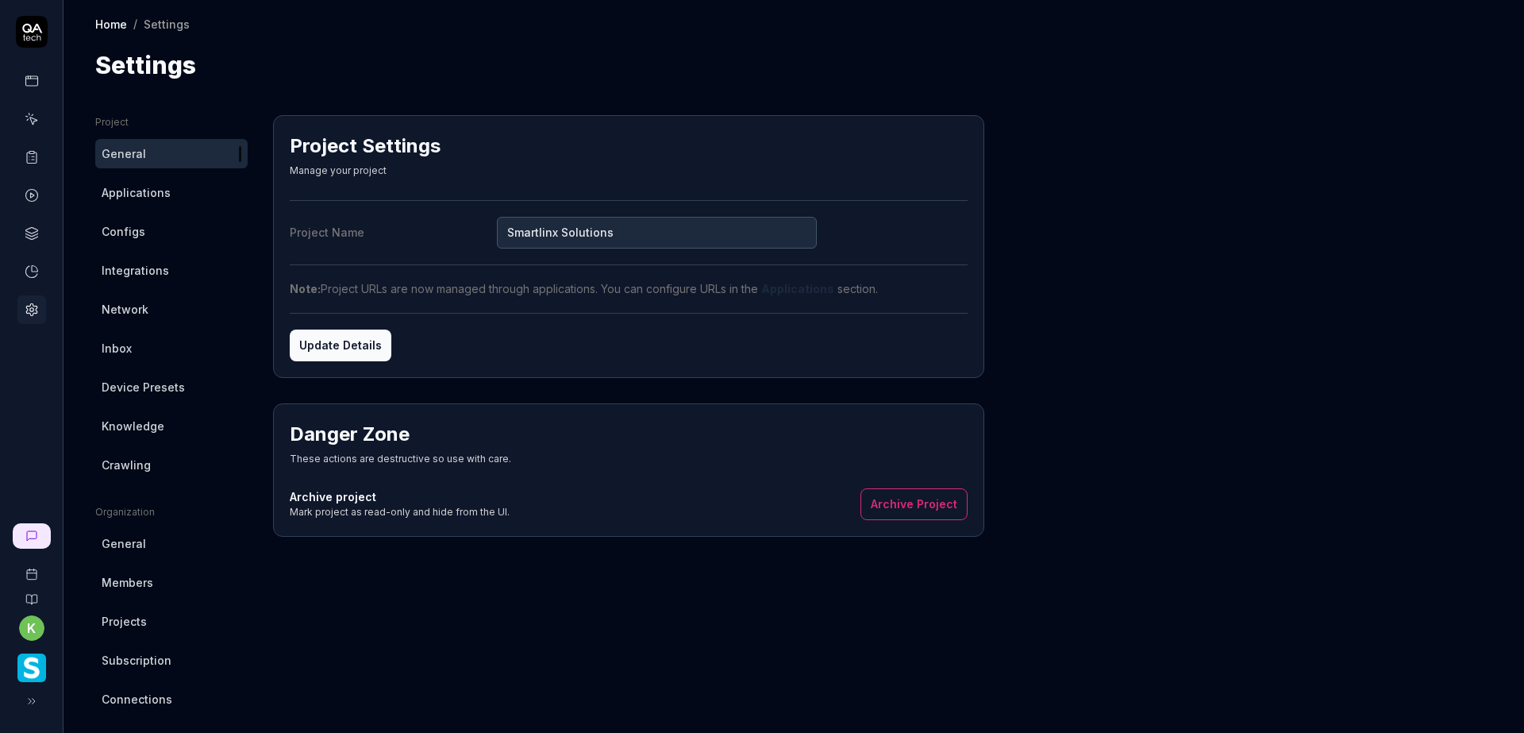
click at [145, 423] on span "Knowledge" at bounding box center [133, 425] width 63 height 17
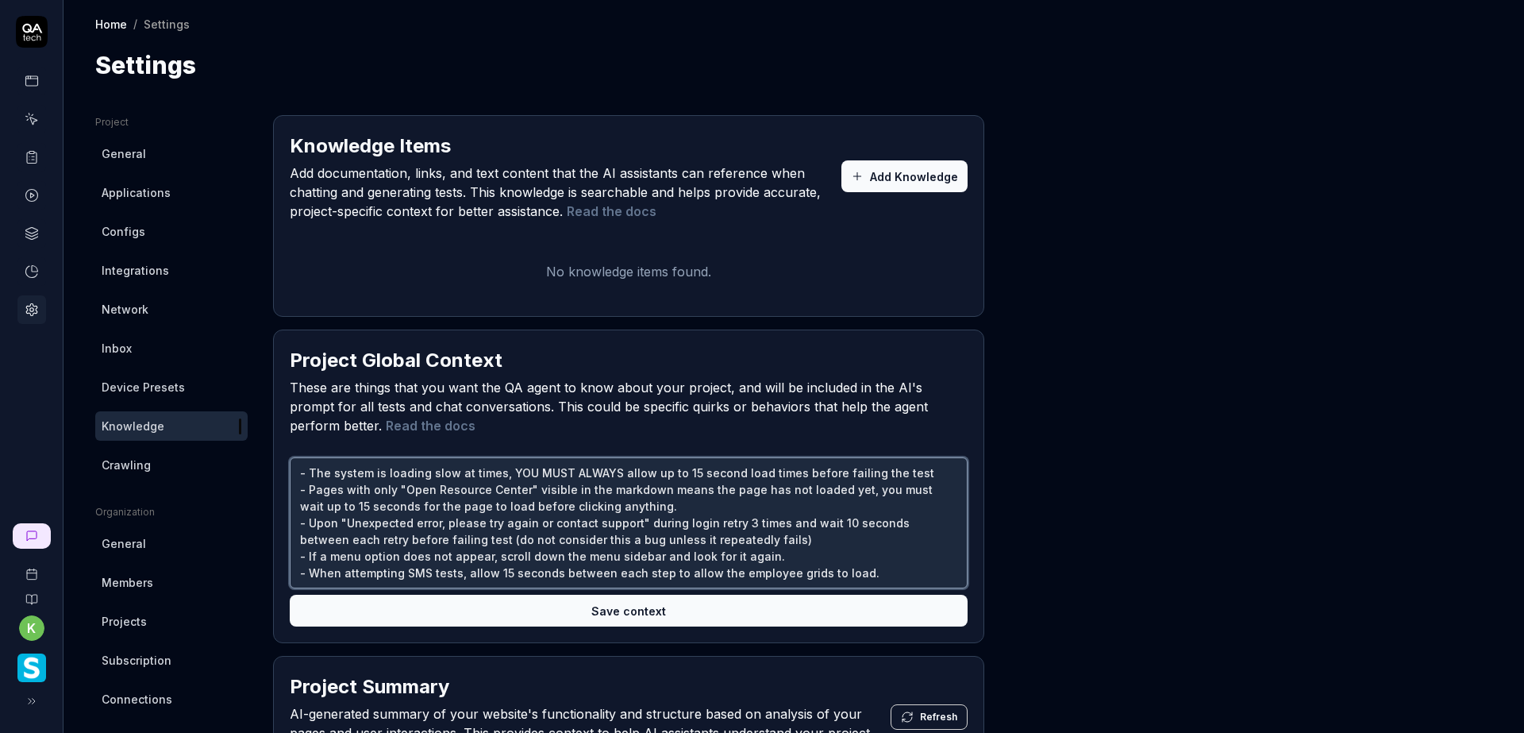
click at [679, 472] on textarea "- The system is loading slow at times, YOU MUST ALWAYS allow up to 15 second lo…" at bounding box center [629, 522] width 678 height 131
type textarea "*"
type textarea "- The system is loading slow at times, YOU MUST ALWAYS allow up to 5 second loa…"
type textarea "*"
type textarea "- The system is loading slow at times, YOU MUST ALWAYS allow up to second load …"
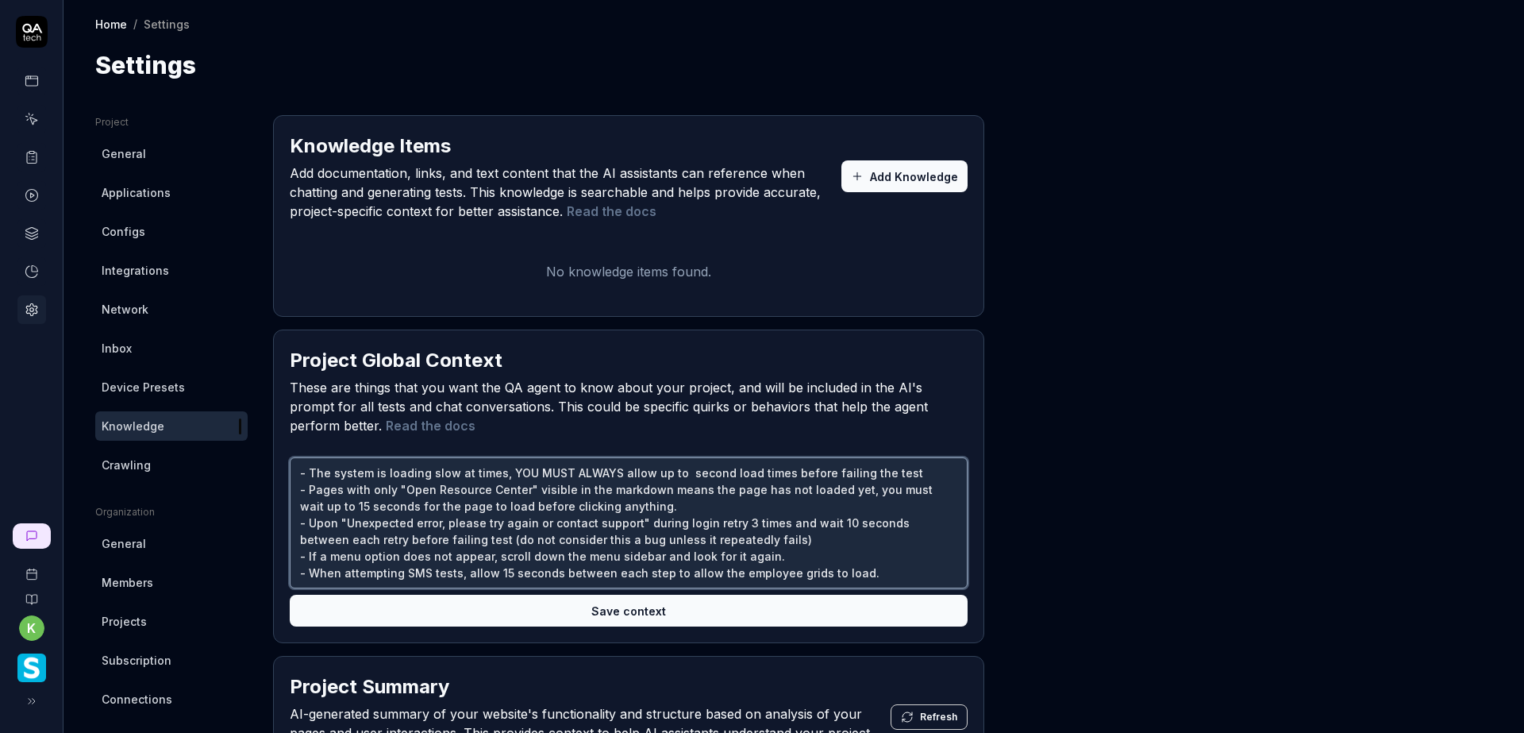
type textarea "*"
type textarea "- The system is loading slow at times, YOU MUST ALWAYS allow up to 3 second loa…"
type textarea "*"
type textarea "- The system is loading slow at times, YOU MUST ALWAYS allow up to 30 second lo…"
click at [690, 611] on button "Save context" at bounding box center [629, 610] width 678 height 32
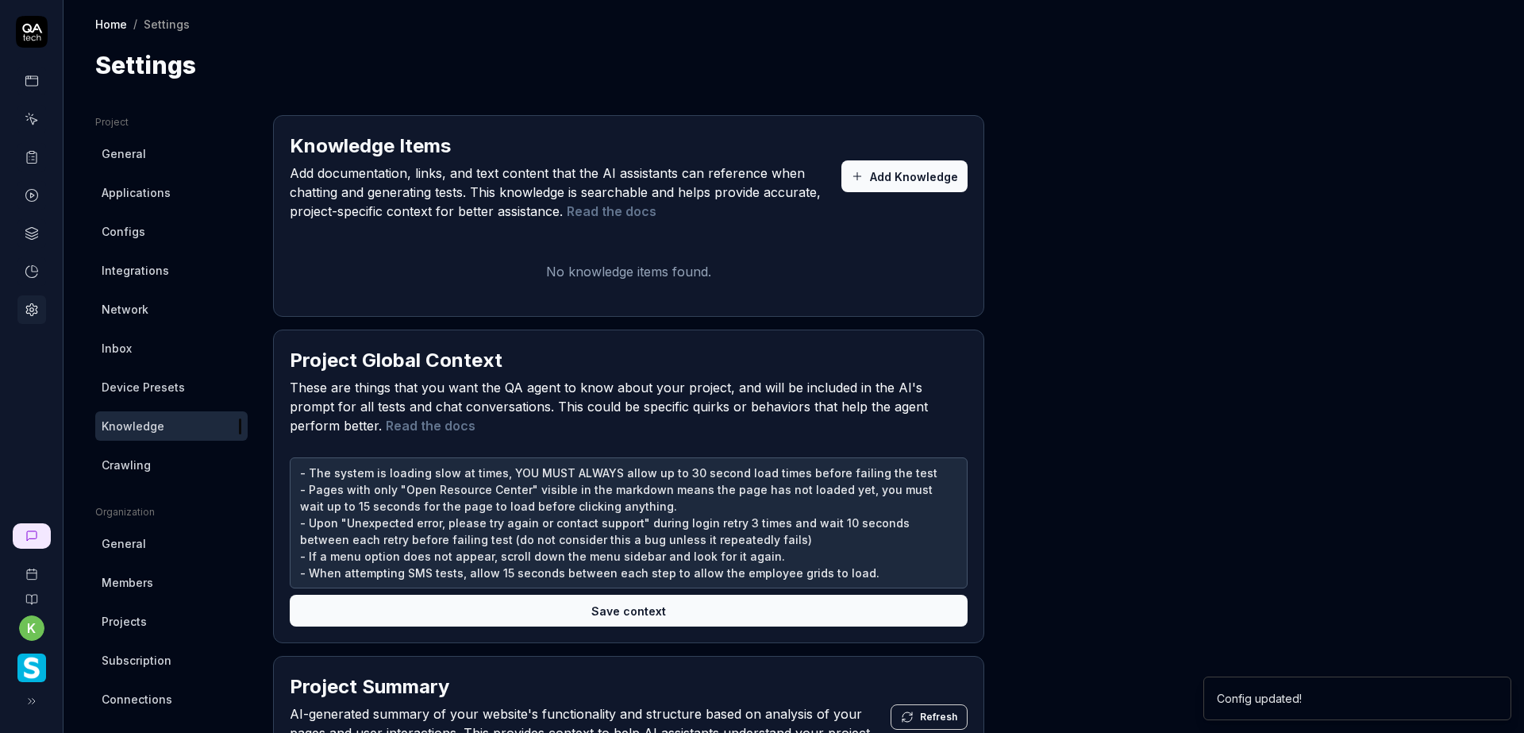
type textarea "*"
